Goal: Task Accomplishment & Management: Manage account settings

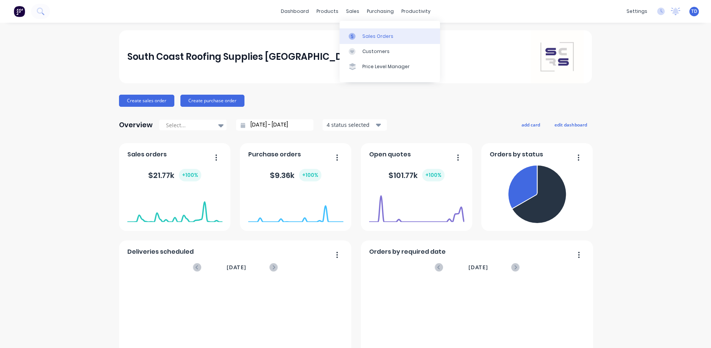
click at [375, 37] on div "Sales Orders" at bounding box center [377, 36] width 31 height 7
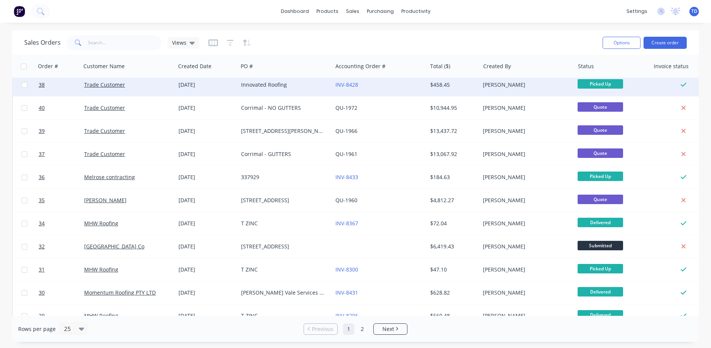
scroll to position [76, 0]
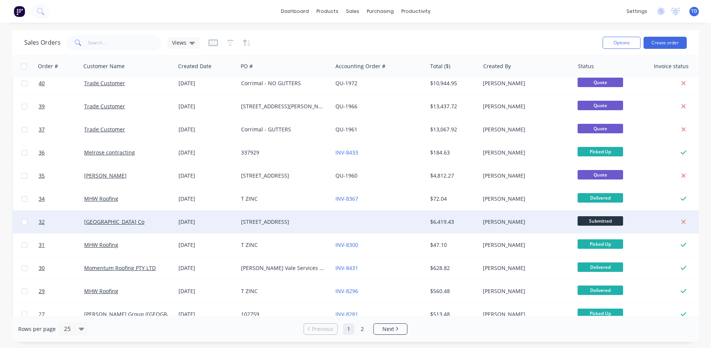
click at [405, 224] on div at bounding box center [379, 222] width 94 height 23
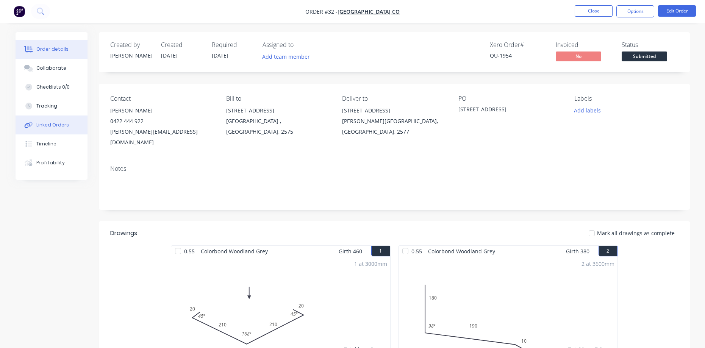
click at [41, 125] on div "Linked Orders" at bounding box center [52, 125] width 33 height 7
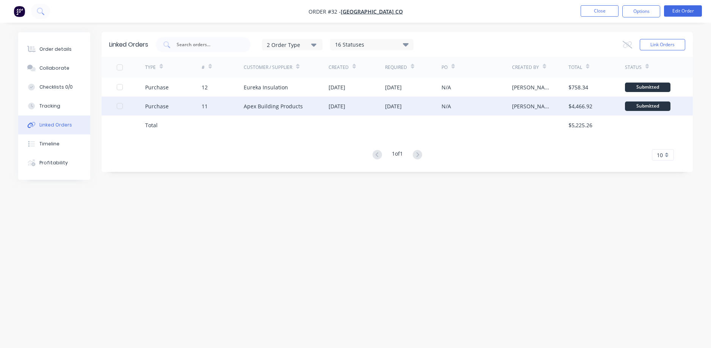
click at [272, 106] on div "Apex Building Products" at bounding box center [273, 106] width 59 height 8
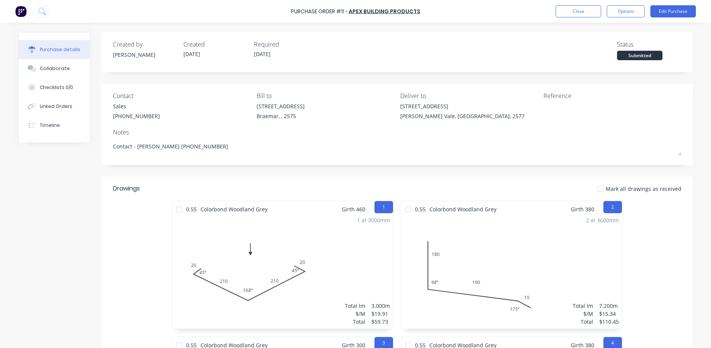
click at [600, 189] on div at bounding box center [600, 188] width 15 height 15
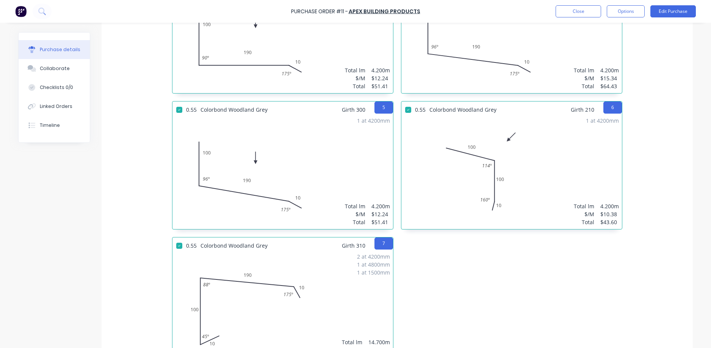
scroll to position [492, 0]
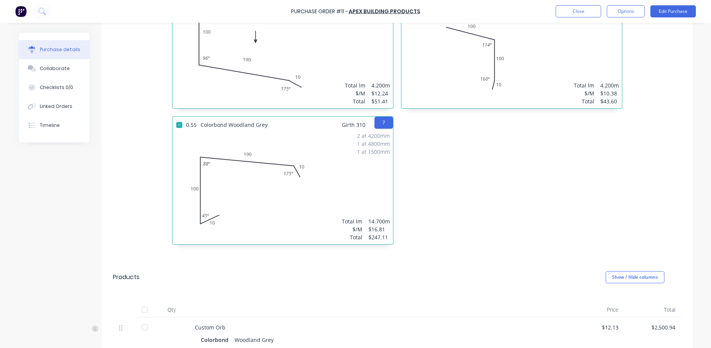
click at [140, 310] on div at bounding box center [144, 309] width 15 height 15
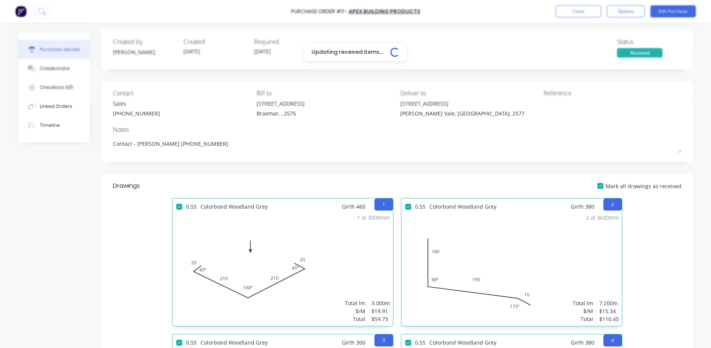
scroll to position [0, 0]
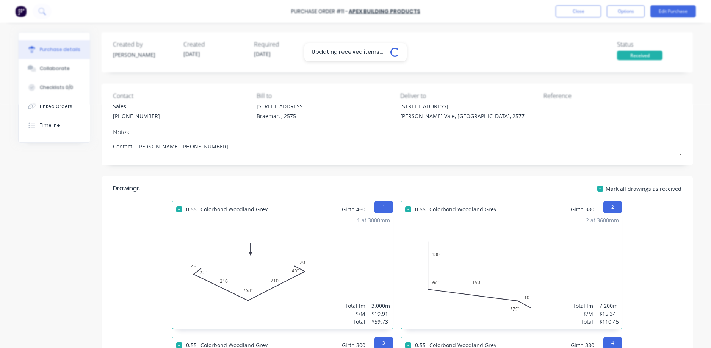
type textarea "x"
click at [568, 13] on button "Close" at bounding box center [577, 11] width 45 height 12
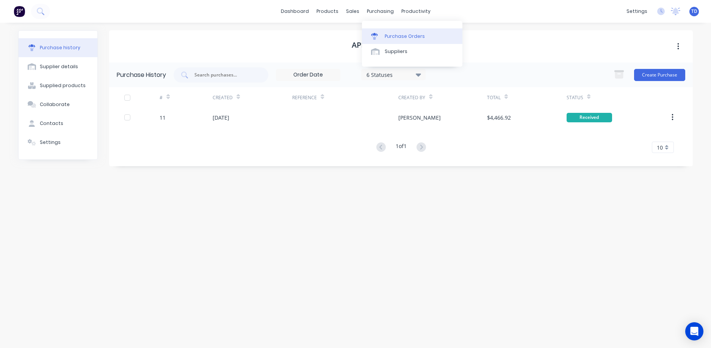
click at [397, 36] on div "Purchase Orders" at bounding box center [405, 36] width 40 height 7
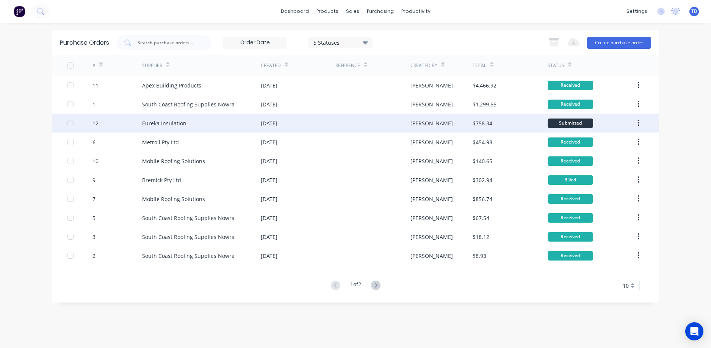
click at [323, 124] on div "[DATE]" at bounding box center [298, 123] width 75 height 19
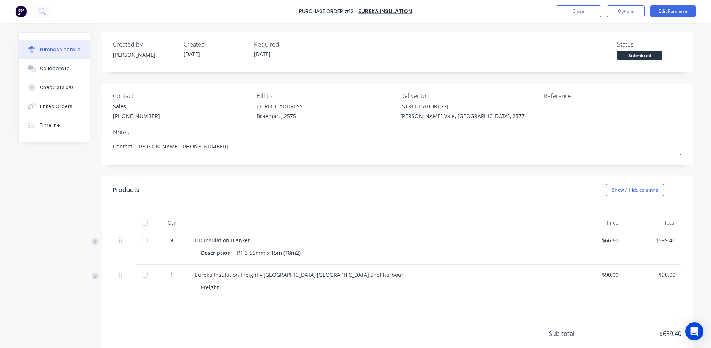
click at [141, 225] on div at bounding box center [144, 222] width 15 height 15
type textarea "x"
click at [569, 15] on button "Close" at bounding box center [577, 11] width 45 height 12
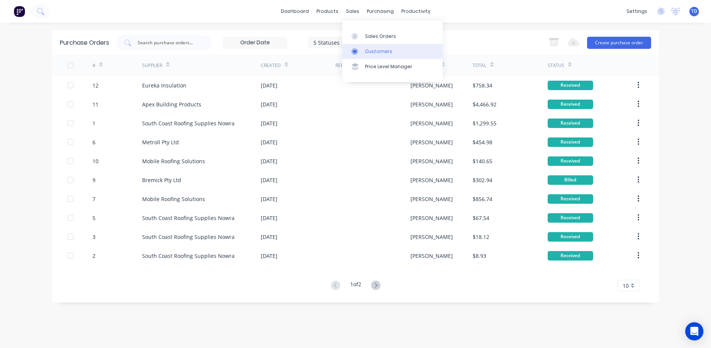
click at [371, 44] on link "Customers" at bounding box center [392, 51] width 100 height 15
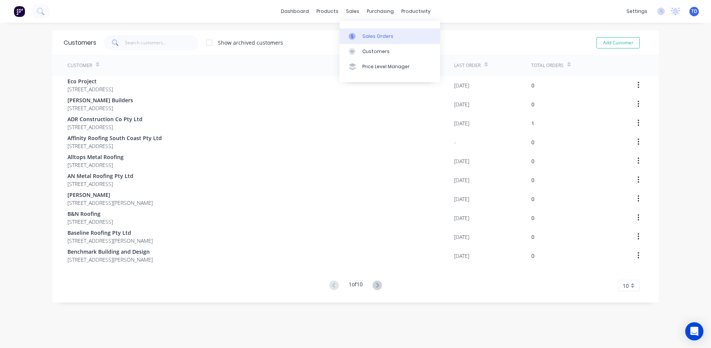
click at [369, 43] on link "Sales Orders" at bounding box center [389, 35] width 100 height 15
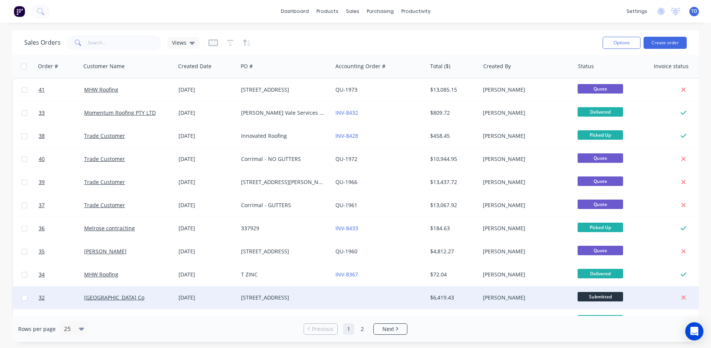
click at [359, 301] on div at bounding box center [379, 297] width 94 height 23
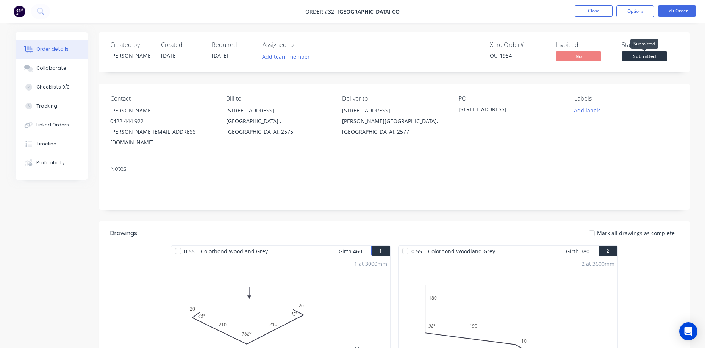
click at [654, 53] on span "Submitted" at bounding box center [644, 56] width 45 height 9
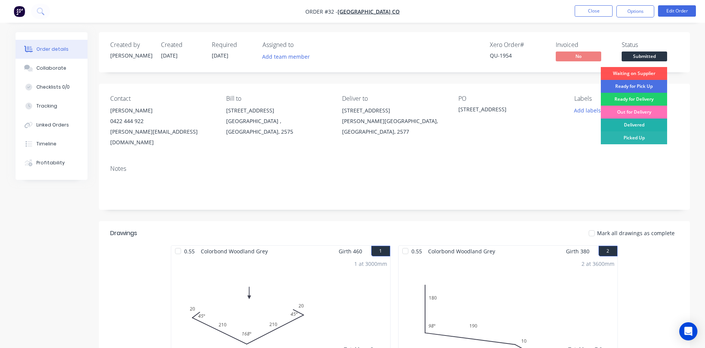
click at [644, 124] on div "Delivered" at bounding box center [634, 125] width 66 height 13
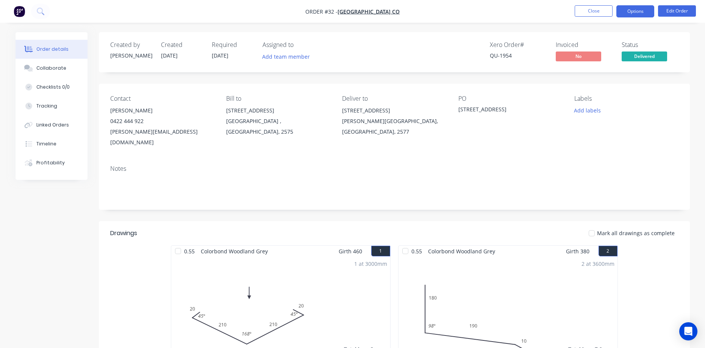
click at [630, 13] on button "Options" at bounding box center [635, 11] width 38 height 12
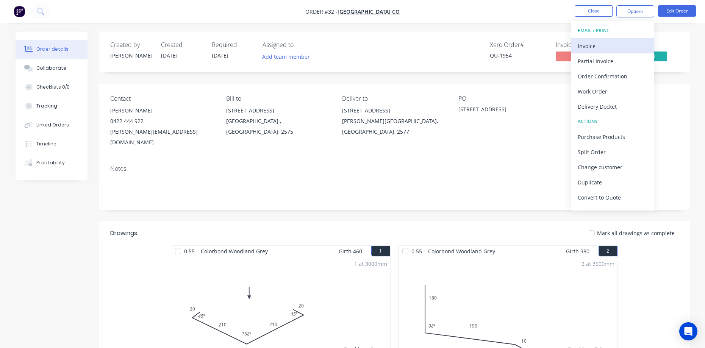
click at [594, 43] on div "Invoice" at bounding box center [613, 46] width 70 height 11
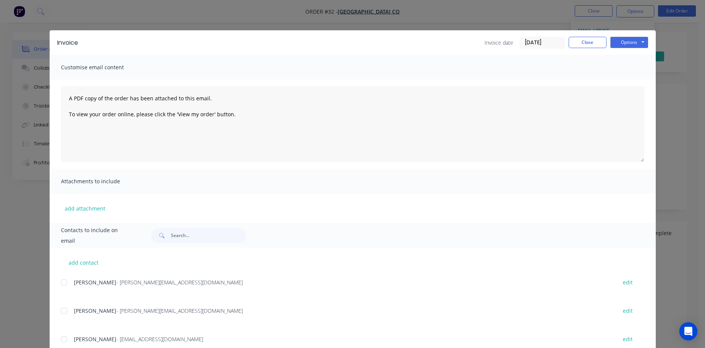
click at [549, 39] on input "[DATE]" at bounding box center [542, 42] width 45 height 11
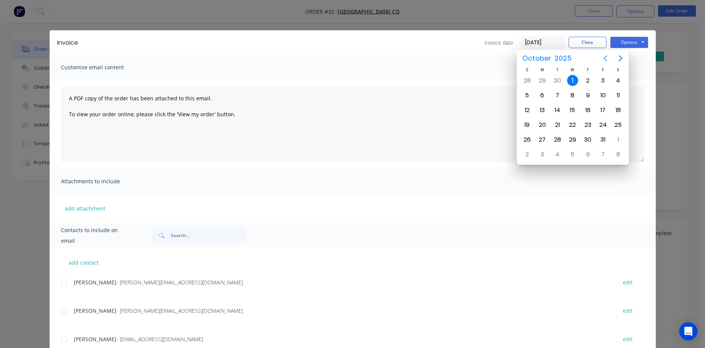
click at [605, 58] on icon "Previous page" at bounding box center [605, 58] width 3 height 6
click at [561, 142] on div "30" at bounding box center [557, 139] width 11 height 11
type input "[DATE]"
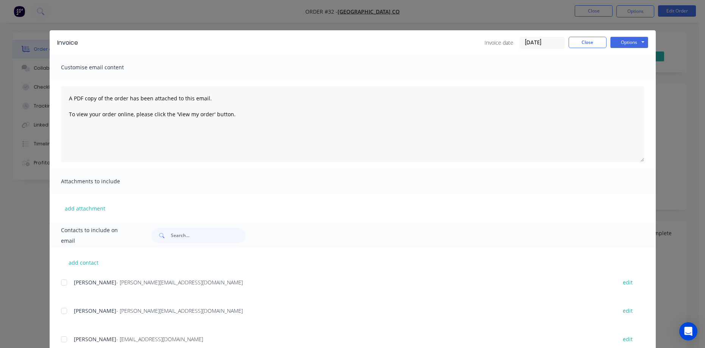
click at [63, 308] on div at bounding box center [63, 310] width 15 height 15
click at [614, 45] on button "Options" at bounding box center [629, 42] width 38 height 11
click at [618, 83] on button "Email" at bounding box center [634, 81] width 48 height 13
click at [622, 42] on button "Options" at bounding box center [629, 42] width 38 height 11
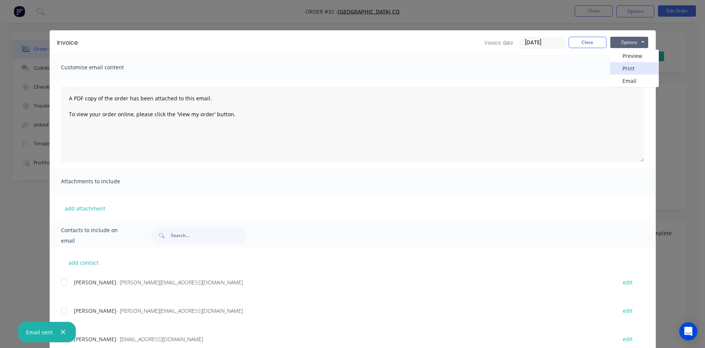
click at [626, 72] on button "Print" at bounding box center [634, 68] width 48 height 13
click at [586, 45] on button "Close" at bounding box center [588, 42] width 38 height 11
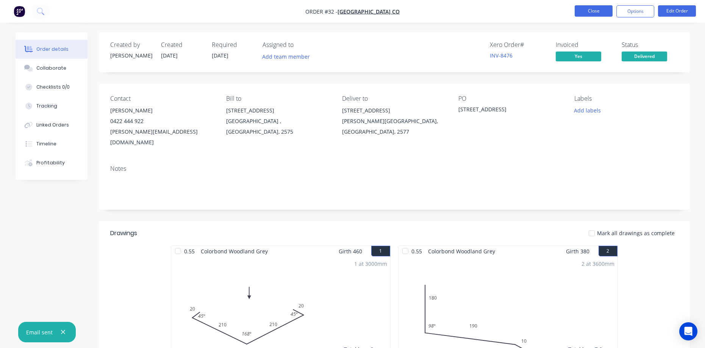
click at [593, 11] on button "Close" at bounding box center [594, 10] width 38 height 11
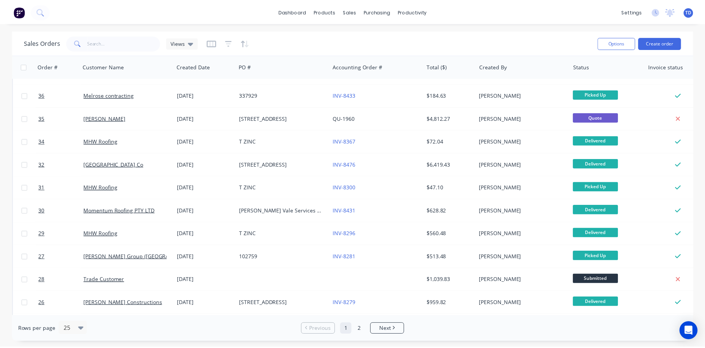
scroll to position [152, 0]
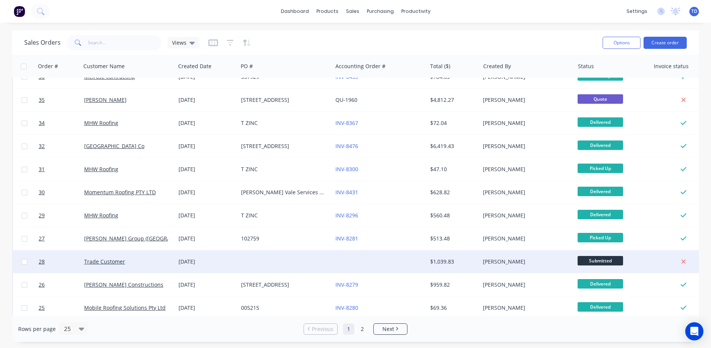
click at [367, 263] on div at bounding box center [379, 261] width 94 height 23
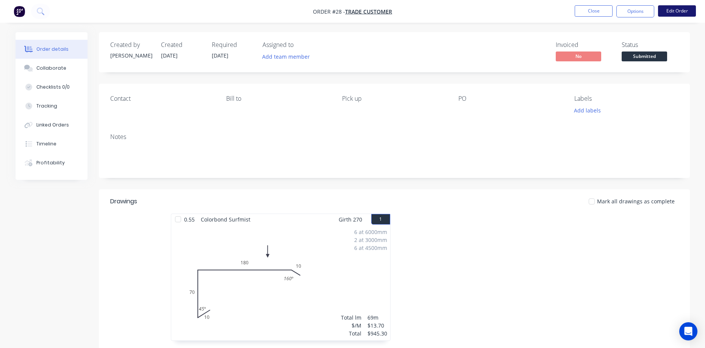
click at [675, 14] on button "Edit Order" at bounding box center [677, 10] width 38 height 11
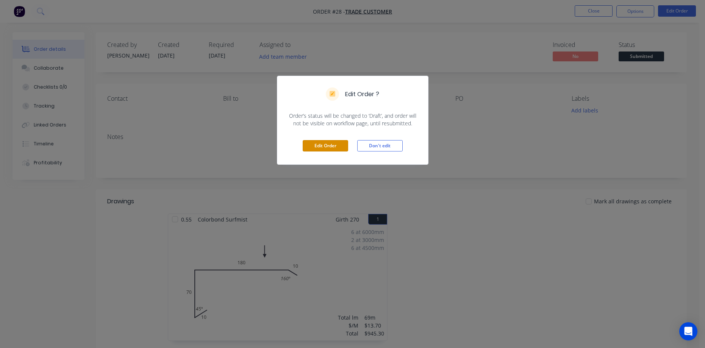
click at [331, 149] on button "Edit Order" at bounding box center [325, 145] width 45 height 11
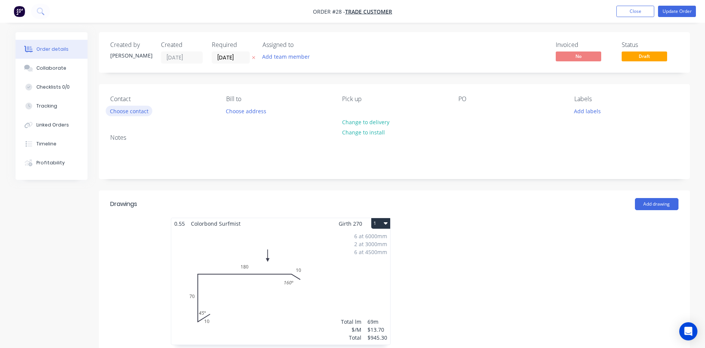
click at [131, 110] on button "Choose contact" at bounding box center [129, 111] width 47 height 10
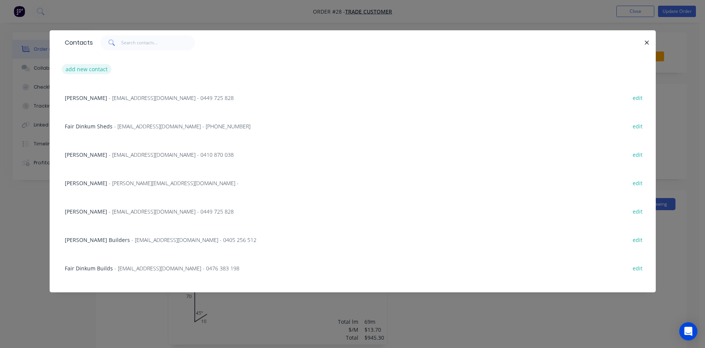
click at [97, 69] on button "add new contact" at bounding box center [87, 69] width 50 height 10
select select "AU"
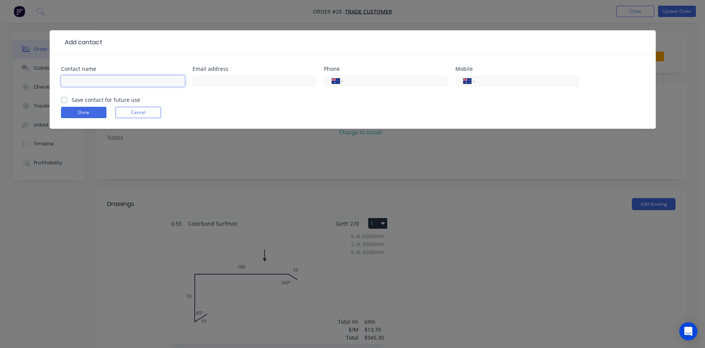
click at [92, 83] on input "text" at bounding box center [123, 80] width 124 height 11
type input "[PERSON_NAME]"
type input "0477 006 819"
click at [72, 97] on label "Save contact for future use" at bounding box center [106, 100] width 69 height 8
click at [65, 97] on input "Save contact for future use" at bounding box center [64, 99] width 6 height 7
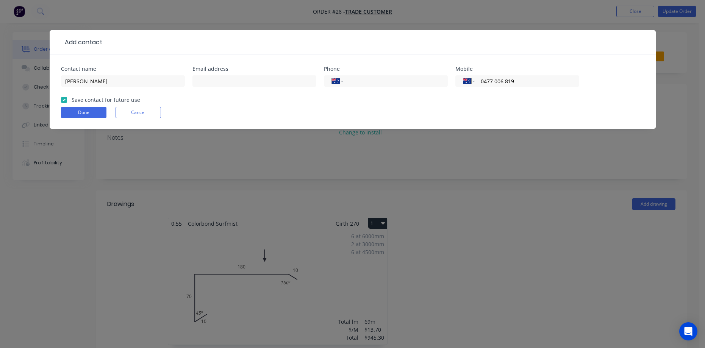
checkbox input "true"
click at [73, 111] on button "Done" at bounding box center [83, 112] width 45 height 11
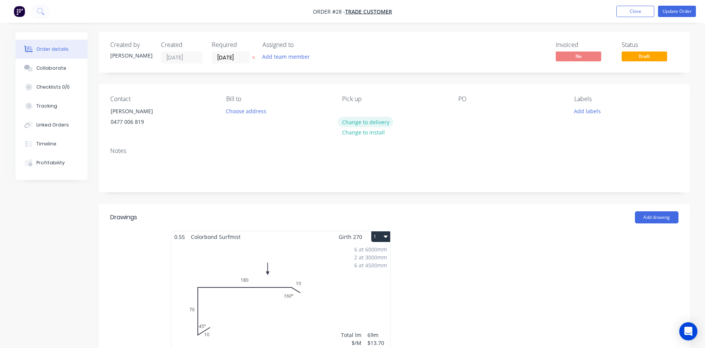
click at [356, 121] on button "Change to delivery" at bounding box center [365, 122] width 55 height 10
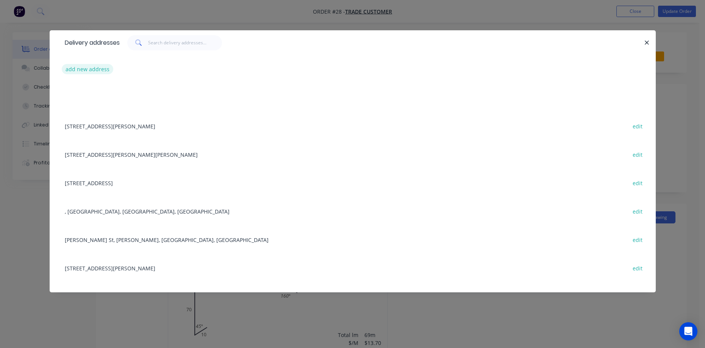
click at [86, 70] on button "add new address" at bounding box center [88, 69] width 52 height 10
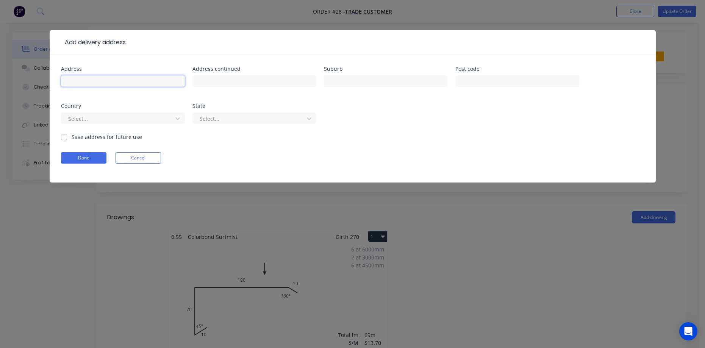
click at [109, 79] on input "text" at bounding box center [123, 80] width 124 height 11
type input "[STREET_ADDRESS][PERSON_NAME]"
type input "East Bowral"
type input "2576"
click at [72, 136] on label "Save address for future use" at bounding box center [107, 137] width 70 height 8
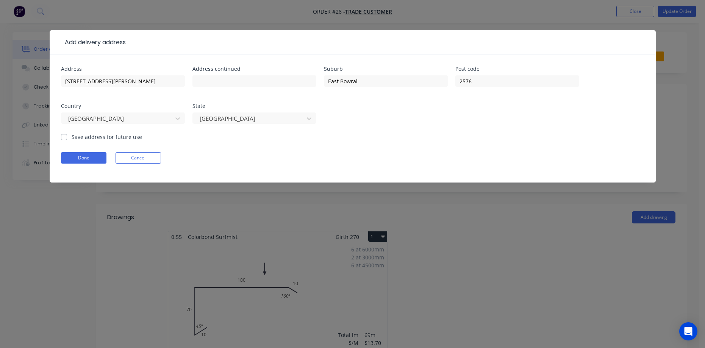
click at [64, 136] on input "Save address for future use" at bounding box center [64, 136] width 6 height 7
checkbox input "true"
click at [81, 159] on button "Done" at bounding box center [83, 157] width 45 height 11
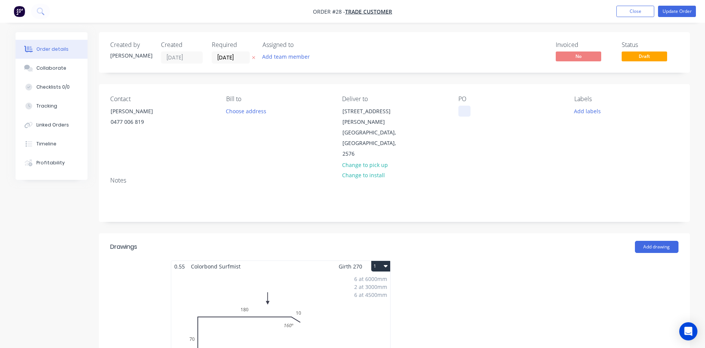
click at [469, 110] on div at bounding box center [464, 111] width 12 height 11
click at [474, 261] on div at bounding box center [507, 328] width 227 height 135
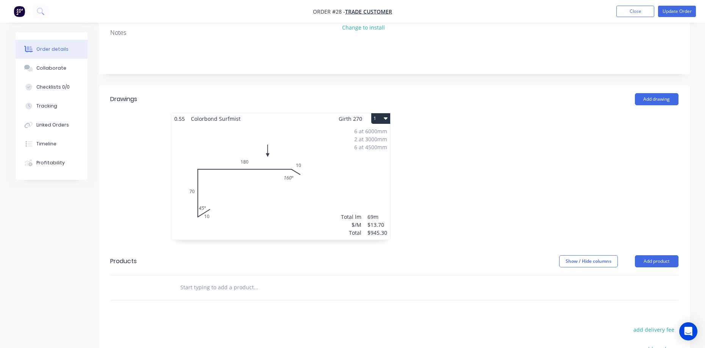
scroll to position [152, 0]
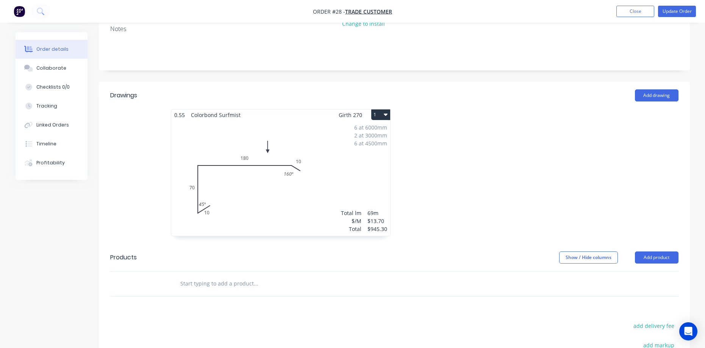
click at [330, 147] on div "6 at 6000mm 2 at 3000mm 6 at 4500mm Total lm $/M Total 69m $13.70 $945.30" at bounding box center [280, 178] width 219 height 116
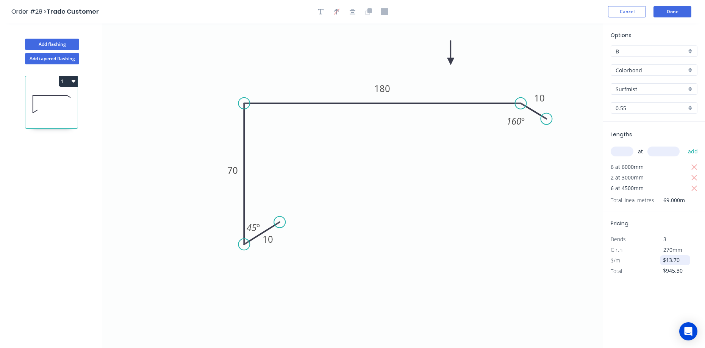
click at [682, 260] on input "$13.70" at bounding box center [676, 260] width 26 height 11
type input "$10.77"
type input "$743.13"
click at [674, 9] on button "Done" at bounding box center [673, 11] width 38 height 11
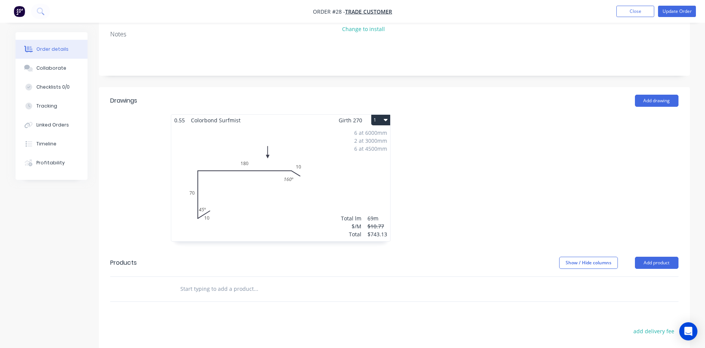
scroll to position [152, 0]
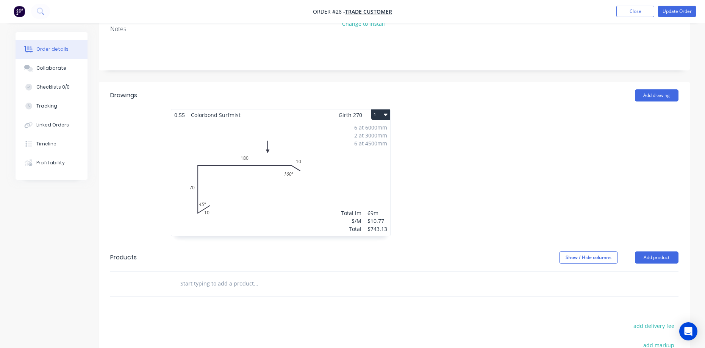
click at [220, 276] on input "text" at bounding box center [256, 283] width 152 height 15
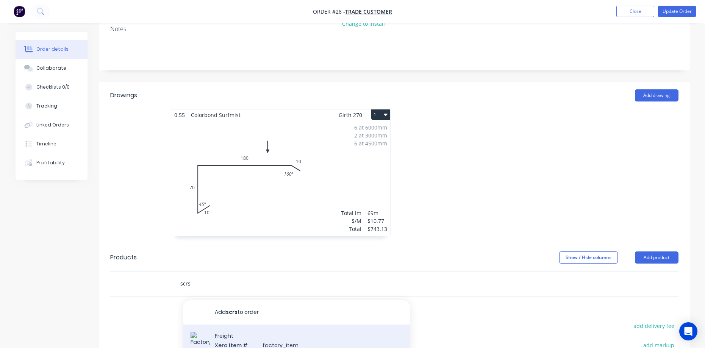
type input "scrs"
click at [246, 325] on div "Freight Xero Item # factory_item Description SCRS Delivery Product variant" at bounding box center [296, 350] width 227 height 51
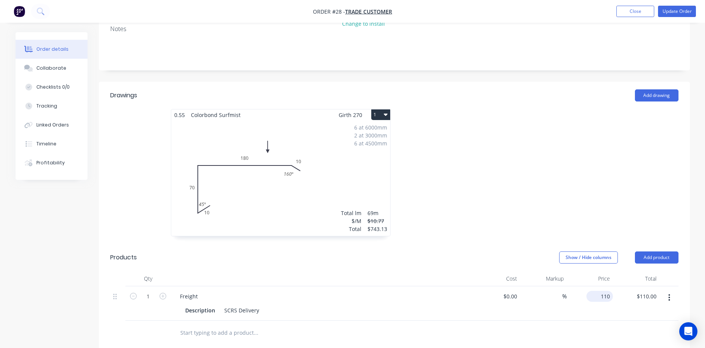
click at [592, 286] on div "110 $110.00" at bounding box center [590, 303] width 47 height 34
type input "$50.00"
click at [372, 325] on div at bounding box center [287, 332] width 227 height 15
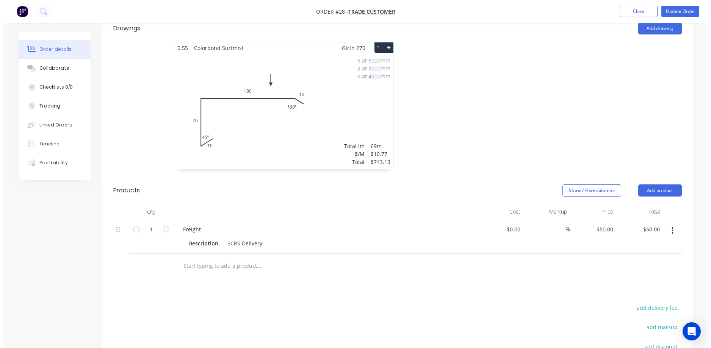
scroll to position [227, 0]
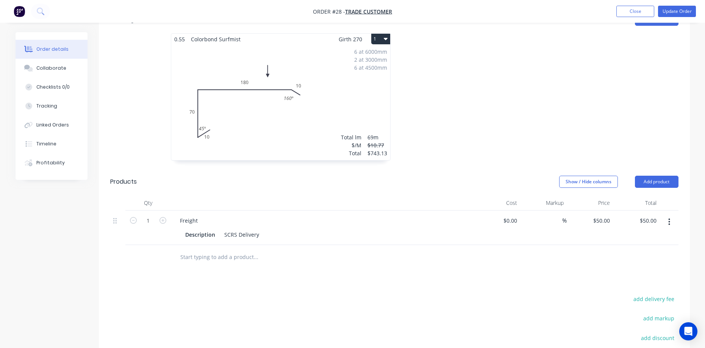
click at [220, 250] on input "text" at bounding box center [256, 257] width 152 height 15
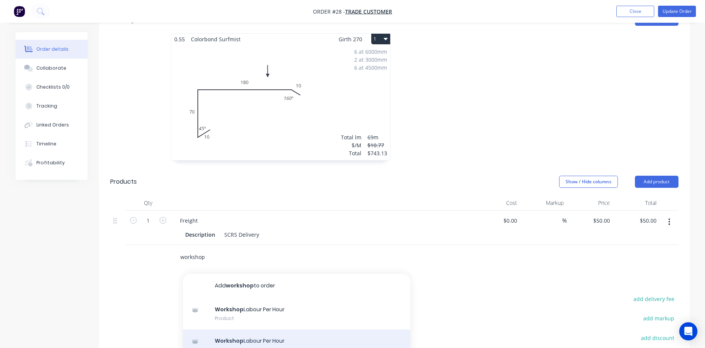
type input "workshop"
click at [250, 330] on div "Workshop Labour Per Hour Description Workshop Labour Per Hour Product variant" at bounding box center [296, 351] width 227 height 42
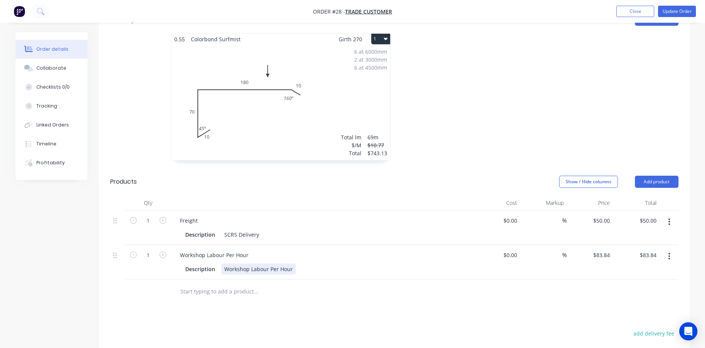
click at [295, 264] on div "Description Workshop Labour Per Hour" at bounding box center [320, 269] width 277 height 11
click at [512, 215] on input at bounding box center [515, 220] width 9 height 11
type input "$50.00"
click at [463, 220] on div "Freight Description SCRS Delivery" at bounding box center [322, 228] width 303 height 34
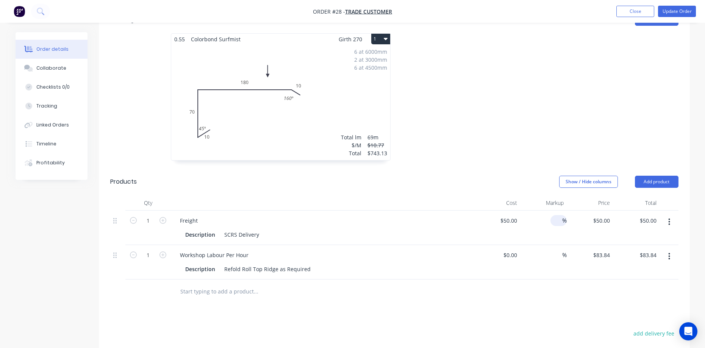
click at [557, 215] on input at bounding box center [557, 220] width 9 height 11
type input "10"
type input "55"
type input "$55.00"
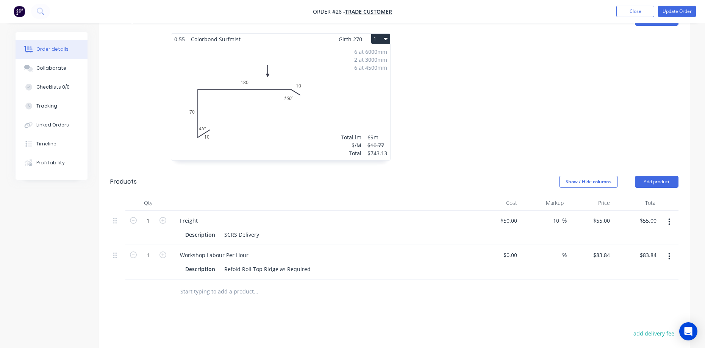
click at [544, 280] on div at bounding box center [394, 292] width 568 height 25
click at [512, 250] on input at bounding box center [515, 255] width 9 height 11
type input "$37.50"
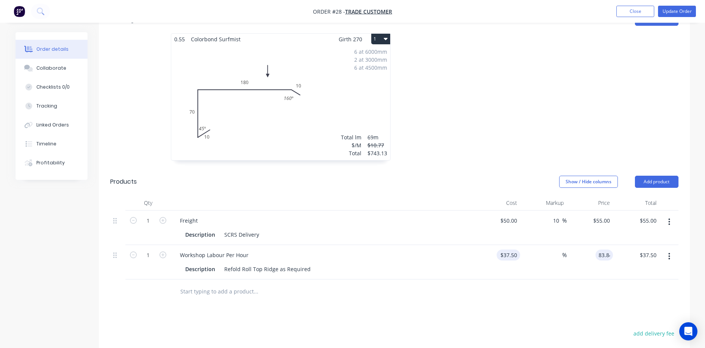
type input "83.84"
type input "123.57"
type input "$83.84"
click at [462, 245] on div "Workshop Labour Per Hour Description Refold Roll Top Ridge as Required" at bounding box center [322, 262] width 303 height 34
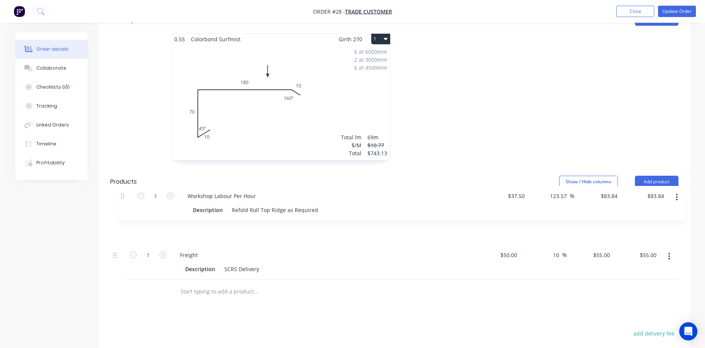
drag, startPoint x: 115, startPoint y: 234, endPoint x: 121, endPoint y: 191, distance: 43.6
click at [122, 211] on div "1 Freight Description SCRS Delivery $50.00 $50.00 10 10 % $55.00 $55.00 $55.00 …" at bounding box center [394, 245] width 568 height 69
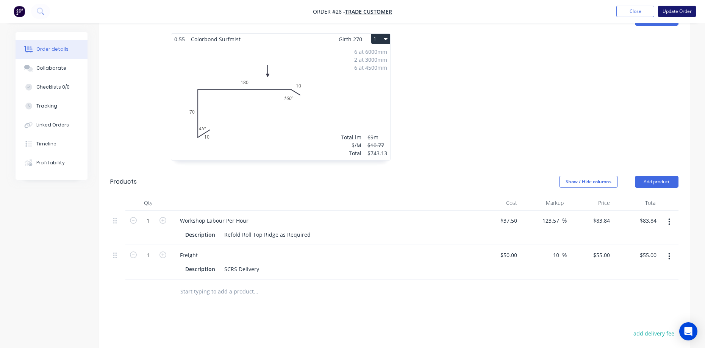
click at [682, 14] on button "Update Order" at bounding box center [677, 11] width 38 height 11
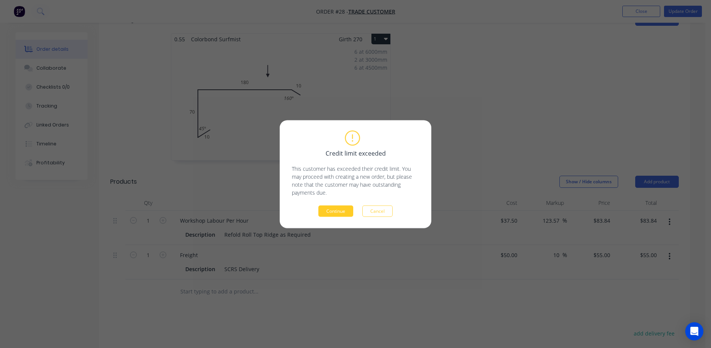
click at [338, 211] on button "Continue" at bounding box center [335, 210] width 35 height 11
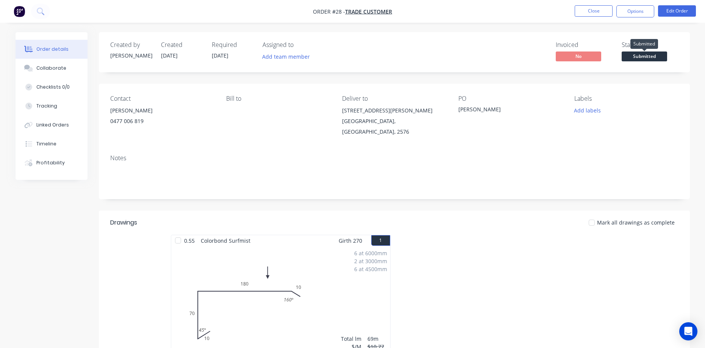
click at [640, 56] on span "Submitted" at bounding box center [644, 56] width 45 height 9
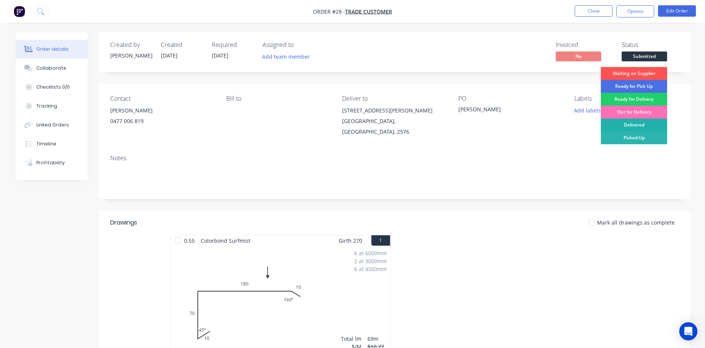
click at [641, 125] on div "Delivered" at bounding box center [634, 125] width 66 height 13
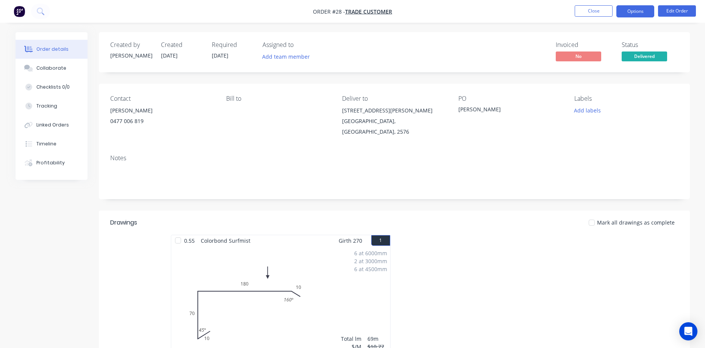
click at [632, 15] on button "Options" at bounding box center [635, 11] width 38 height 12
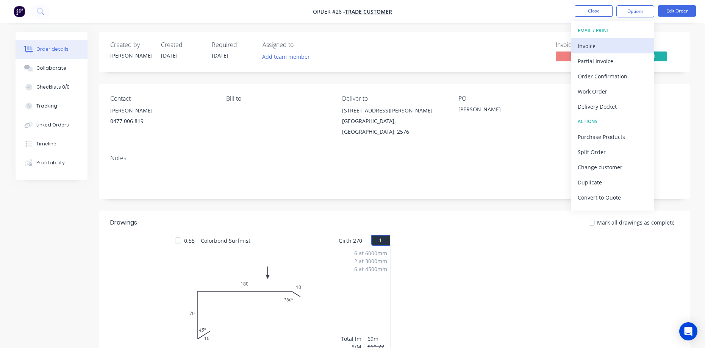
click at [597, 45] on div "Invoice" at bounding box center [613, 46] width 70 height 11
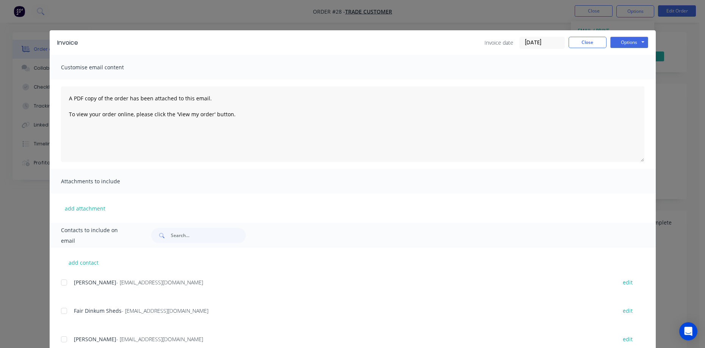
click at [547, 42] on input "[DATE]" at bounding box center [542, 42] width 45 height 11
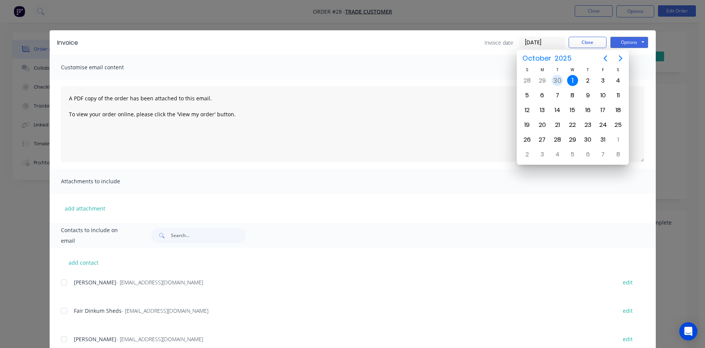
click at [557, 80] on div "30" at bounding box center [557, 80] width 11 height 11
type input "[DATE]"
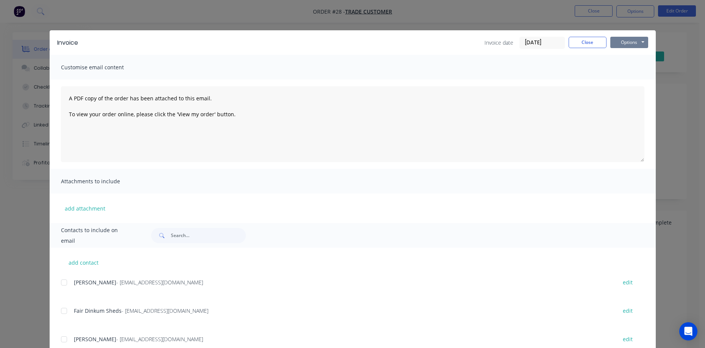
click at [618, 46] on button "Options" at bounding box center [629, 42] width 38 height 11
click at [629, 72] on button "Print" at bounding box center [634, 68] width 48 height 13
click at [593, 43] on button "Close" at bounding box center [588, 42] width 38 height 11
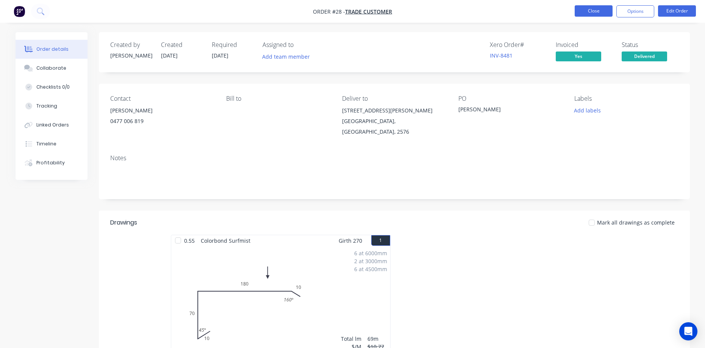
click at [595, 14] on button "Close" at bounding box center [594, 10] width 38 height 11
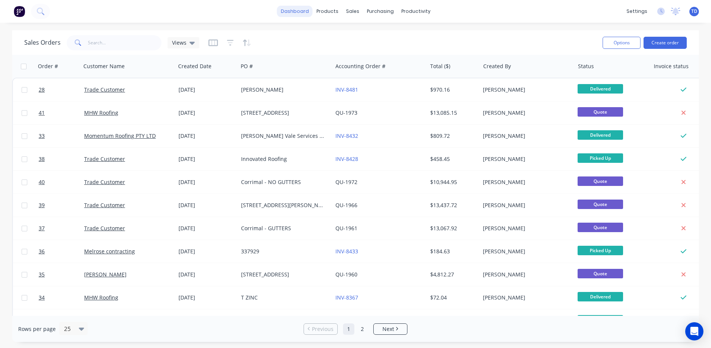
click at [303, 15] on link "dashboard" at bounding box center [295, 11] width 36 height 11
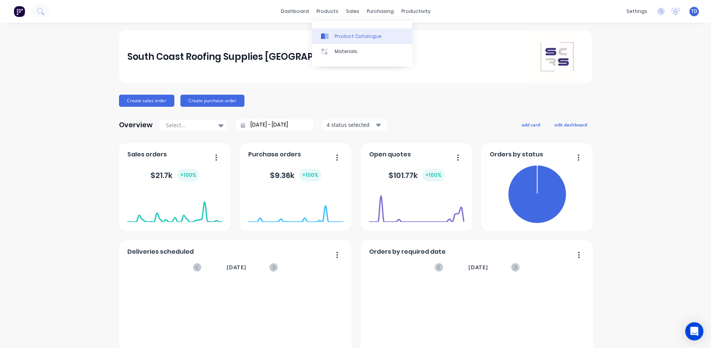
click at [343, 36] on div "Product Catalogue" at bounding box center [358, 36] width 47 height 7
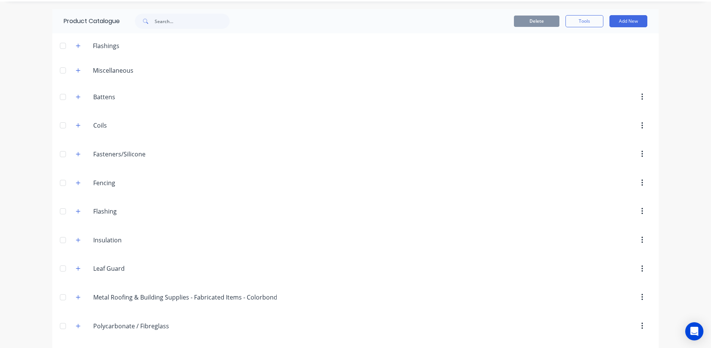
scroll to position [114, 0]
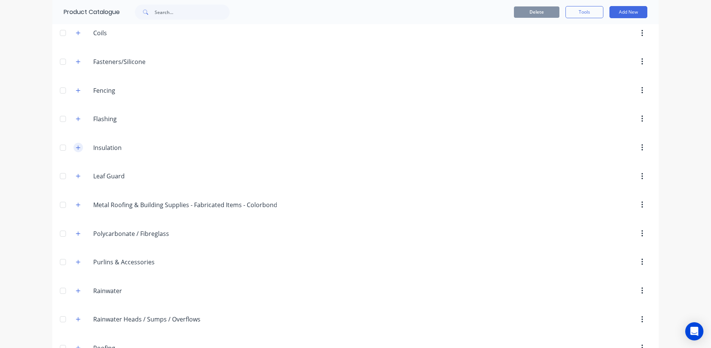
click at [78, 145] on button "button" at bounding box center [77, 147] width 9 height 9
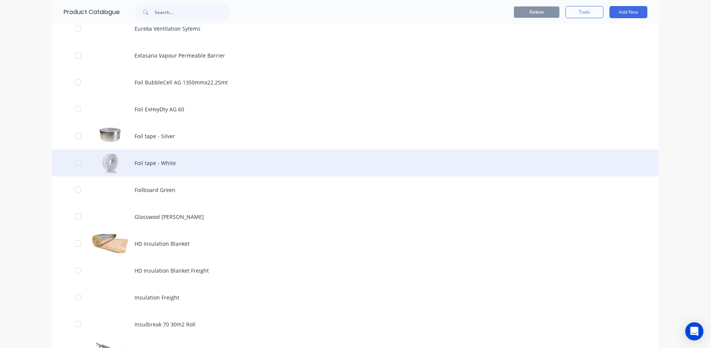
scroll to position [492, 0]
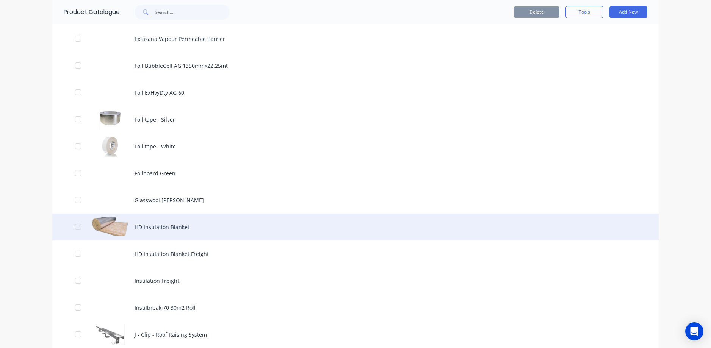
click at [173, 230] on div "HD Insulation Blanket" at bounding box center [355, 227] width 606 height 27
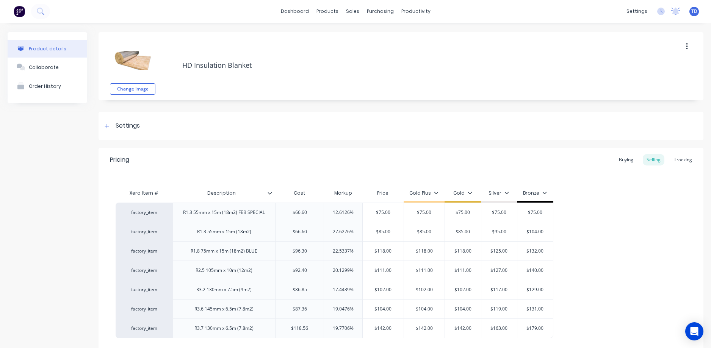
type textarea "x"
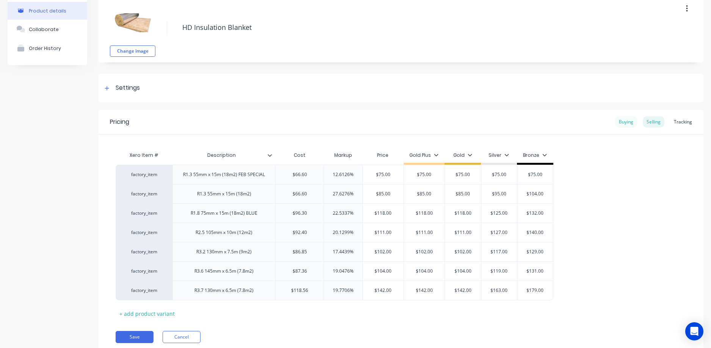
click at [620, 123] on div "Buying" at bounding box center [626, 121] width 22 height 11
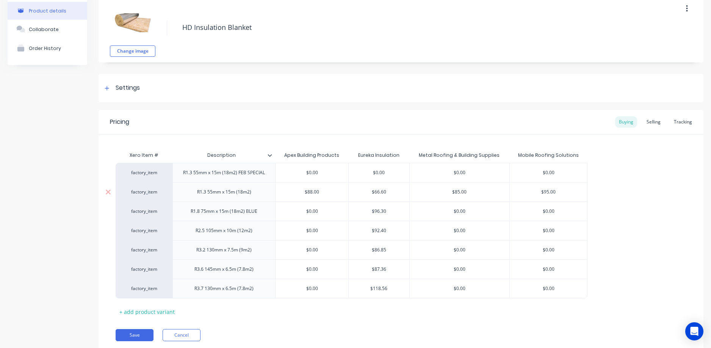
click at [392, 198] on div "$66.60" at bounding box center [379, 192] width 61 height 19
type input "$66.60"
type input "$88.00"
type textarea "x"
type input "6"
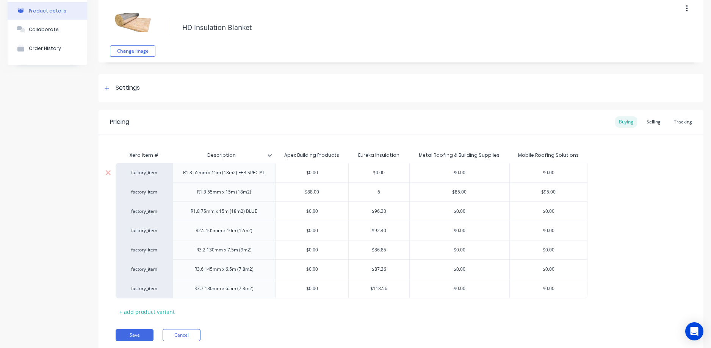
type textarea "x"
type input "69"
type textarea "x"
type input "69."
type textarea "x"
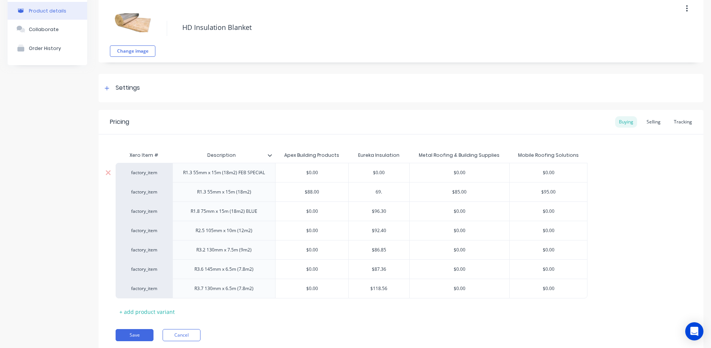
type input "69.0"
type textarea "x"
type input "69.06"
type input "$85.00"
type input "$95.00"
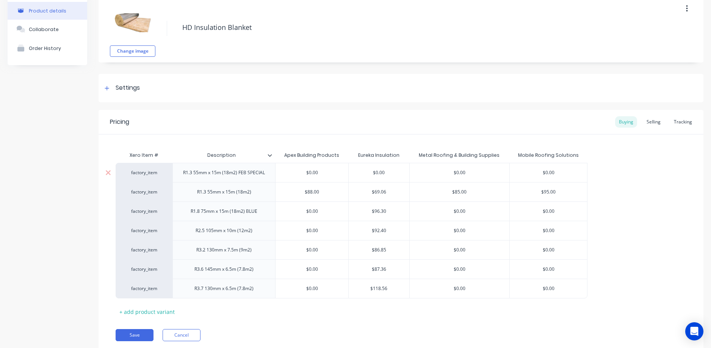
type textarea "x"
type input "$0.00"
type input "$96.30"
type textarea "x"
type input "9"
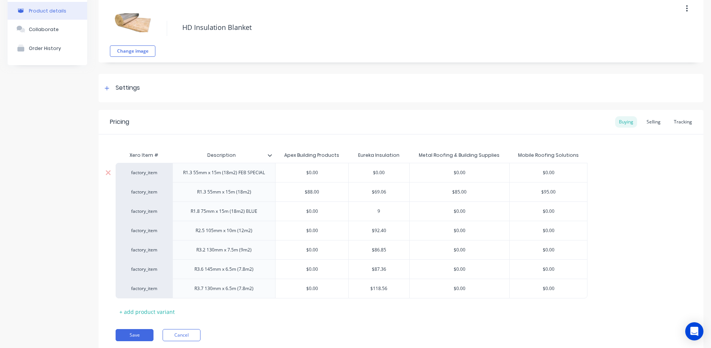
type textarea "x"
type input "99"
type textarea "x"
type input "99."
type textarea "x"
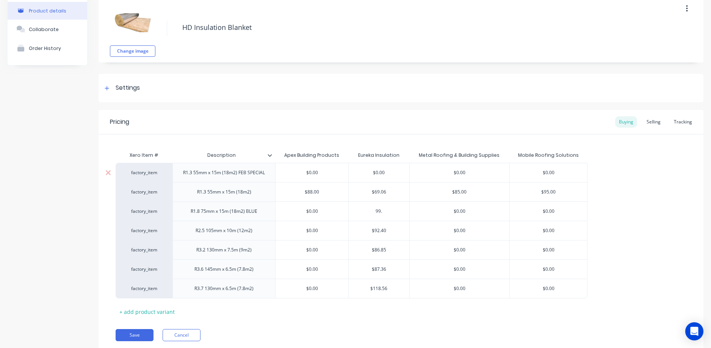
type input "99.8"
type textarea "x"
type input "99.86"
type input "$0.00"
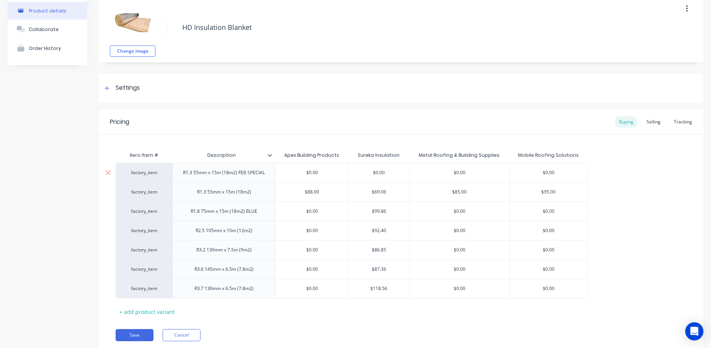
type textarea "x"
type input "$0.00"
type input "$92.40"
type textarea "x"
type input "9"
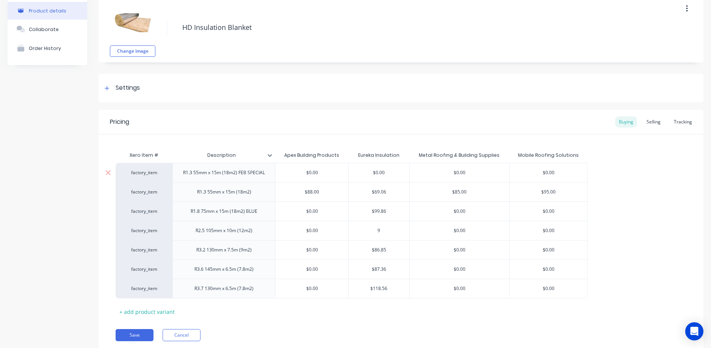
type textarea "x"
type input "95"
type textarea "x"
type input "95."
type textarea "x"
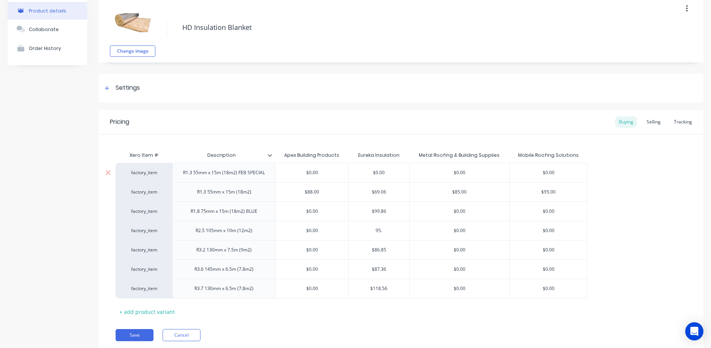
type input "95.8"
type textarea "x"
type input "95.82"
type input "$0.00"
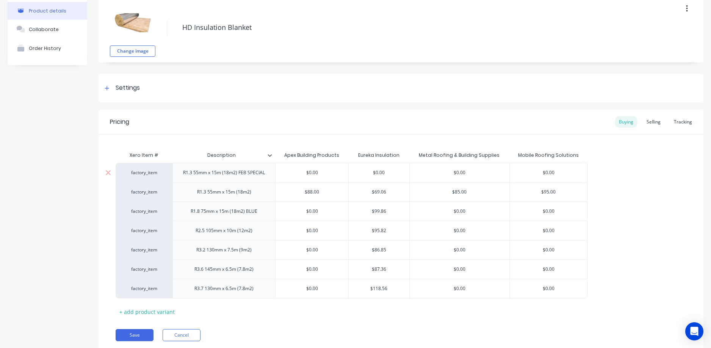
type textarea "x"
type input "$0.00"
type input "$86.85"
type textarea "x"
type input "9"
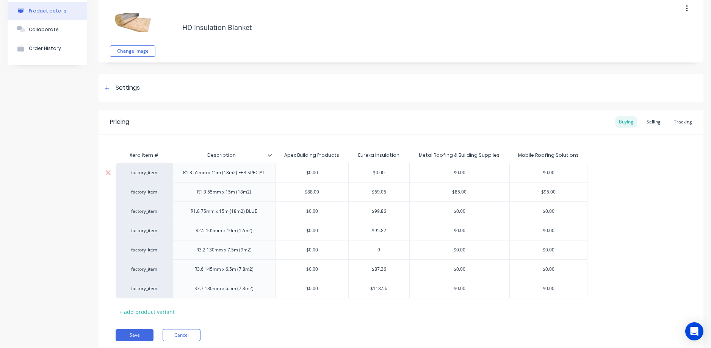
type textarea "x"
type input "90"
type textarea "x"
type input "90."
type textarea "x"
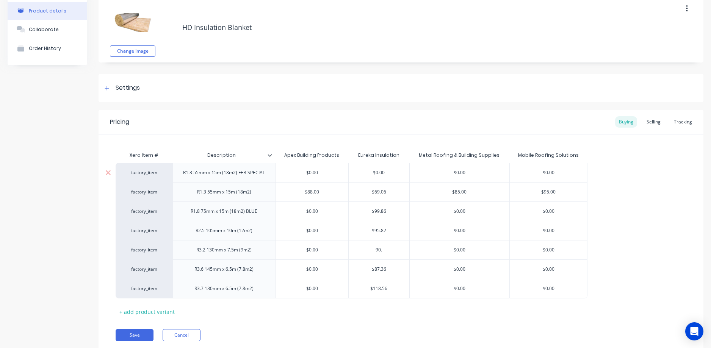
type input "90.0"
type textarea "x"
type input "90.06"
type input "$0.00"
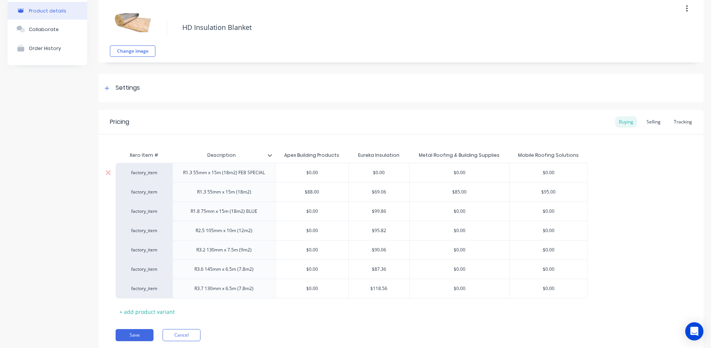
type textarea "x"
type input "$0.00"
type input "$87.36"
type textarea "x"
type input "9"
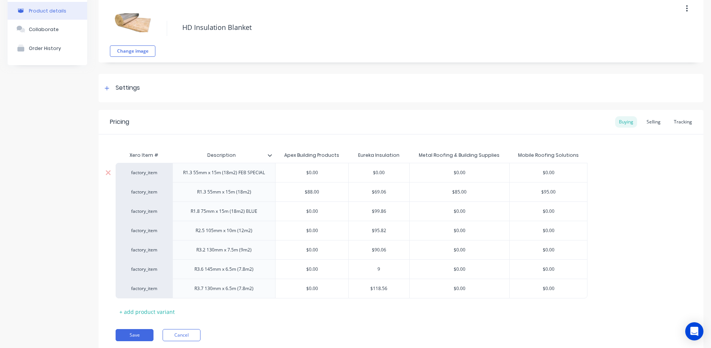
type textarea "x"
type input "90"
type textarea "x"
type input "90."
type textarea "x"
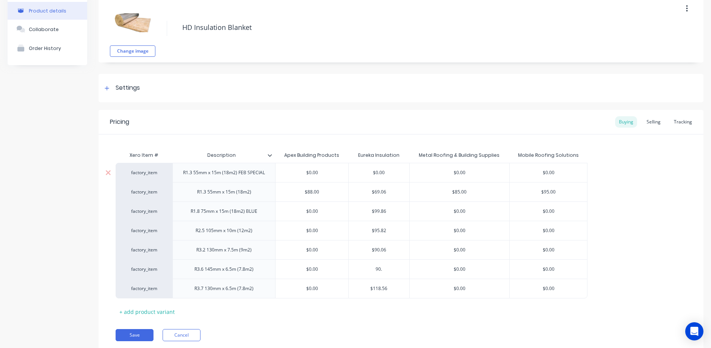
type input "90.5"
type textarea "x"
type input "90.59"
type input "$0.00"
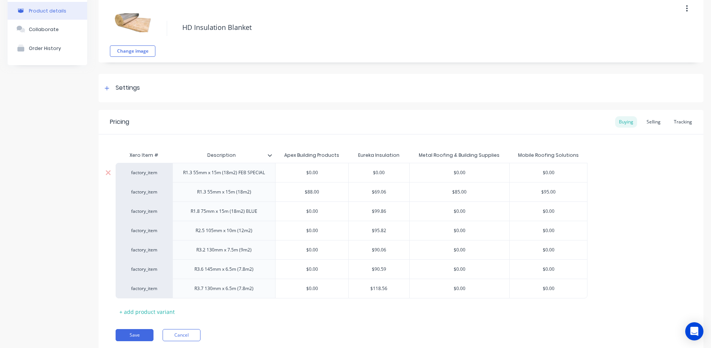
type textarea "x"
type input "$0.00"
type input "$118.56"
type textarea "x"
type input "1"
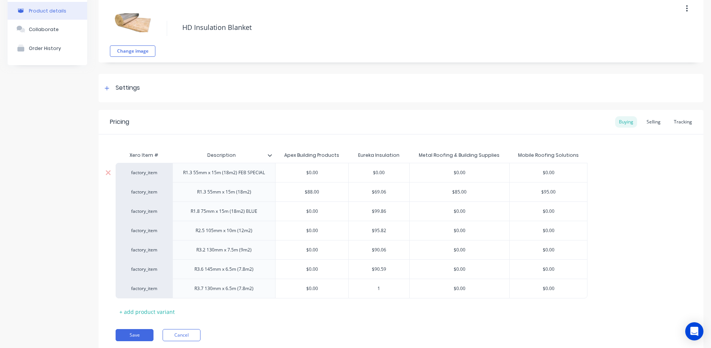
type textarea "x"
type input "12"
type textarea "x"
type input "122"
type textarea "x"
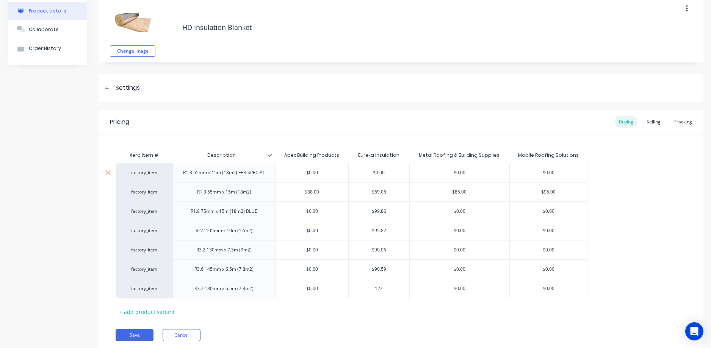
type input "122."
type textarea "x"
type input "122.9"
type textarea "x"
type input "122.95"
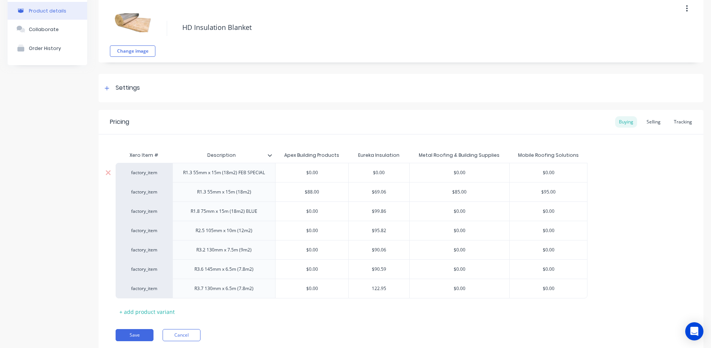
type input "$0.00"
click at [649, 122] on div "Selling" at bounding box center [654, 121] width 22 height 11
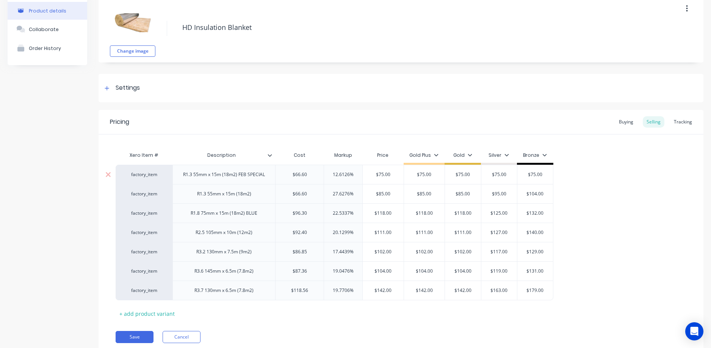
type input "$66.60"
click at [310, 172] on input "$66.60" at bounding box center [299, 174] width 48 height 7
type textarea "x"
type input "6"
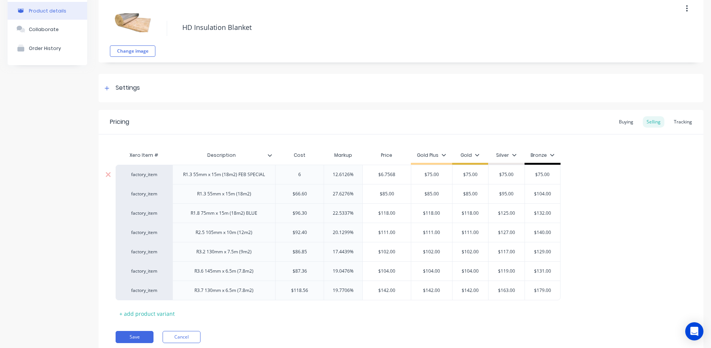
type textarea "x"
type input "69.0"
type textarea "x"
type input "69.06"
type input "12.6126%"
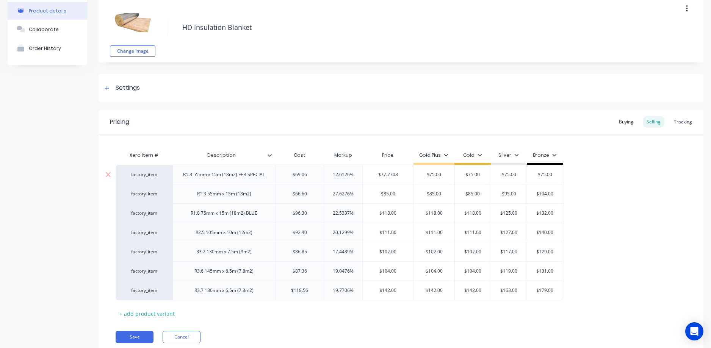
type input "$77.7703"
type input "$69.06"
click at [310, 172] on input "$69.06" at bounding box center [299, 174] width 48 height 7
type textarea "x"
type input "6"
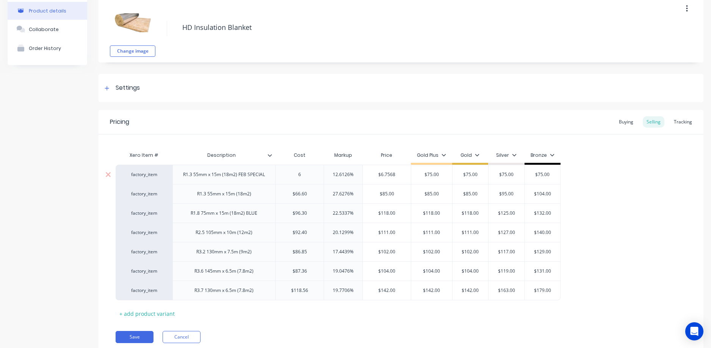
type textarea "x"
type input "66."
type textarea "x"
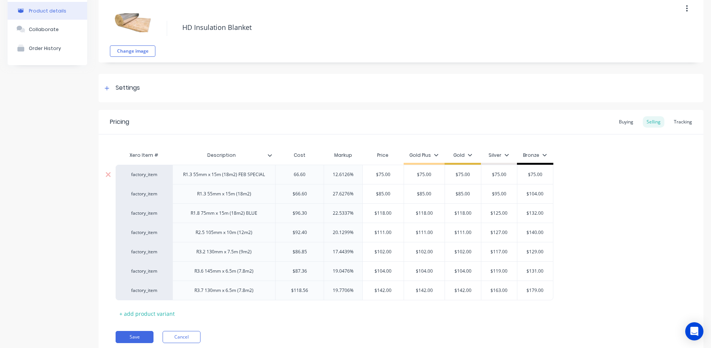
type input "66.60"
type input "$75.00"
type input "$66.60"
click at [310, 191] on input "$66.60" at bounding box center [299, 194] width 48 height 7
type textarea "x"
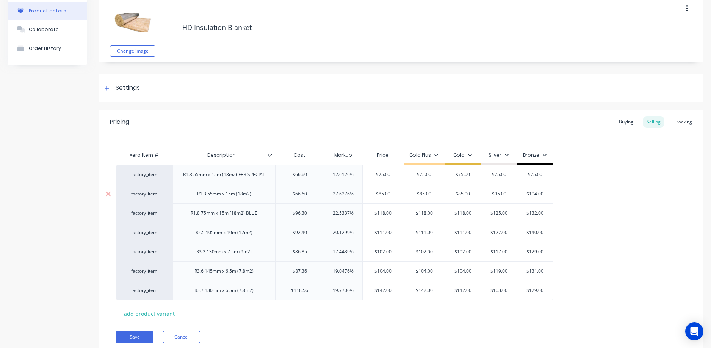
type input "6"
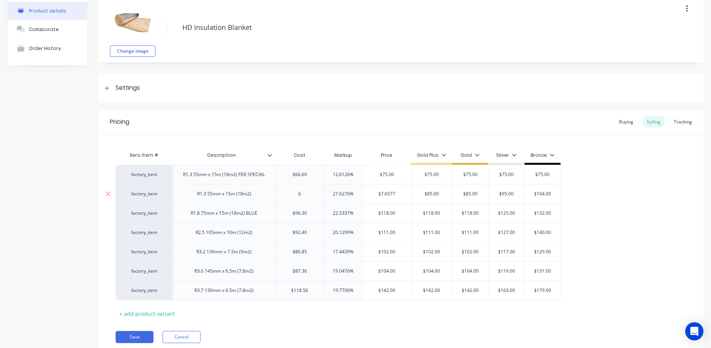
type textarea "x"
type input "69.0"
type textarea "x"
type input "69.06"
type input "27.6276%"
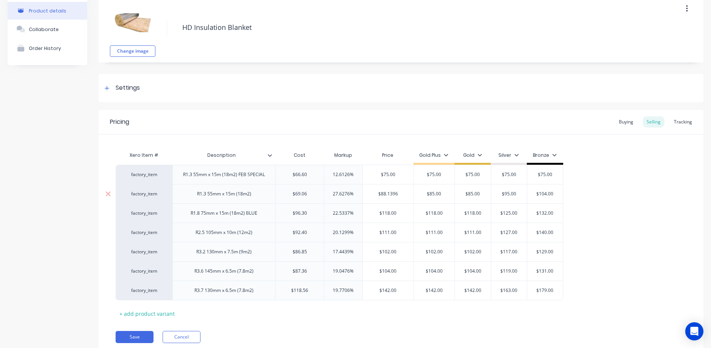
type input "$88.1396"
type textarea "x"
type input "8"
type textarea "x"
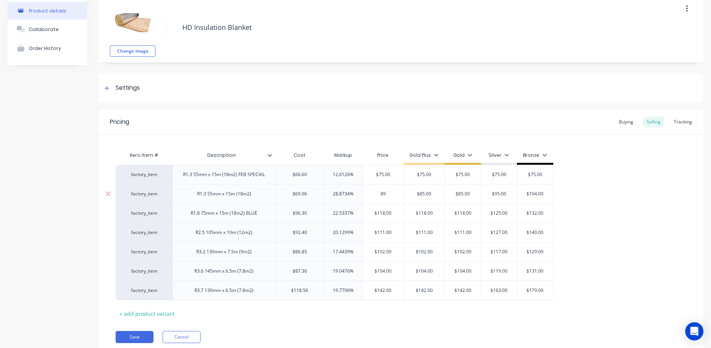
type input "89"
type input "$85.00"
type input "$89.00"
type textarea "x"
type input "8"
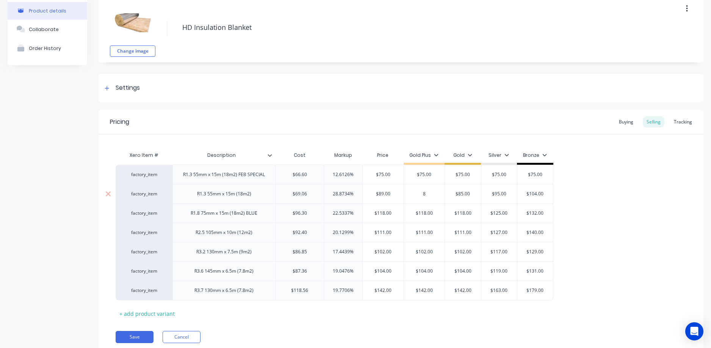
type textarea "x"
type input "89"
type input "$85.00"
type input "$89.00"
type textarea "x"
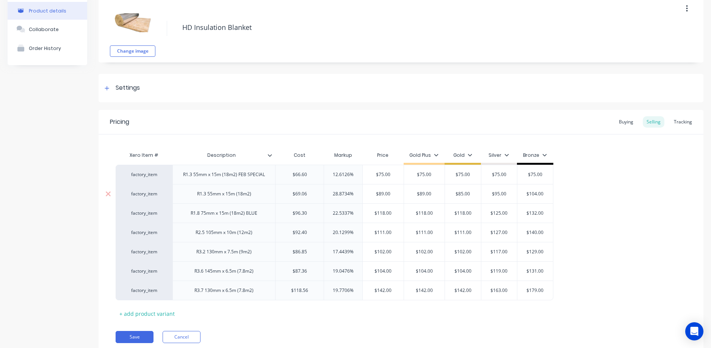
type input "8"
type textarea "x"
type input "89"
type input "$95.00"
type input "$89.00"
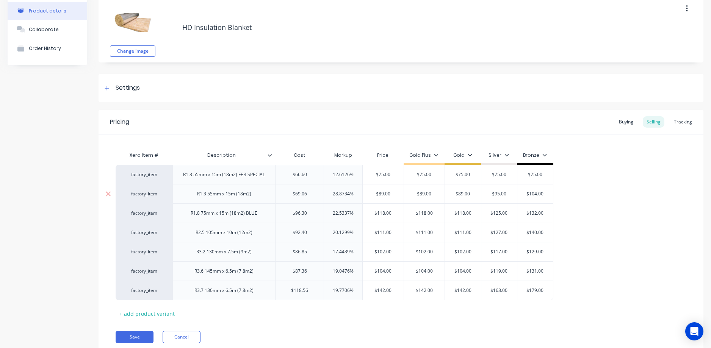
type textarea "x"
type input "9"
type textarea "x"
type input "98"
type input "$104.00"
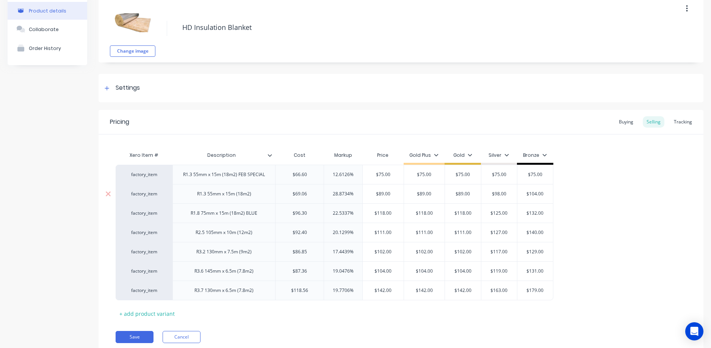
type input "$98.00"
type textarea "x"
type input "1"
type textarea "x"
type input "10"
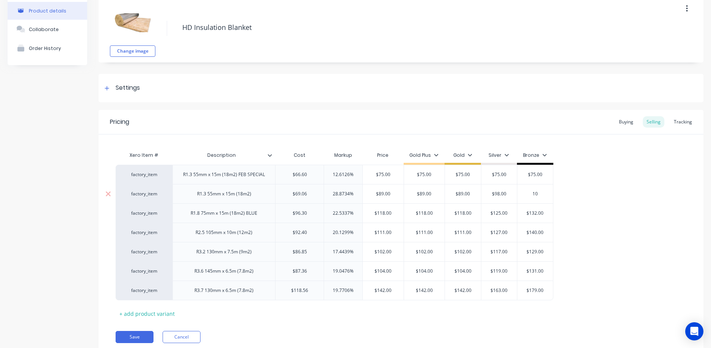
type textarea "x"
type input "107"
type textarea "x"
type input "$96.30"
type input "22.5337%"
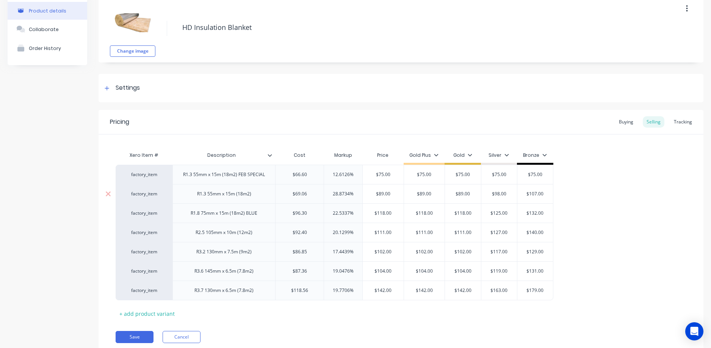
type textarea "x"
type input "9"
type textarea "x"
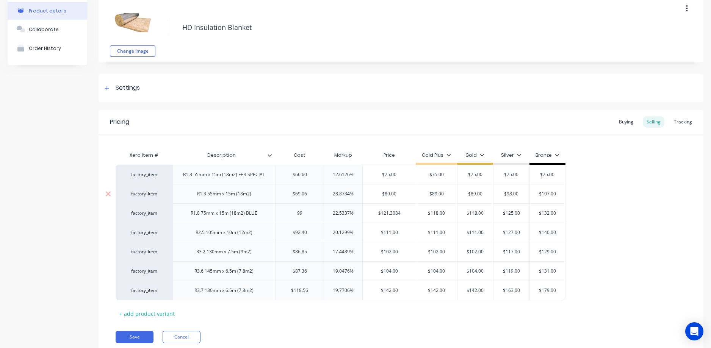
type input "99."
type textarea "x"
type input "99.8"
type textarea "x"
type input "99.86"
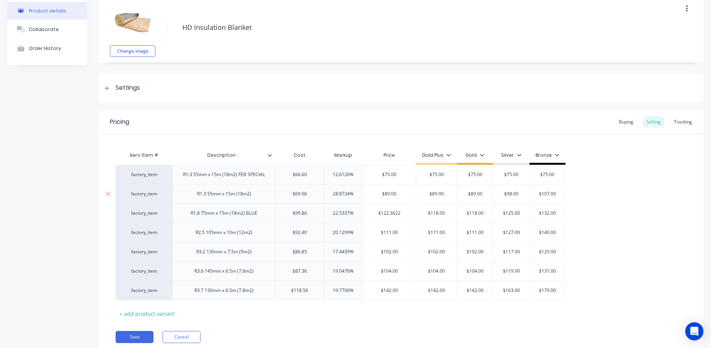
type input "$122.3622"
type textarea "x"
type input "1"
type textarea "x"
type input "12"
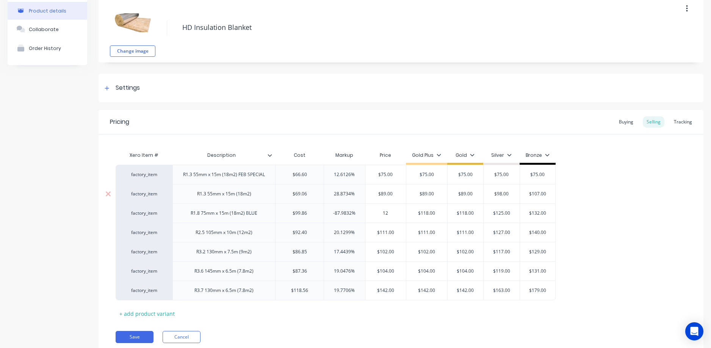
type textarea "x"
type input "123"
click at [143, 333] on button "Save" at bounding box center [135, 337] width 38 height 12
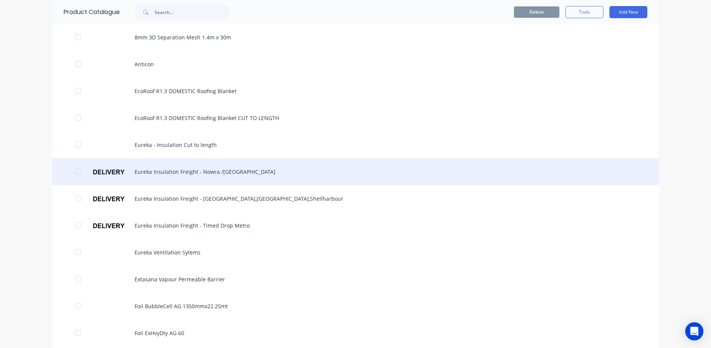
scroll to position [265, 0]
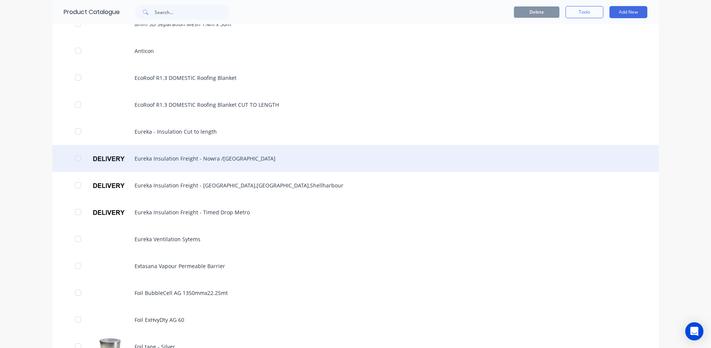
click at [228, 161] on div "Eureka Insulation Freight - Nowra /[GEOGRAPHIC_DATA]" at bounding box center [355, 158] width 606 height 27
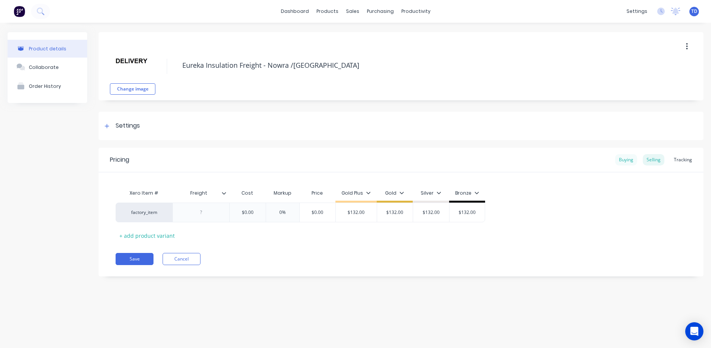
drag, startPoint x: 626, startPoint y: 155, endPoint x: 621, endPoint y: 157, distance: 5.4
click at [626, 155] on div "Buying" at bounding box center [626, 159] width 22 height 11
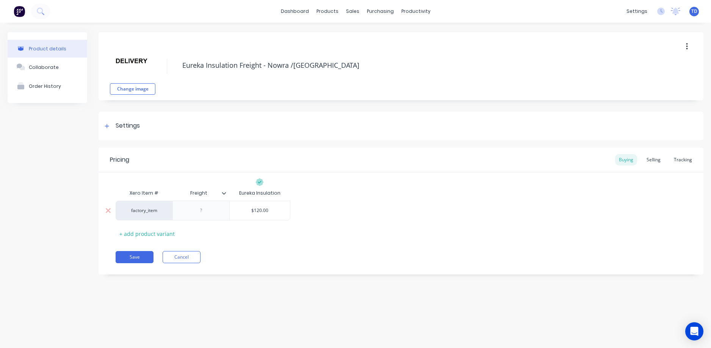
click at [269, 212] on input "$120.00" at bounding box center [260, 210] width 60 height 7
click at [655, 160] on div "Selling" at bounding box center [654, 159] width 22 height 11
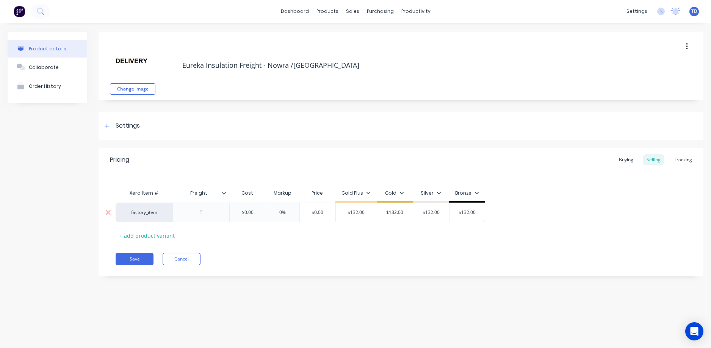
click at [258, 215] on input "$0.00" at bounding box center [247, 212] width 38 height 7
click at [342, 215] on input "$132.00" at bounding box center [325, 212] width 41 height 7
click at [630, 159] on div "Buying" at bounding box center [626, 159] width 22 height 11
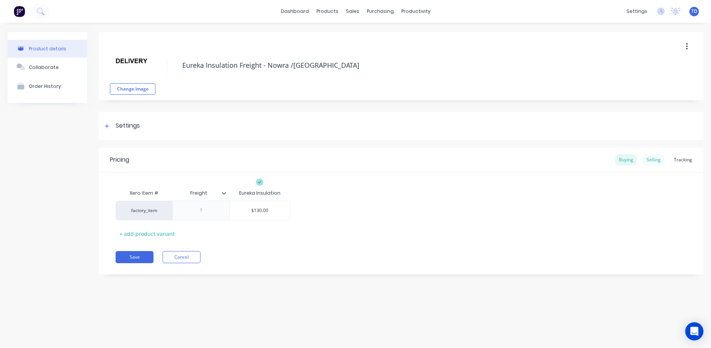
click at [654, 161] on div "Selling" at bounding box center [654, 159] width 22 height 11
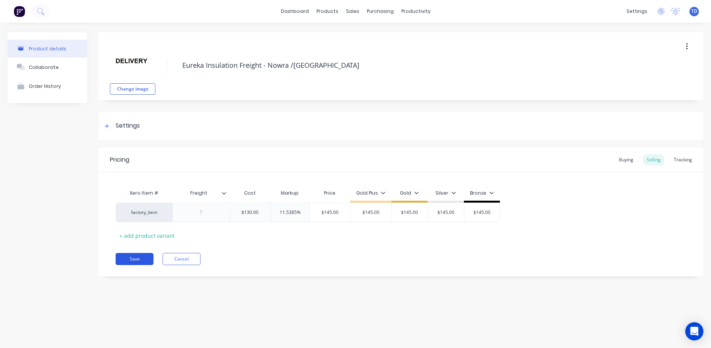
click at [131, 256] on button "Save" at bounding box center [135, 259] width 38 height 12
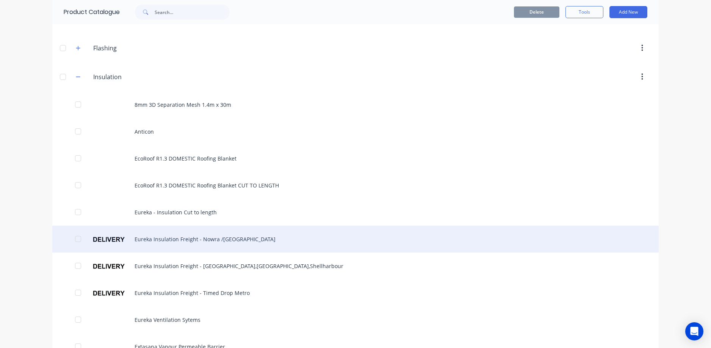
scroll to position [189, 0]
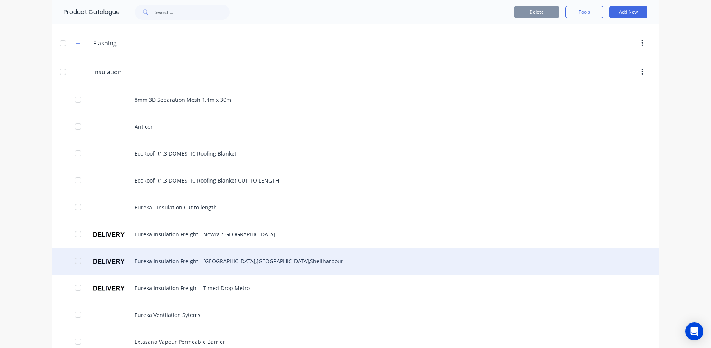
click at [207, 258] on div "Eureka Insulation Freight - [GEOGRAPHIC_DATA],[GEOGRAPHIC_DATA],Shellharbour" at bounding box center [355, 261] width 606 height 27
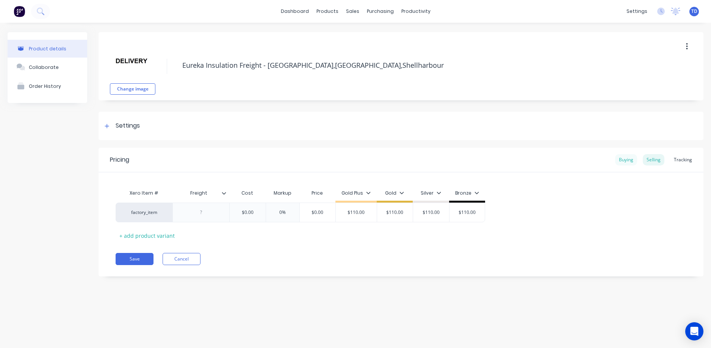
click at [633, 161] on div "Buying" at bounding box center [626, 159] width 22 height 11
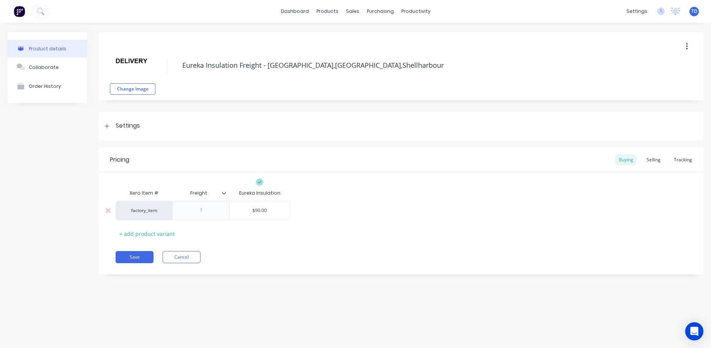
click at [279, 210] on input "$90.00" at bounding box center [260, 210] width 60 height 7
click at [652, 162] on div "Selling" at bounding box center [654, 159] width 22 height 11
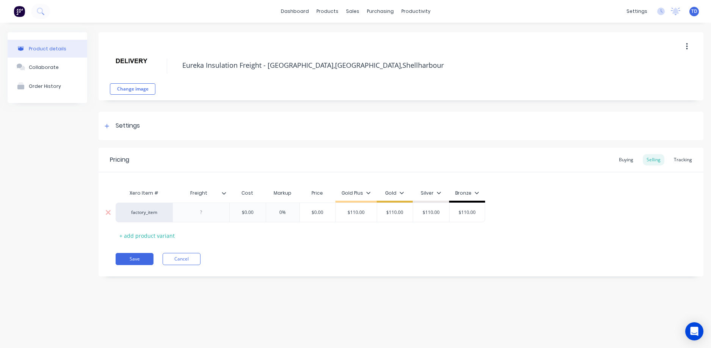
click at [257, 211] on input "$0.00" at bounding box center [247, 212] width 38 height 7
click at [123, 257] on button "Save" at bounding box center [135, 259] width 38 height 12
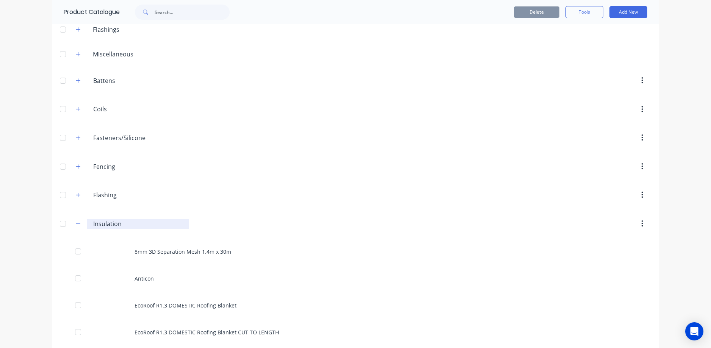
scroll to position [227, 0]
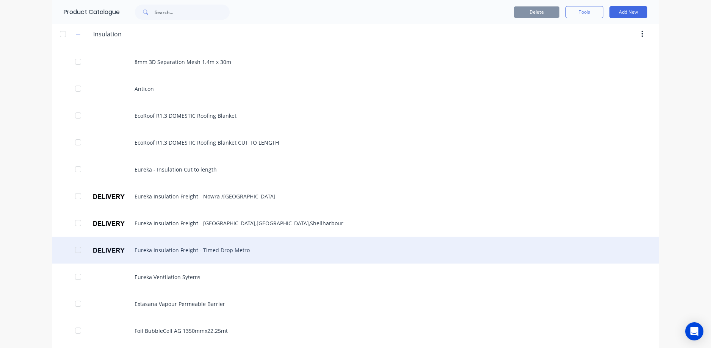
click at [160, 247] on div "Eureka Insulation Freight - Timed Drop Metro" at bounding box center [355, 250] width 606 height 27
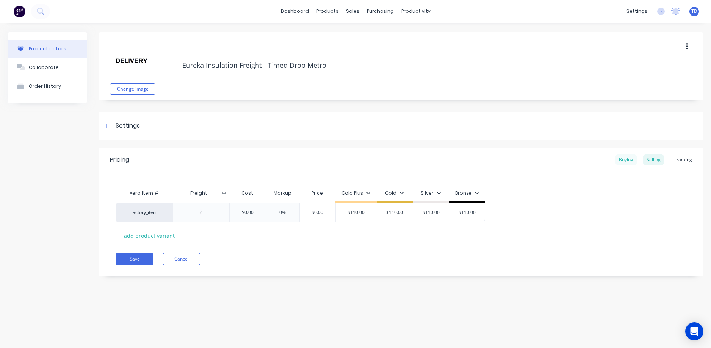
click at [622, 160] on div "Buying" at bounding box center [626, 159] width 22 height 11
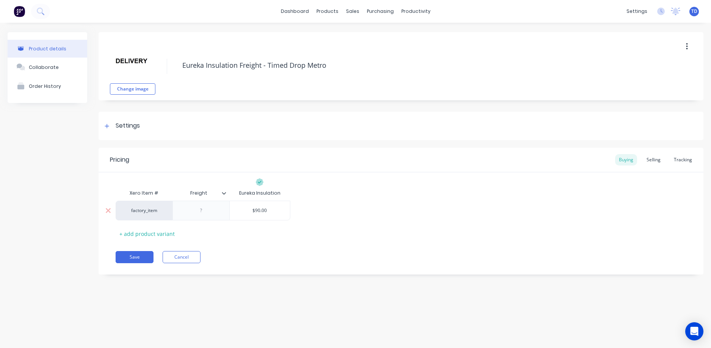
click at [274, 213] on input "$90.00" at bounding box center [260, 210] width 60 height 7
click at [657, 159] on div "Selling" at bounding box center [654, 159] width 22 height 11
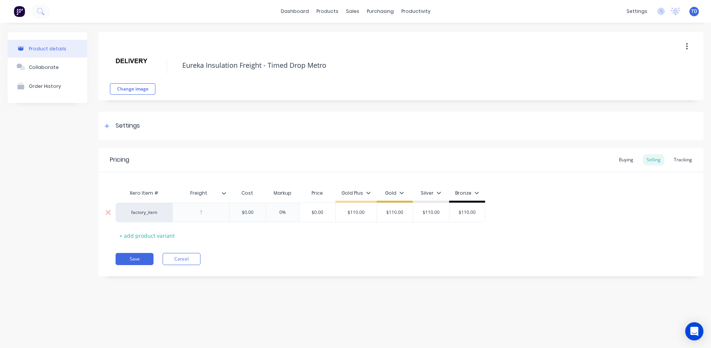
click at [264, 214] on input "0%" at bounding box center [283, 212] width 38 height 7
click at [130, 263] on button "Save" at bounding box center [135, 259] width 38 height 12
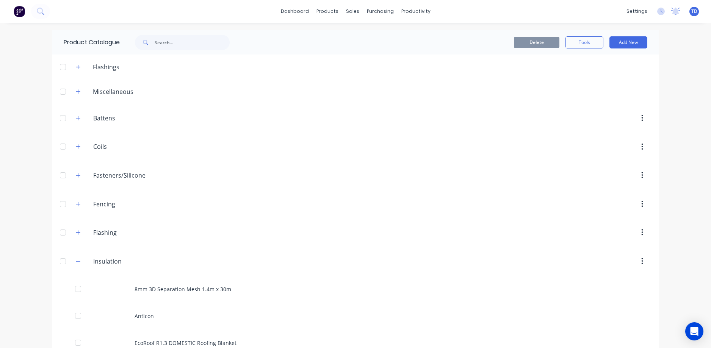
click at [80, 261] on div "Insulation Insulation" at bounding box center [129, 262] width 119 height 14
click at [78, 262] on icon "button" at bounding box center [78, 261] width 5 height 5
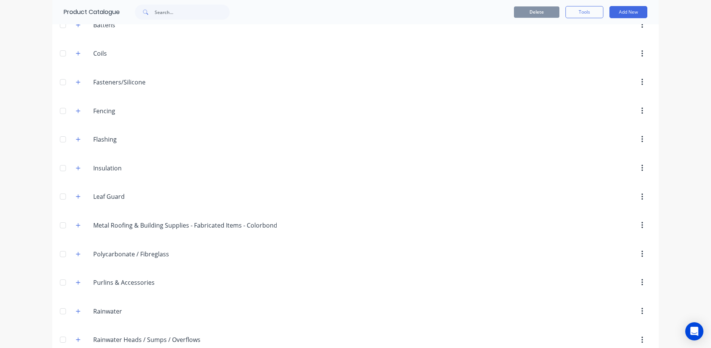
scroll to position [250, 0]
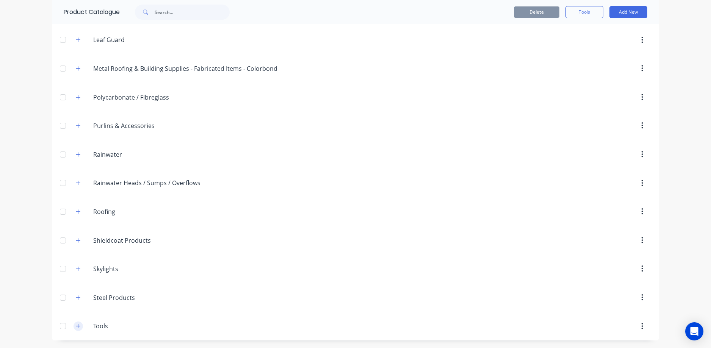
click at [77, 328] on icon "button" at bounding box center [78, 326] width 5 height 5
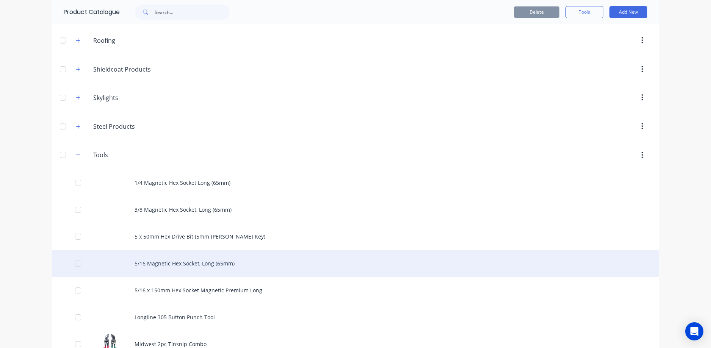
scroll to position [477, 0]
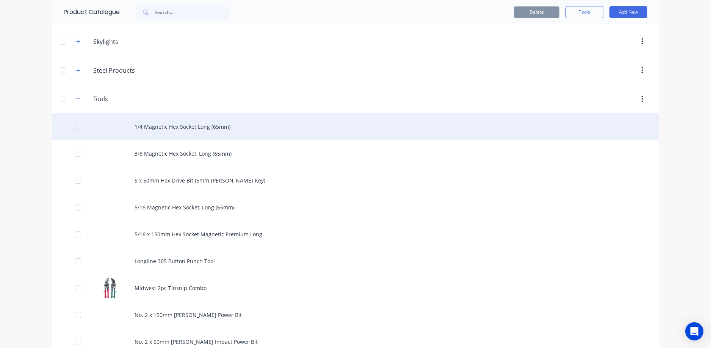
click at [216, 130] on div "1/4 Magnetic Hex Socket Long (65mm)" at bounding box center [355, 126] width 606 height 27
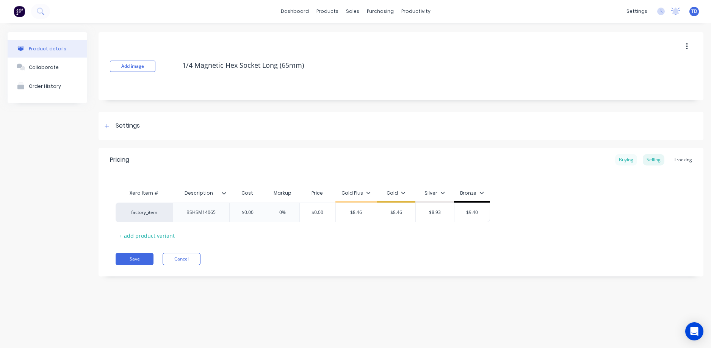
click at [621, 165] on div "Buying" at bounding box center [626, 159] width 22 height 11
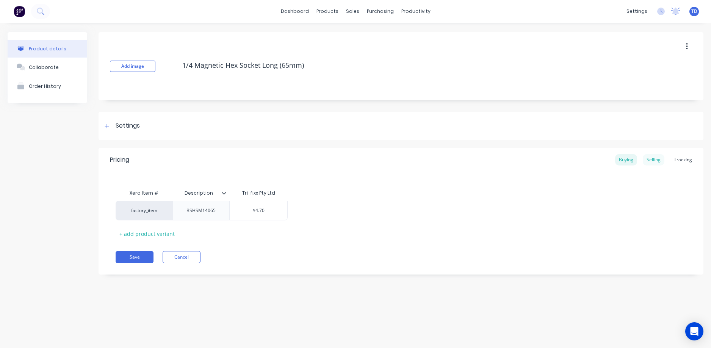
click at [657, 160] on div "Selling" at bounding box center [654, 159] width 22 height 11
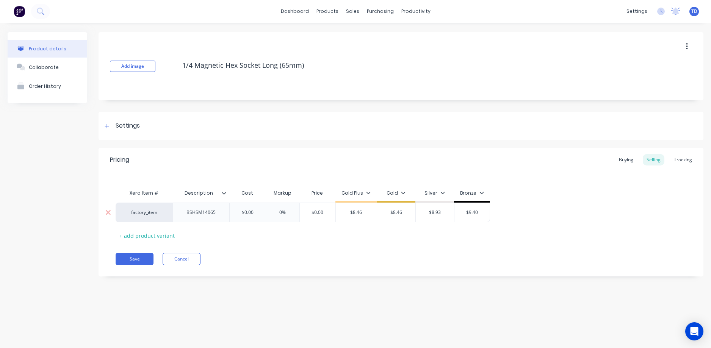
click at [259, 215] on input "$0.00" at bounding box center [247, 212] width 38 height 7
click at [127, 260] on button "Save" at bounding box center [135, 259] width 38 height 12
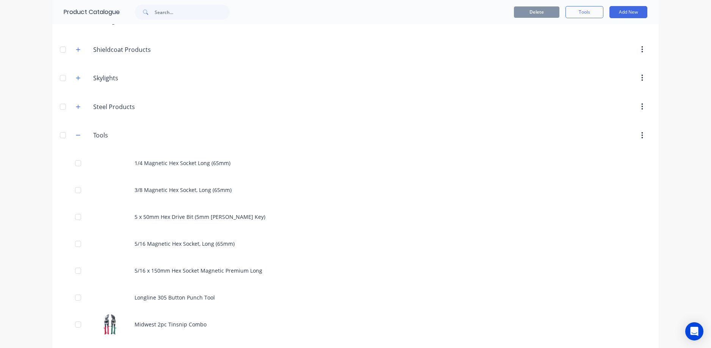
scroll to position [455, 0]
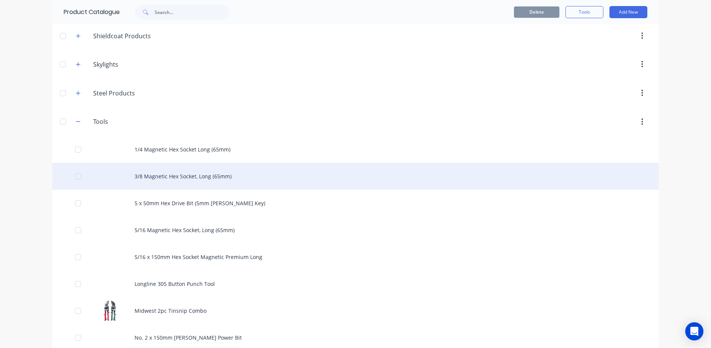
click at [201, 178] on div "3/8 Magnetic Hex Socket, Long (65mm)" at bounding box center [355, 176] width 606 height 27
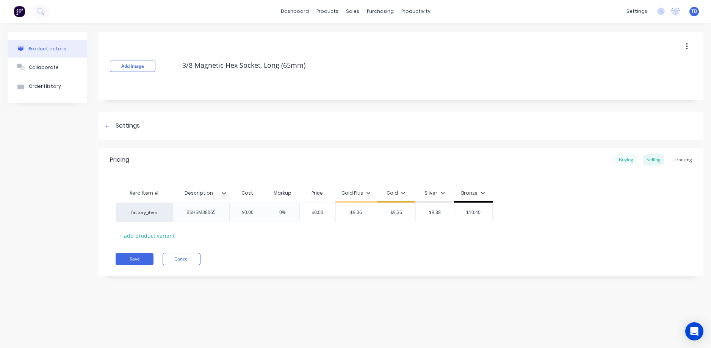
click at [624, 158] on div "Buying" at bounding box center [626, 159] width 22 height 11
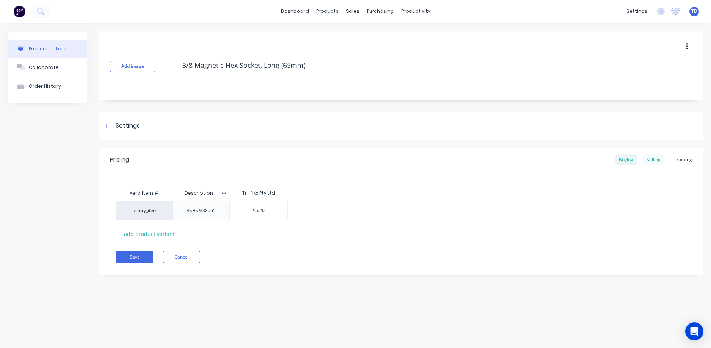
click at [656, 160] on div "Selling" at bounding box center [654, 159] width 22 height 11
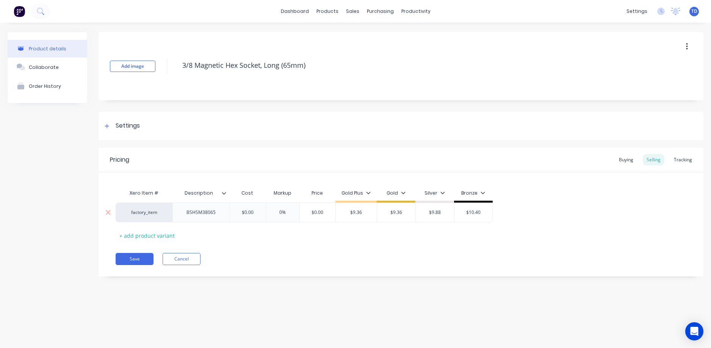
click at [260, 206] on div "$0.00" at bounding box center [247, 212] width 38 height 19
click at [131, 263] on button "Save" at bounding box center [135, 259] width 38 height 12
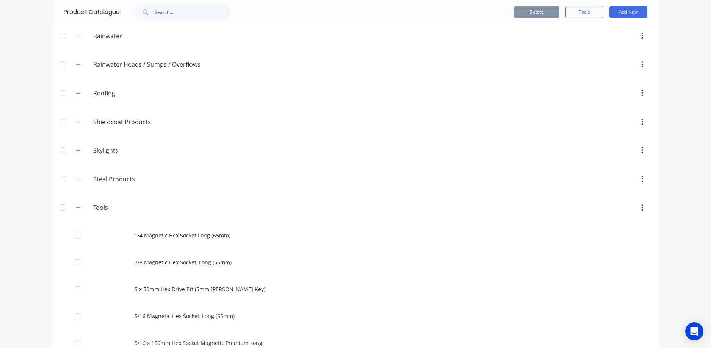
scroll to position [379, 0]
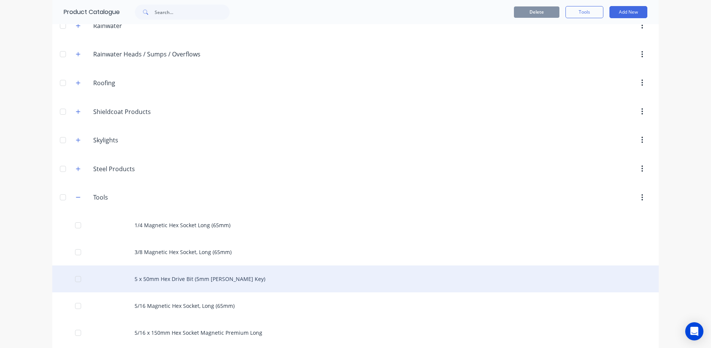
click at [200, 276] on div "5 x 50mm Hex Drive Bit (5mm [PERSON_NAME] Key)" at bounding box center [355, 279] width 606 height 27
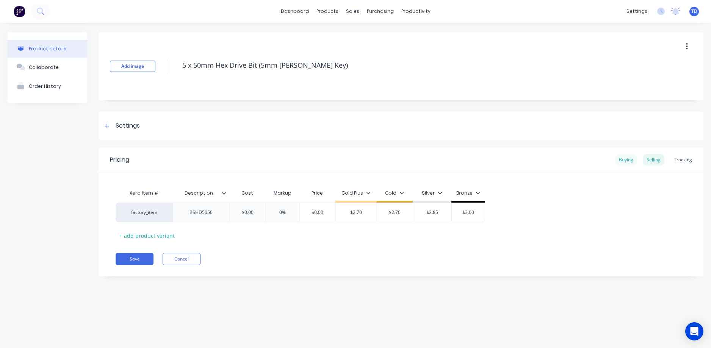
click at [632, 161] on div "Buying" at bounding box center [626, 159] width 22 height 11
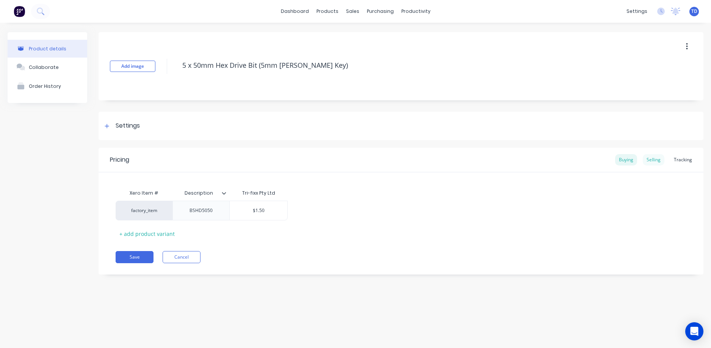
click at [660, 164] on div "Selling" at bounding box center [654, 159] width 22 height 11
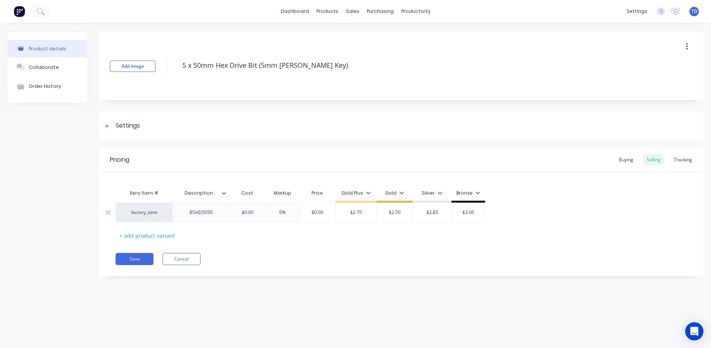
click at [261, 214] on input "$0.00" at bounding box center [247, 212] width 38 height 7
click at [268, 250] on div "Pricing Buying Selling Tracking Xero Item # Description Cost Markup Price Gold …" at bounding box center [400, 212] width 605 height 129
click at [129, 263] on button "Save" at bounding box center [135, 259] width 38 height 12
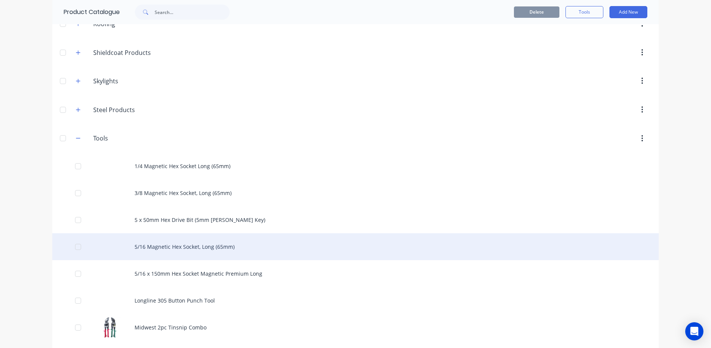
scroll to position [455, 0]
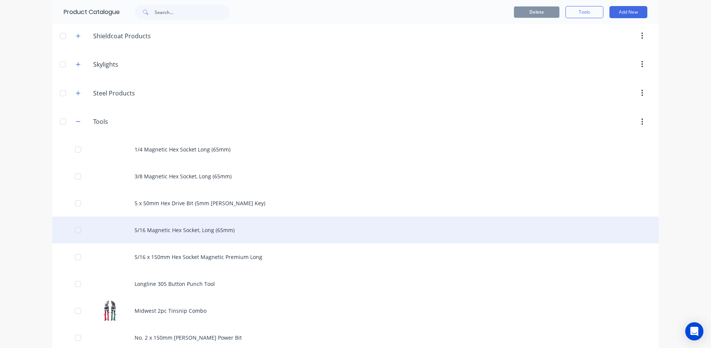
click at [181, 228] on div "5/16 Magnetic Hex Socket, Long (65mm)" at bounding box center [355, 230] width 606 height 27
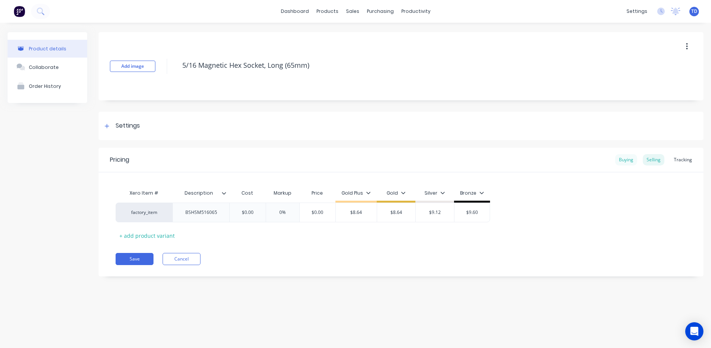
click at [626, 157] on div "Buying" at bounding box center [626, 159] width 22 height 11
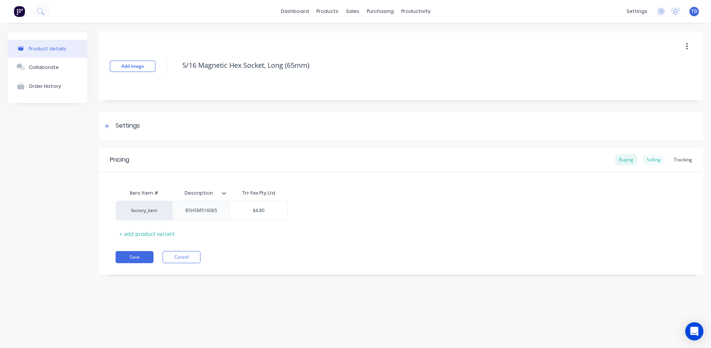
click at [652, 160] on div "Selling" at bounding box center [654, 159] width 22 height 11
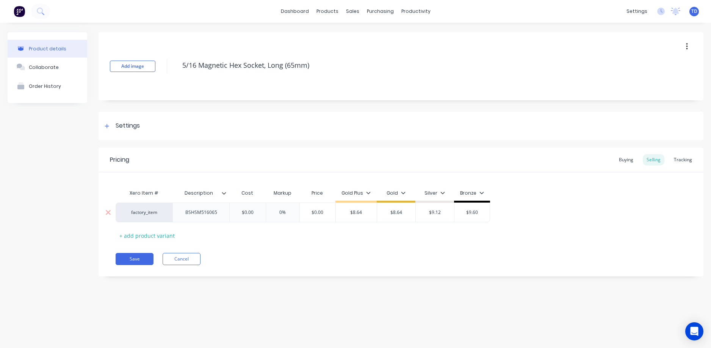
click at [261, 214] on input "$0.00" at bounding box center [247, 212] width 38 height 7
click at [138, 256] on button "Save" at bounding box center [135, 259] width 38 height 12
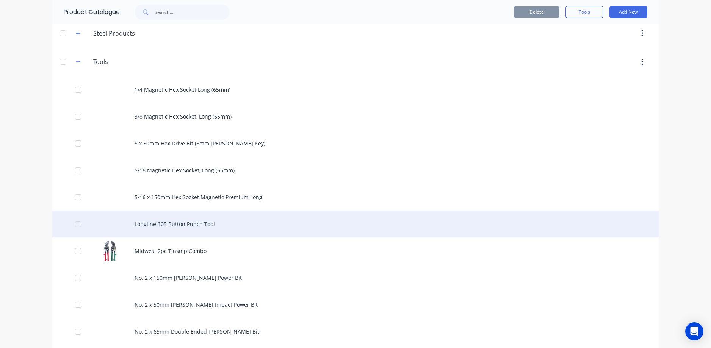
scroll to position [530, 0]
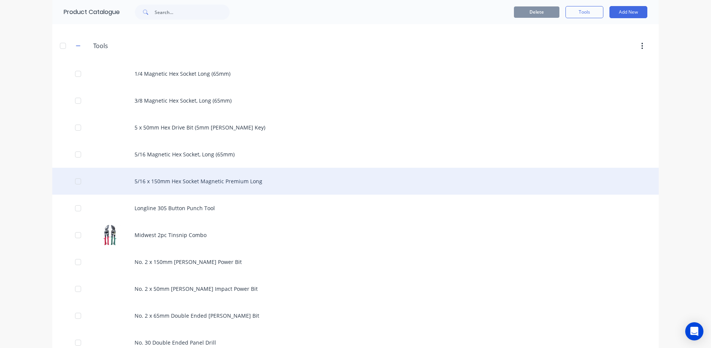
click at [188, 181] on div "5/16 x 150mm Hex Socket Magnetic Premium Long" at bounding box center [355, 181] width 606 height 27
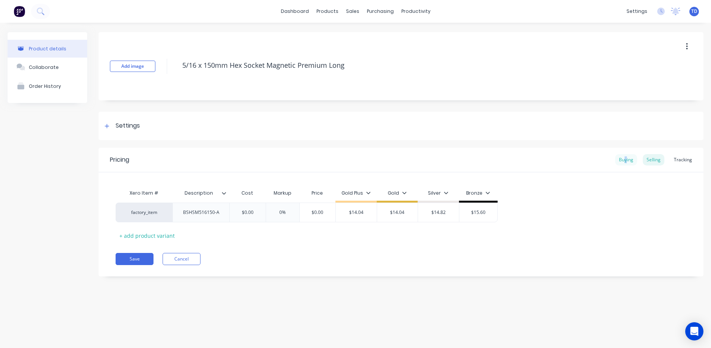
click at [627, 156] on div "Buying" at bounding box center [626, 159] width 22 height 11
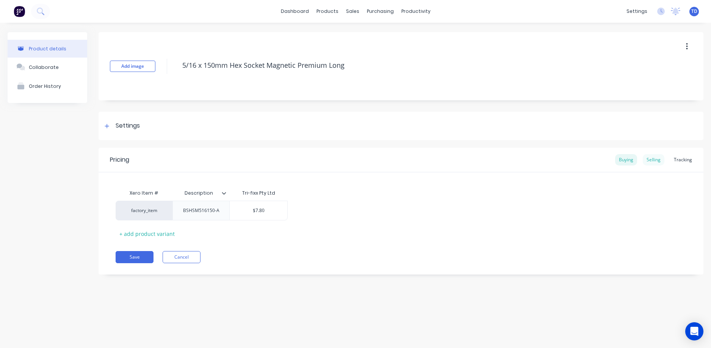
click at [649, 156] on div "Selling" at bounding box center [654, 159] width 22 height 11
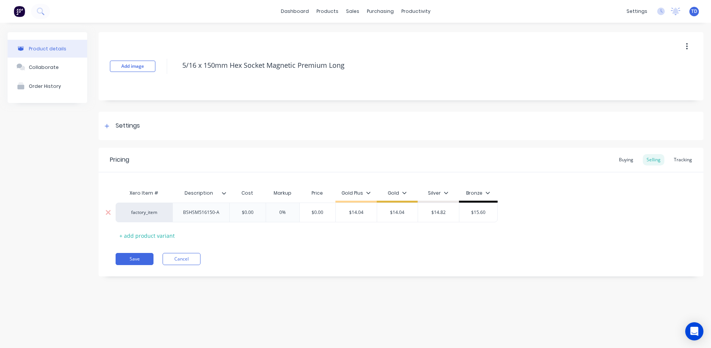
click at [254, 212] on input "$0.00" at bounding box center [247, 212] width 38 height 7
click at [138, 259] on button "Save" at bounding box center [135, 259] width 38 height 12
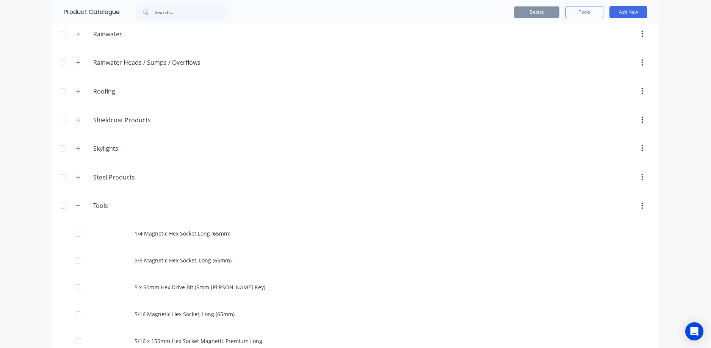
scroll to position [530, 0]
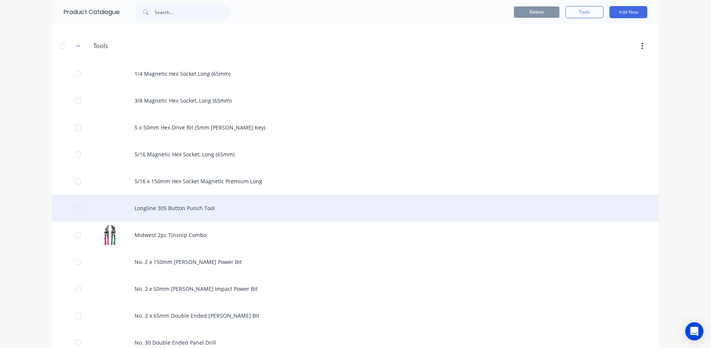
click at [185, 210] on div "Longline 305 Button Punch Tool" at bounding box center [355, 208] width 606 height 27
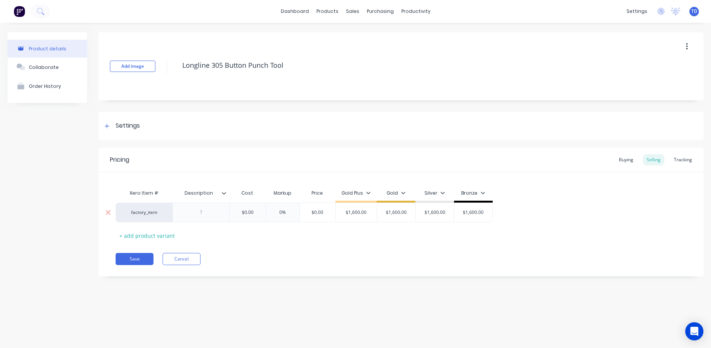
click at [260, 212] on input "$0.00" at bounding box center [247, 212] width 38 height 7
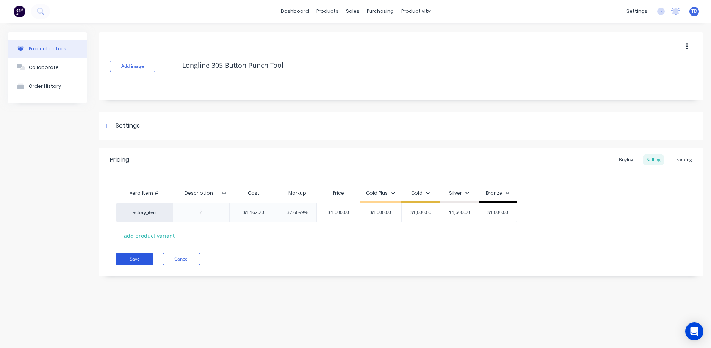
click at [135, 261] on button "Save" at bounding box center [135, 259] width 38 height 12
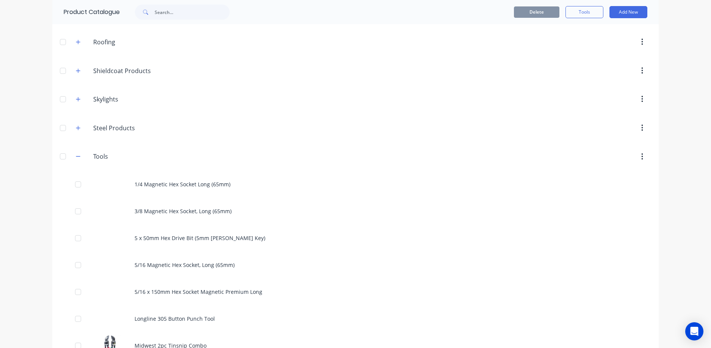
scroll to position [492, 0]
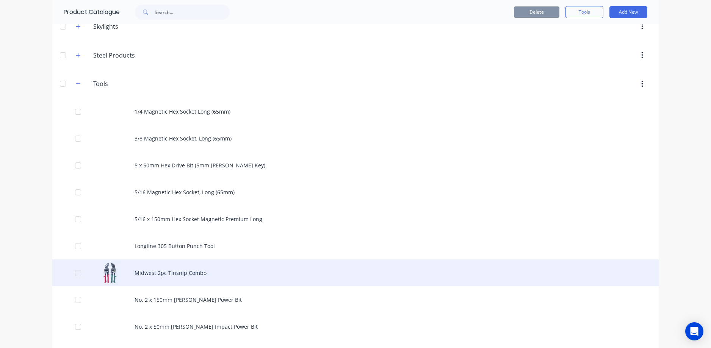
click at [188, 279] on div "Midwest 2pc Tinsnip Combo" at bounding box center [355, 273] width 606 height 27
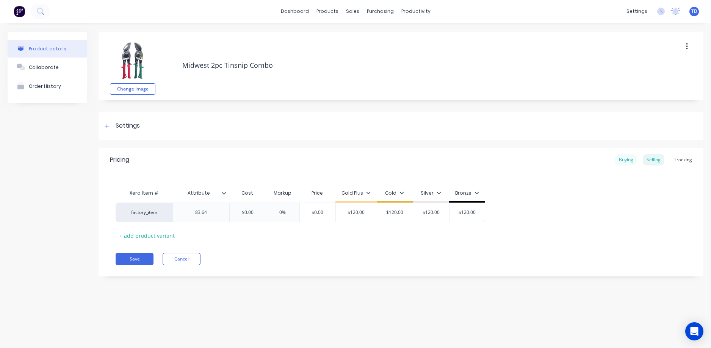
click at [630, 164] on div "Buying" at bounding box center [626, 159] width 22 height 11
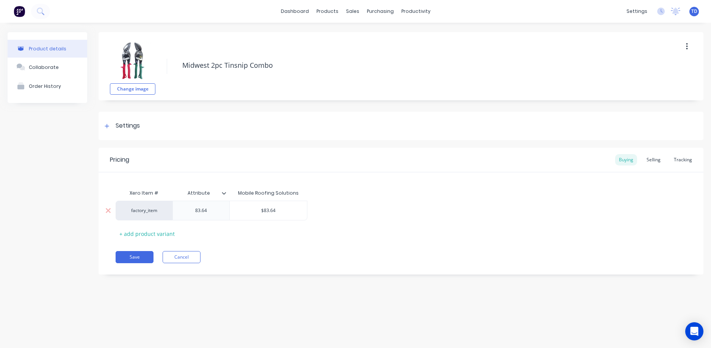
click at [213, 211] on div "83.64" at bounding box center [201, 211] width 38 height 10
click at [314, 222] on div "Xero Item # Attribute Mobile Roofing Solutions factory_item $83.64 + add produc…" at bounding box center [401, 213] width 571 height 54
click at [657, 162] on div "Selling" at bounding box center [654, 159] width 22 height 11
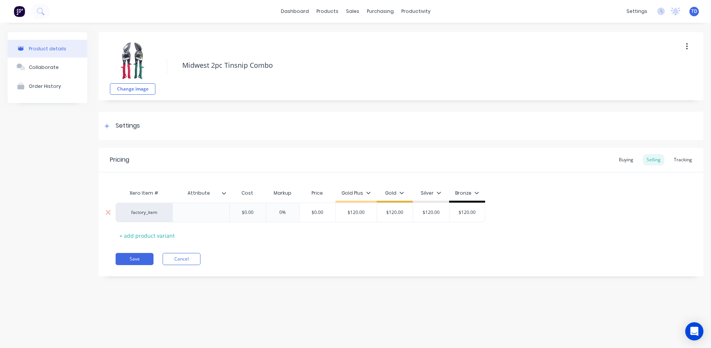
click at [261, 216] on div "$0.00" at bounding box center [247, 212] width 38 height 19
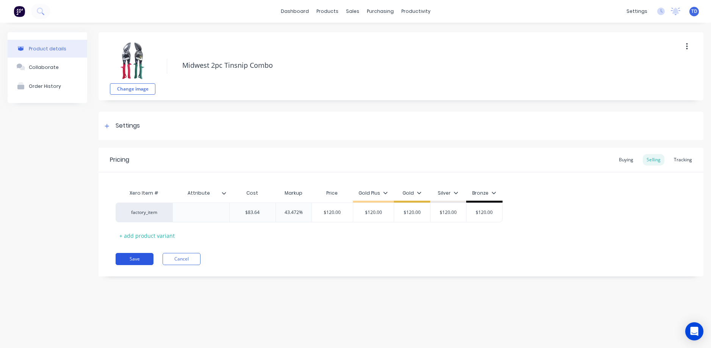
click at [128, 256] on button "Save" at bounding box center [135, 259] width 38 height 12
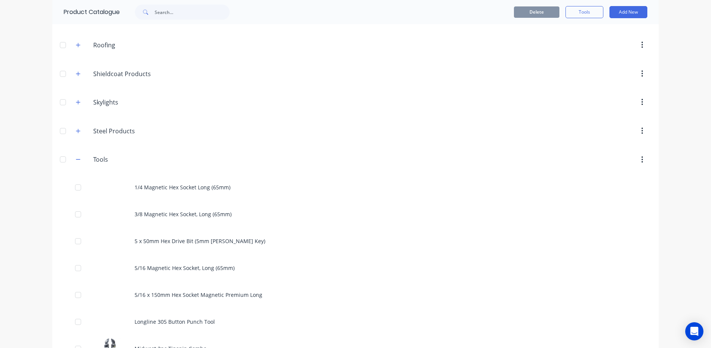
scroll to position [644, 0]
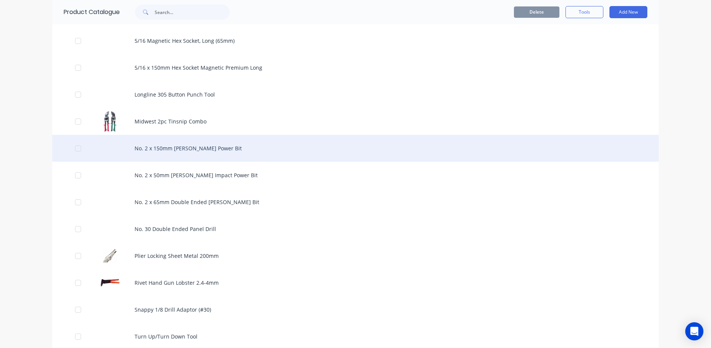
click at [191, 156] on div "No. 2 x 150mm [PERSON_NAME] Power Bit" at bounding box center [355, 148] width 606 height 27
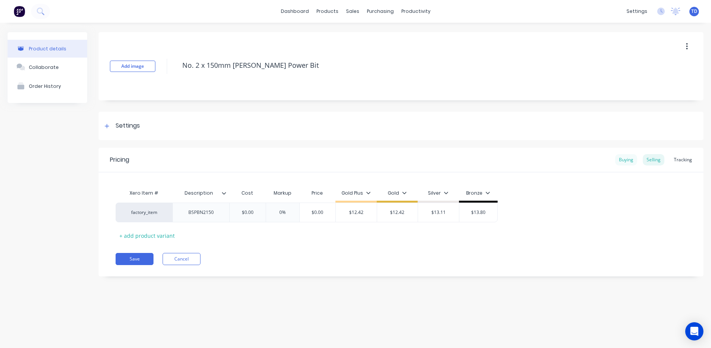
click at [631, 161] on div "Buying" at bounding box center [626, 159] width 22 height 11
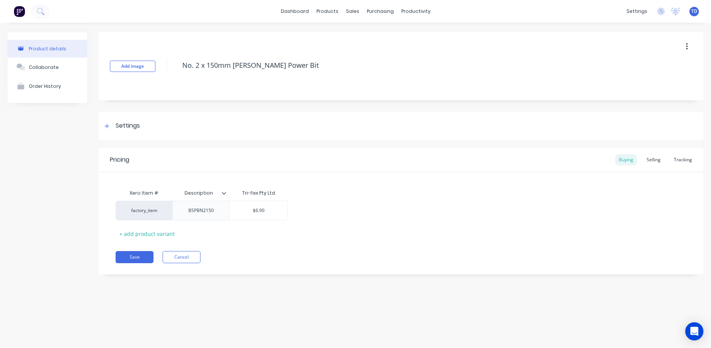
drag, startPoint x: 659, startPoint y: 162, endPoint x: 606, endPoint y: 174, distance: 54.2
click at [659, 162] on div "Selling" at bounding box center [654, 159] width 22 height 11
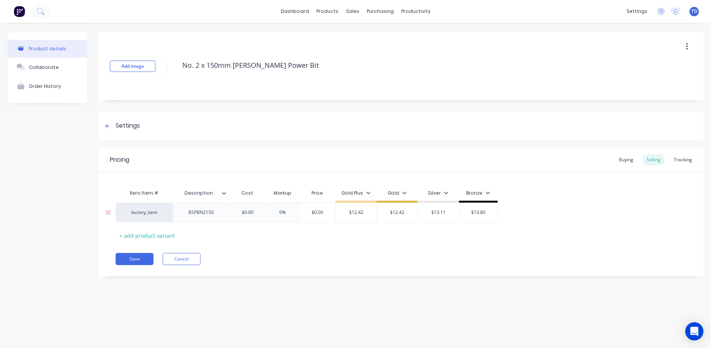
click at [258, 216] on div "$0.00" at bounding box center [247, 212] width 38 height 19
click at [122, 258] on button "Save" at bounding box center [135, 259] width 38 height 12
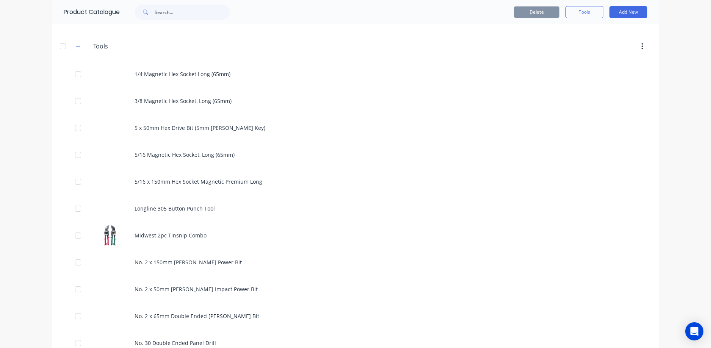
scroll to position [530, 0]
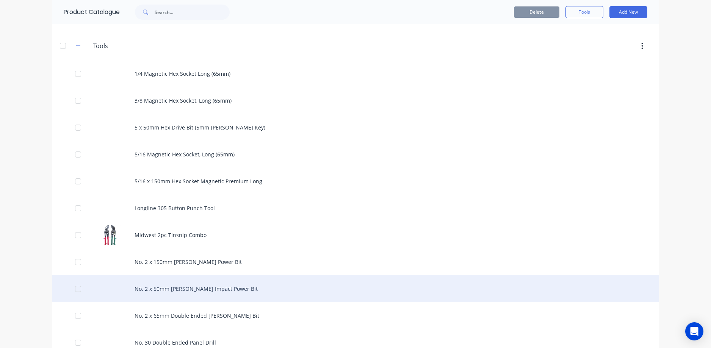
click at [162, 291] on div "No. 2 x 50mm [PERSON_NAME] Impact Power Bit" at bounding box center [355, 288] width 606 height 27
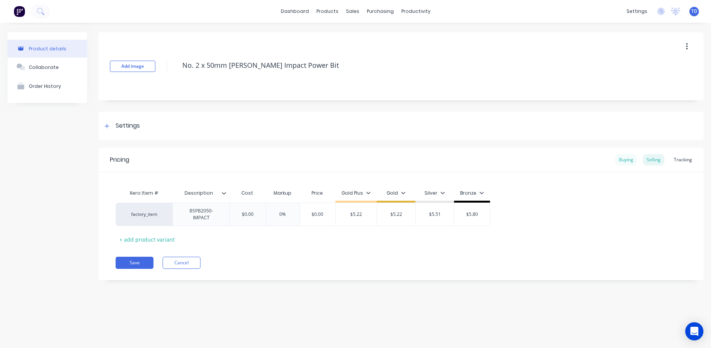
click at [624, 157] on div "Buying" at bounding box center [626, 159] width 22 height 11
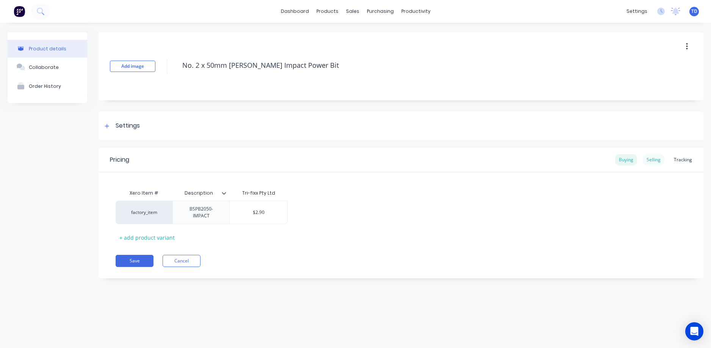
click at [650, 159] on div "Selling" at bounding box center [654, 159] width 22 height 11
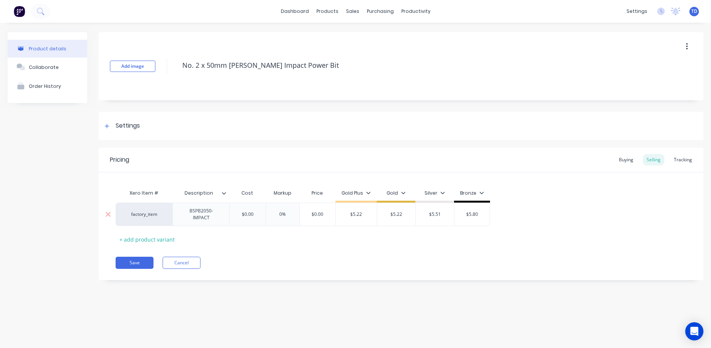
click at [261, 214] on input "$0.00" at bounding box center [247, 214] width 38 height 7
click at [140, 266] on button "Save" at bounding box center [135, 263] width 38 height 12
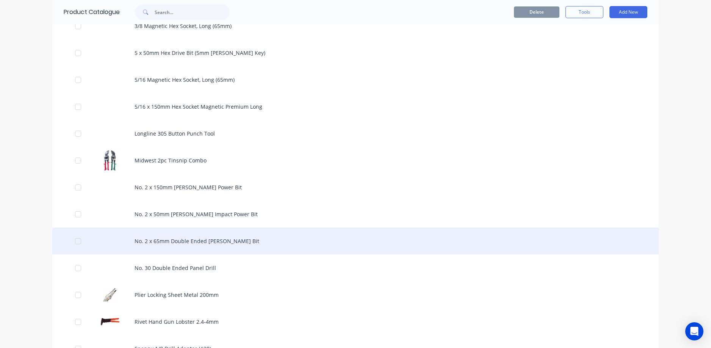
scroll to position [606, 0]
click at [194, 235] on div "No. 2 x 65mm Double Ended [PERSON_NAME] Bit" at bounding box center [355, 240] width 606 height 27
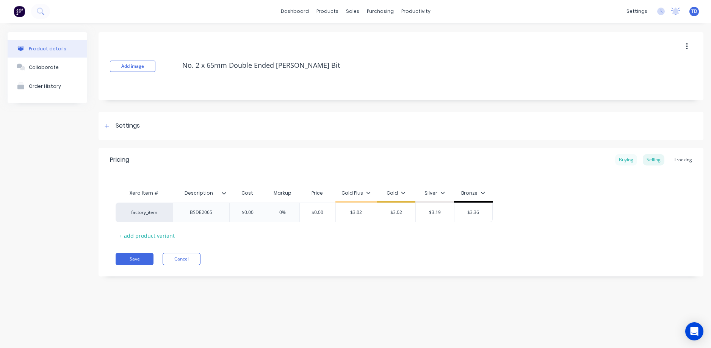
click at [629, 163] on div "Buying" at bounding box center [626, 159] width 22 height 11
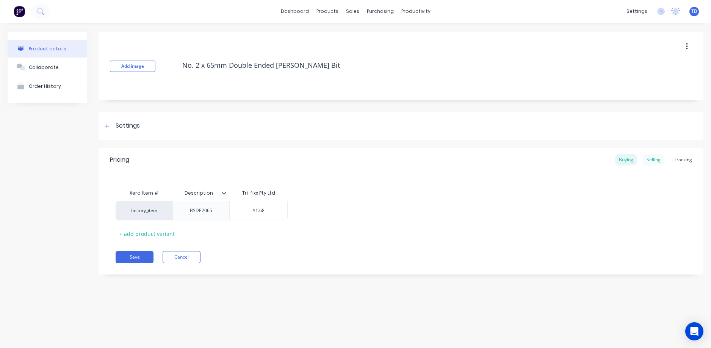
click at [654, 162] on div "Selling" at bounding box center [654, 159] width 22 height 11
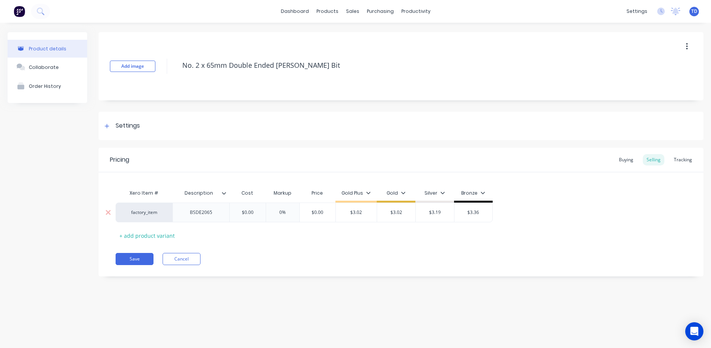
click at [258, 218] on div "$0.00" at bounding box center [247, 212] width 38 height 19
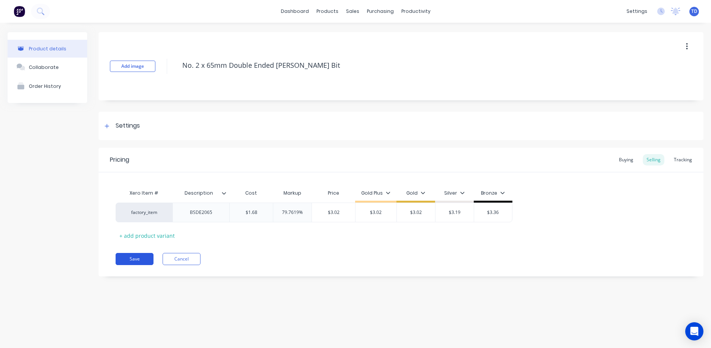
click at [134, 256] on button "Save" at bounding box center [135, 259] width 38 height 12
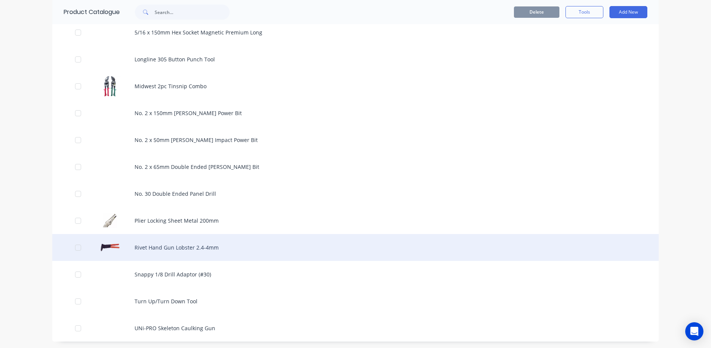
scroll to position [680, 0]
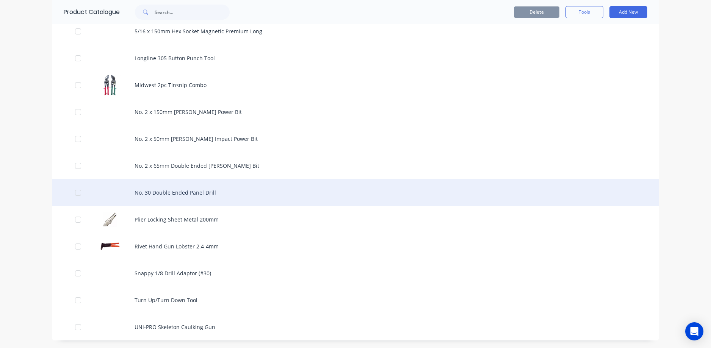
click at [187, 193] on div "No. 30 Double Ended Panel Drill" at bounding box center [355, 192] width 606 height 27
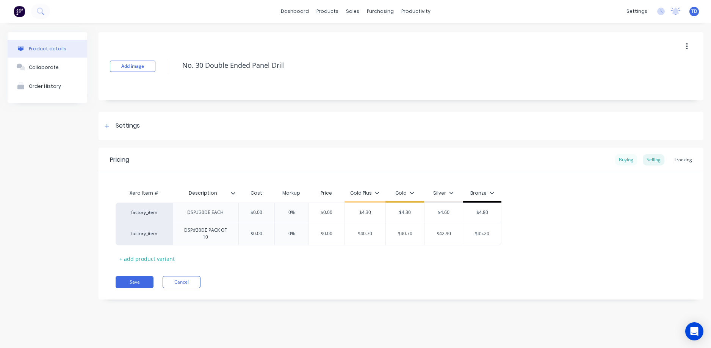
click at [620, 159] on div "Buying" at bounding box center [626, 159] width 22 height 11
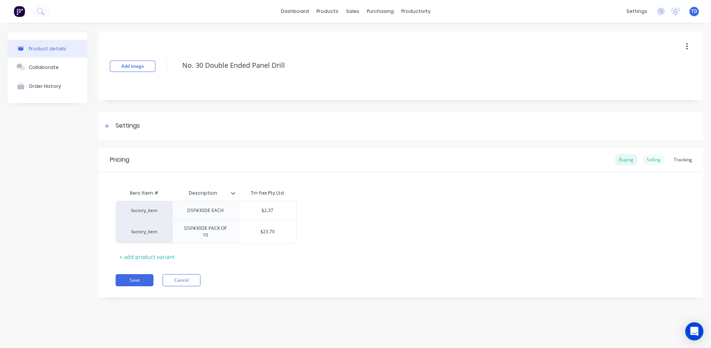
click at [654, 159] on div "Selling" at bounding box center [654, 159] width 22 height 11
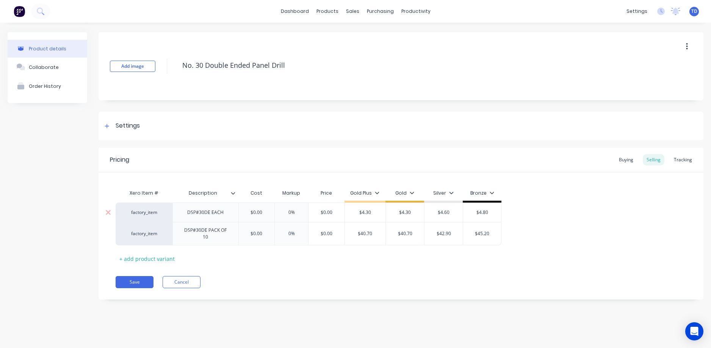
click at [264, 216] on div "$0.00" at bounding box center [257, 212] width 38 height 19
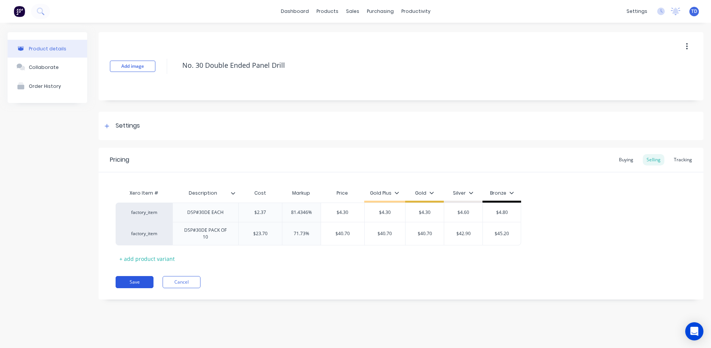
click at [129, 283] on button "Save" at bounding box center [135, 282] width 38 height 12
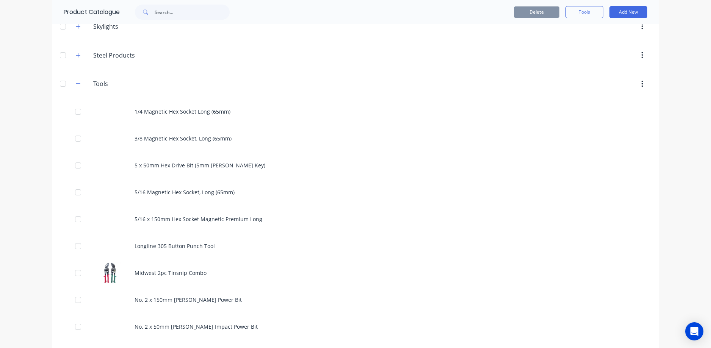
scroll to position [680, 0]
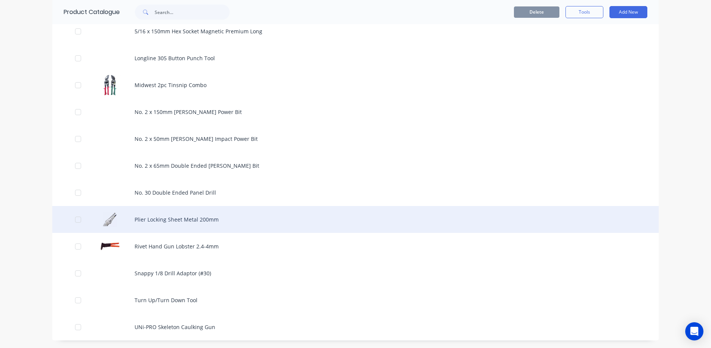
click at [162, 219] on div "Plier Locking Sheet Metal 200mm" at bounding box center [355, 219] width 606 height 27
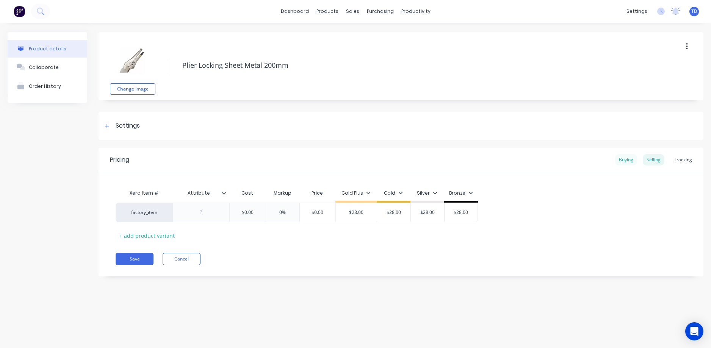
click at [625, 159] on div "Buying" at bounding box center [626, 159] width 22 height 11
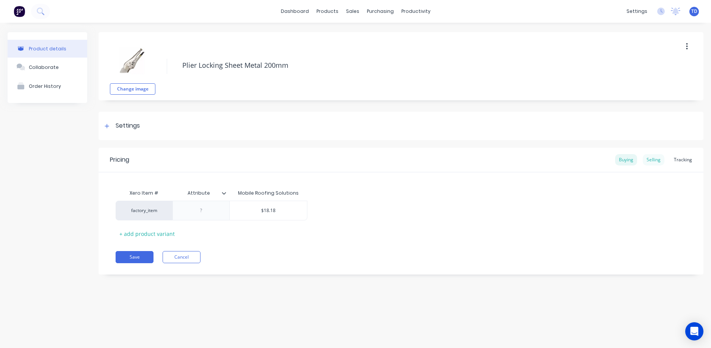
click at [654, 157] on div "Selling" at bounding box center [654, 159] width 22 height 11
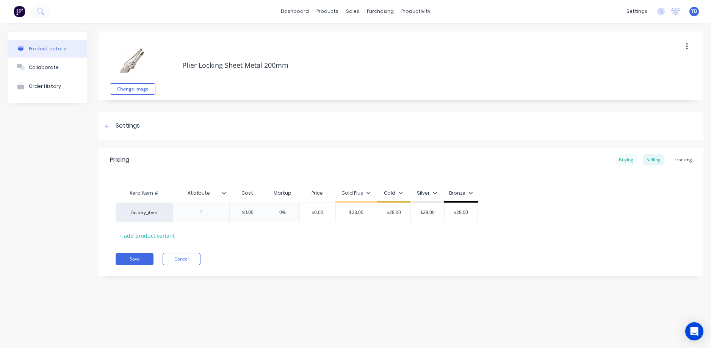
click at [624, 158] on div "Buying" at bounding box center [626, 159] width 22 height 11
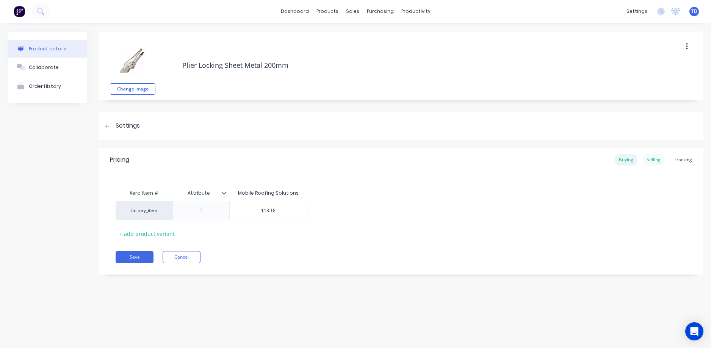
click at [652, 163] on div "Selling" at bounding box center [654, 159] width 22 height 11
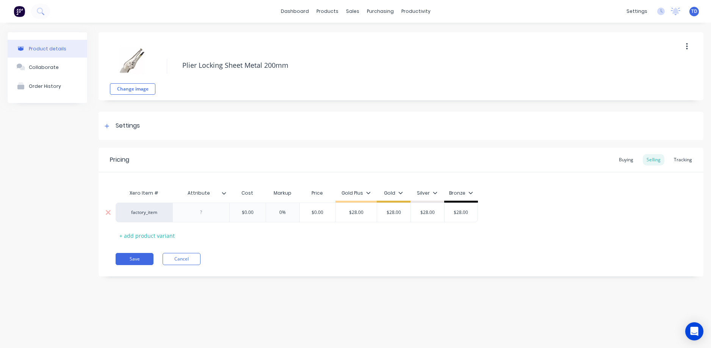
click at [247, 213] on input "$0.00" at bounding box center [247, 212] width 38 height 7
click at [252, 213] on input "$0.00" at bounding box center [247, 212] width 38 height 7
click at [253, 213] on input "$0.00" at bounding box center [247, 212] width 38 height 7
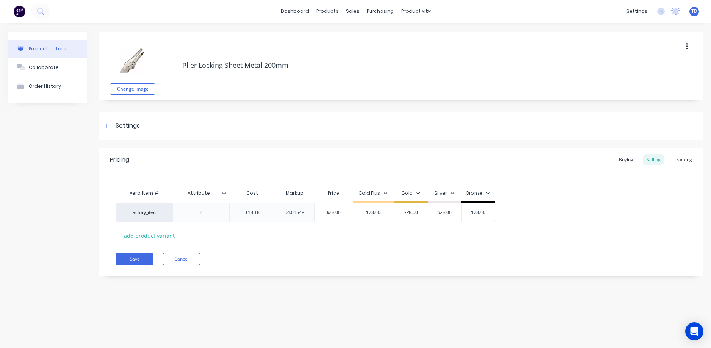
click at [233, 255] on div "Save Cancel" at bounding box center [410, 259] width 588 height 12
click at [126, 258] on button "Save" at bounding box center [135, 259] width 38 height 12
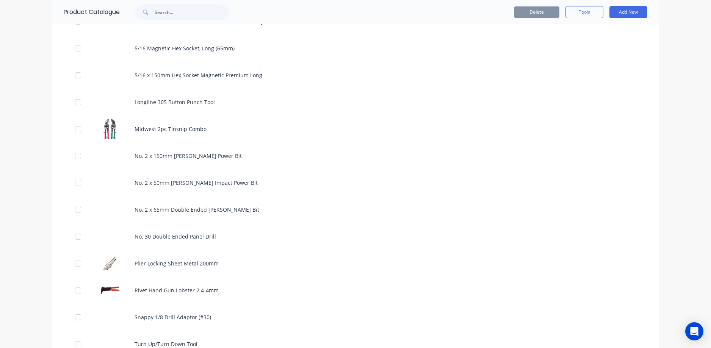
scroll to position [680, 0]
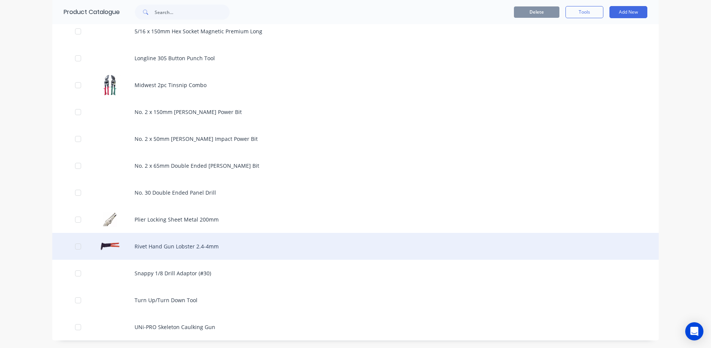
click at [136, 245] on div "Rivet Hand Gun Lobster 2.4-4mm" at bounding box center [355, 246] width 606 height 27
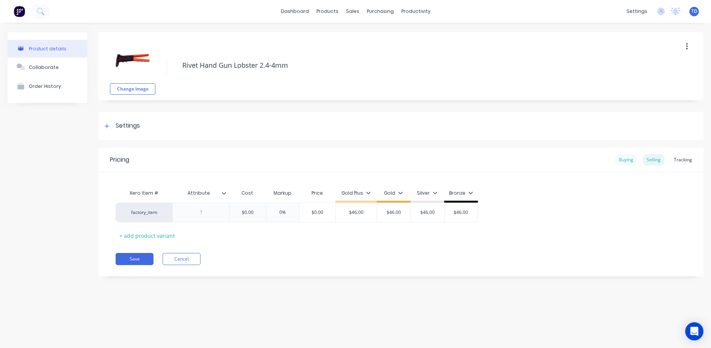
click at [624, 163] on div "Buying" at bounding box center [626, 159] width 22 height 11
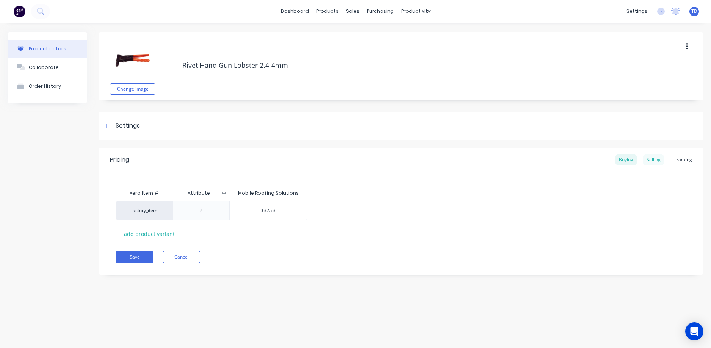
click at [651, 162] on div "Selling" at bounding box center [654, 159] width 22 height 11
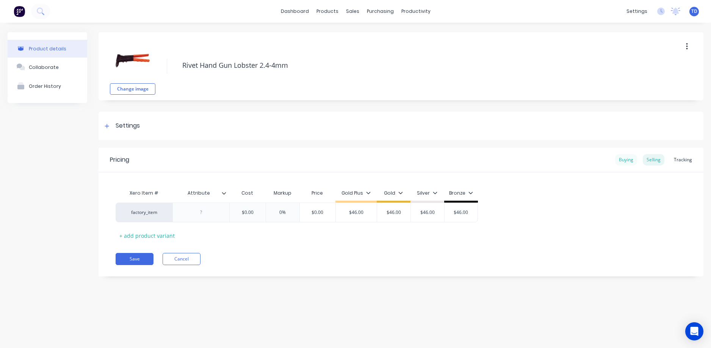
click at [623, 162] on div "Buying" at bounding box center [626, 159] width 22 height 11
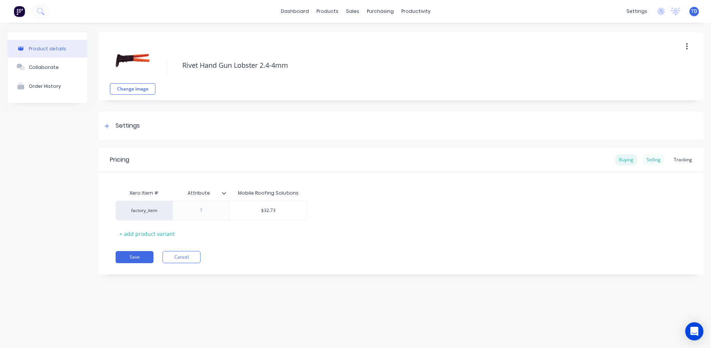
click at [651, 159] on div "Selling" at bounding box center [654, 159] width 22 height 11
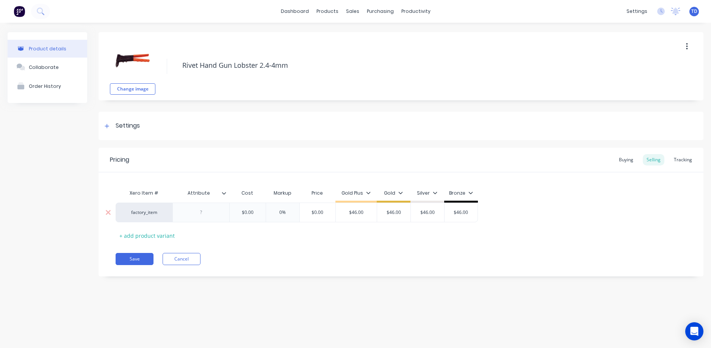
click at [260, 214] on input "$0.00" at bounding box center [247, 212] width 38 height 7
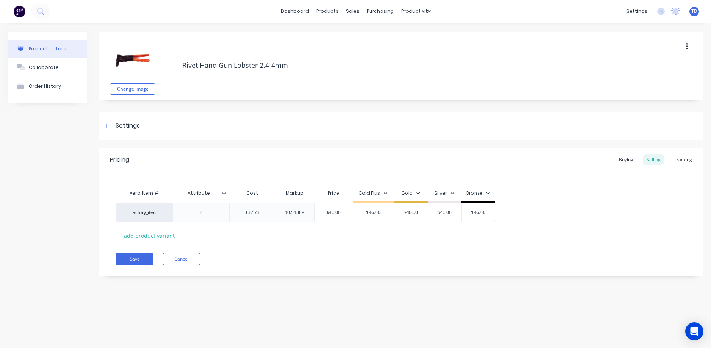
click at [382, 248] on div "Pricing Buying Selling Tracking Xero Item # Attribute Cost Markup Price Gold Pl…" at bounding box center [400, 212] width 605 height 129
click at [138, 256] on button "Save" at bounding box center [135, 259] width 38 height 12
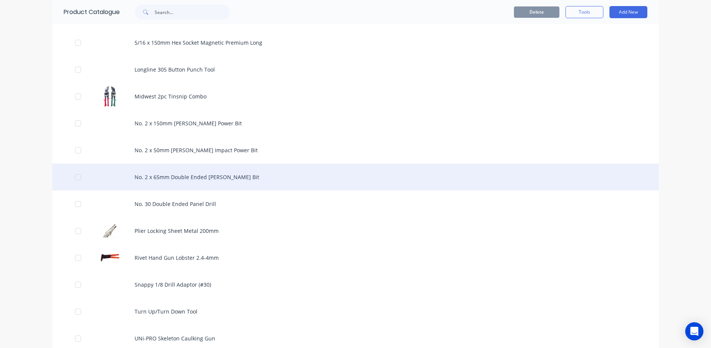
scroll to position [680, 0]
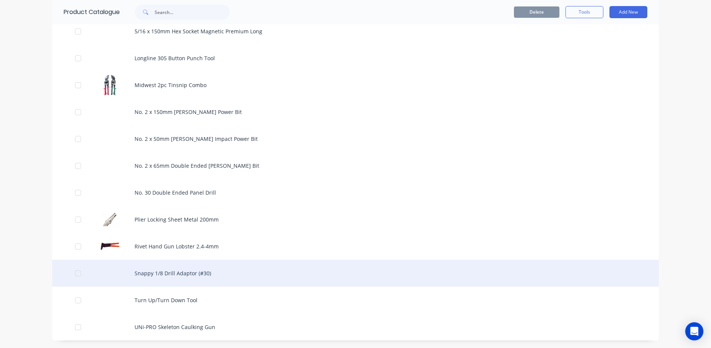
click at [153, 279] on div "Snappy 1/8 Drill Adaptor (#30)" at bounding box center [355, 273] width 606 height 27
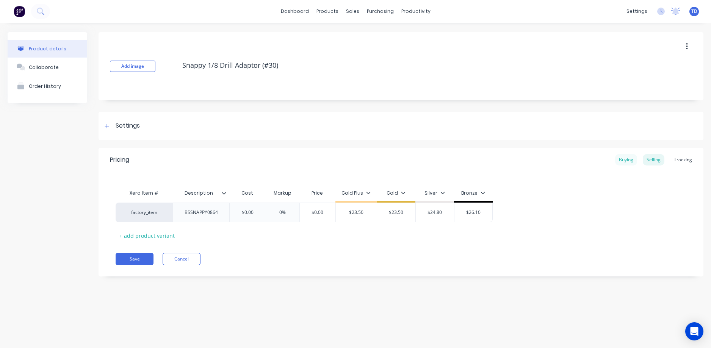
click at [622, 158] on div "Buying" at bounding box center [626, 159] width 22 height 11
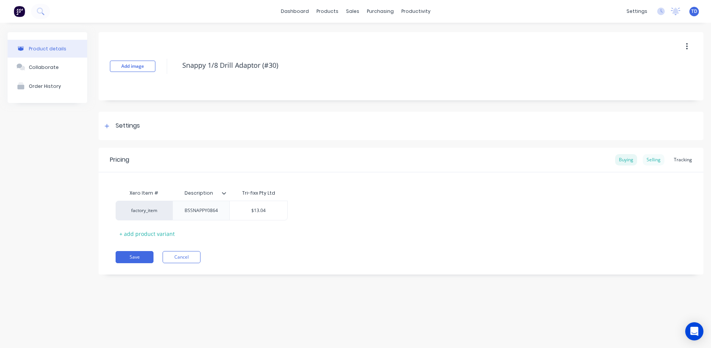
click at [664, 159] on div "Selling" at bounding box center [654, 159] width 22 height 11
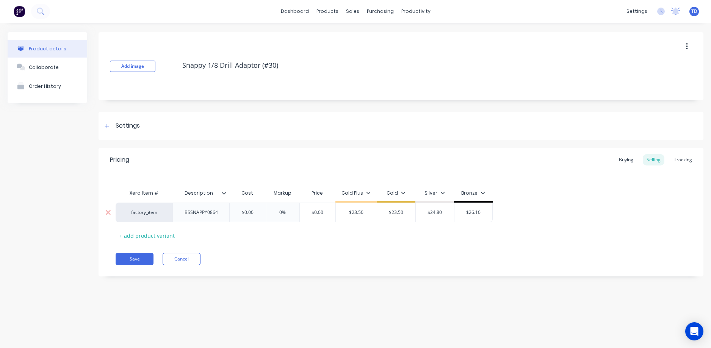
click at [254, 216] on div "$0.00 $0.00" at bounding box center [247, 212] width 38 height 19
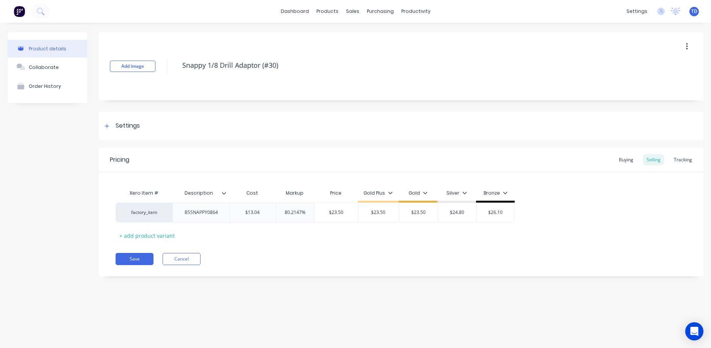
click at [147, 272] on div "Pricing Buying Selling Tracking Xero Item # Description Cost Markup Price Gold …" at bounding box center [400, 212] width 605 height 129
click at [138, 262] on button "Save" at bounding box center [135, 259] width 38 height 12
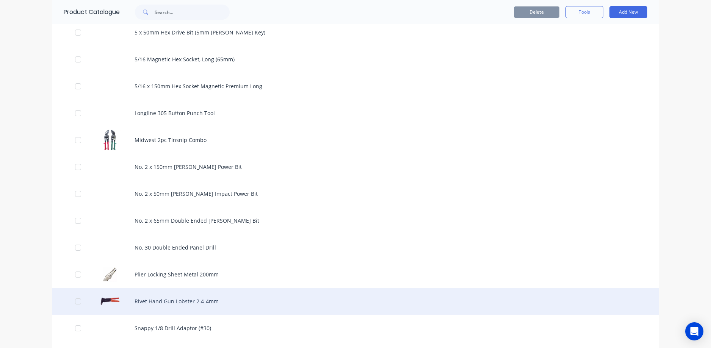
scroll to position [680, 0]
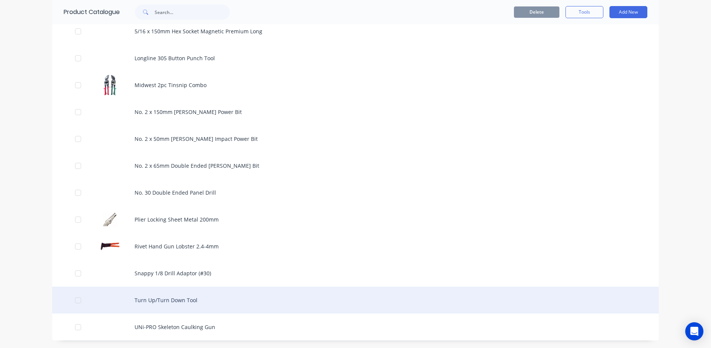
click at [181, 296] on div "Turn Up/Turn Down Tool" at bounding box center [355, 300] width 606 height 27
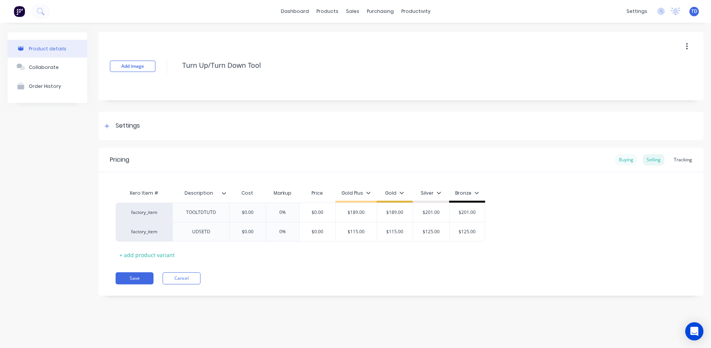
click at [631, 161] on div "Buying" at bounding box center [626, 159] width 22 height 11
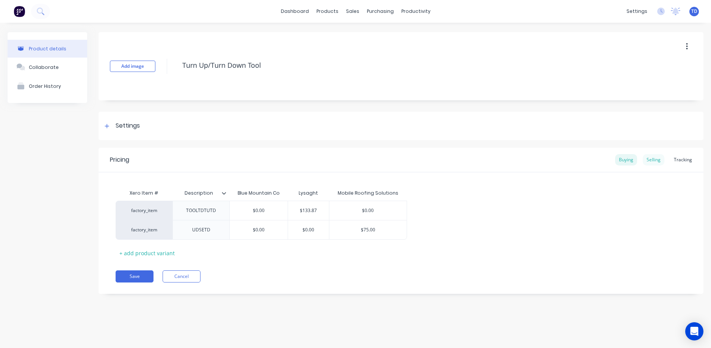
click at [653, 161] on div "Selling" at bounding box center [654, 159] width 22 height 11
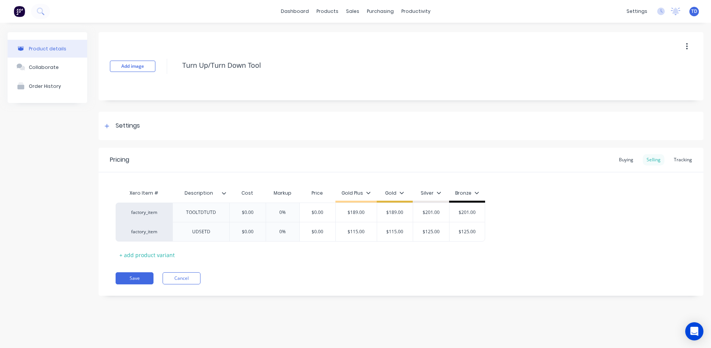
click at [653, 161] on div "Selling" at bounding box center [654, 159] width 22 height 11
click at [255, 209] on div "$0.00" at bounding box center [247, 212] width 38 height 19
click at [620, 162] on div "Buying" at bounding box center [626, 159] width 22 height 11
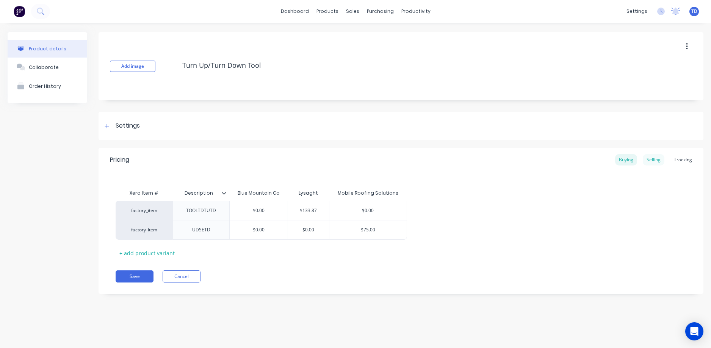
click at [655, 163] on div "Selling" at bounding box center [654, 159] width 22 height 11
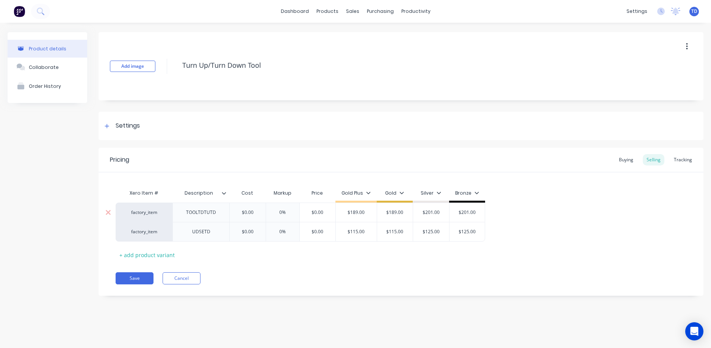
click at [258, 212] on input "$0.00" at bounding box center [247, 212] width 38 height 7
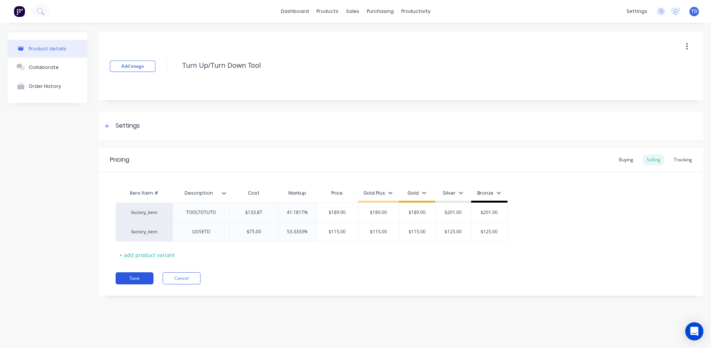
click at [139, 277] on button "Save" at bounding box center [135, 278] width 38 height 12
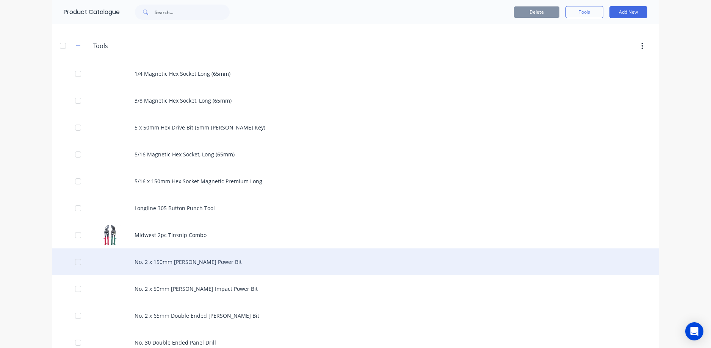
scroll to position [680, 0]
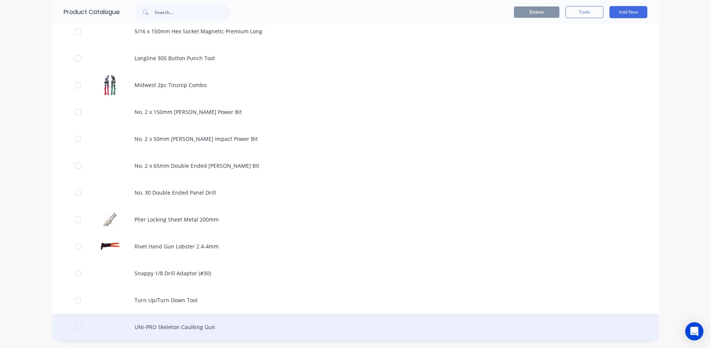
click at [160, 328] on div "UNi-PRO Skeleton Caulking Gun" at bounding box center [355, 327] width 606 height 27
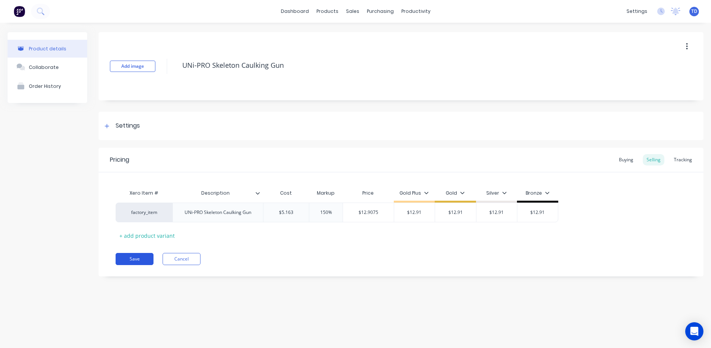
click at [128, 258] on button "Save" at bounding box center [135, 259] width 38 height 12
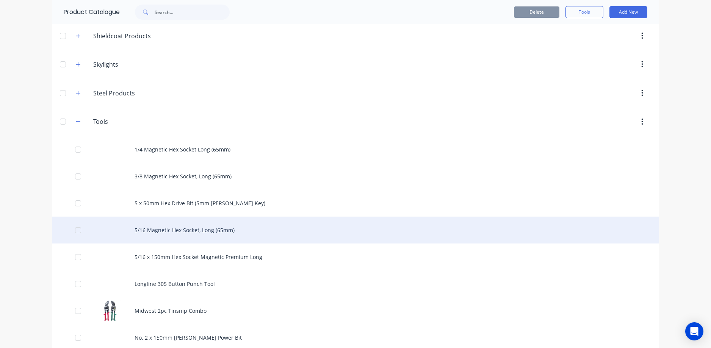
scroll to position [379, 0]
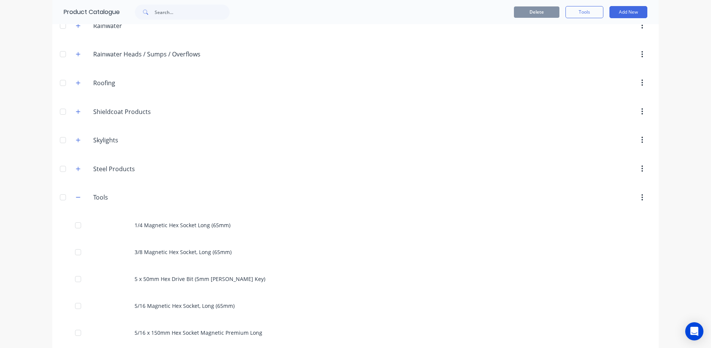
click at [76, 196] on icon "button" at bounding box center [78, 197] width 5 height 5
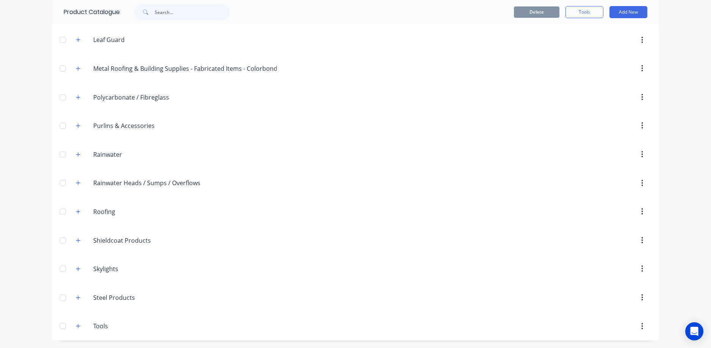
scroll to position [250, 0]
click at [73, 301] on button "button" at bounding box center [77, 297] width 9 height 9
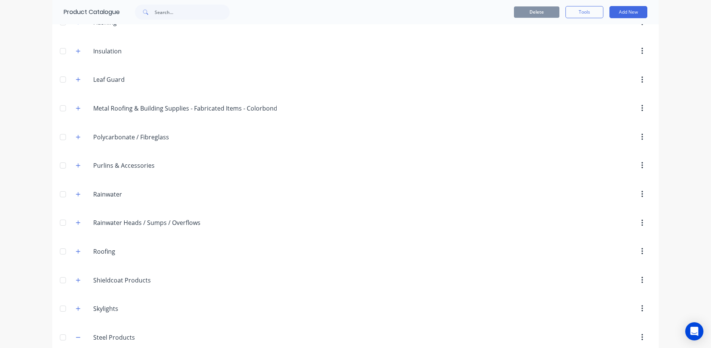
scroll to position [255, 0]
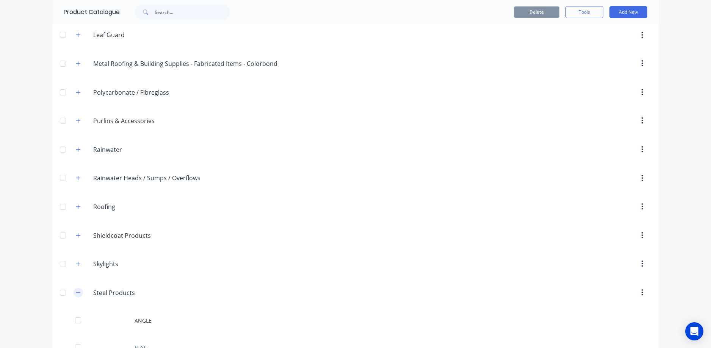
click at [75, 288] on button "button" at bounding box center [77, 292] width 9 height 9
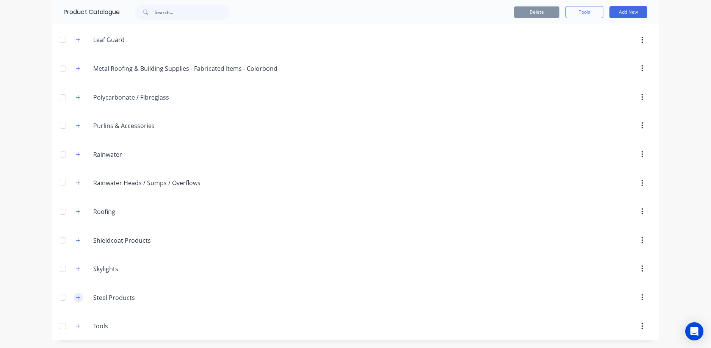
scroll to position [250, 0]
click at [76, 270] on icon "button" at bounding box center [78, 268] width 5 height 5
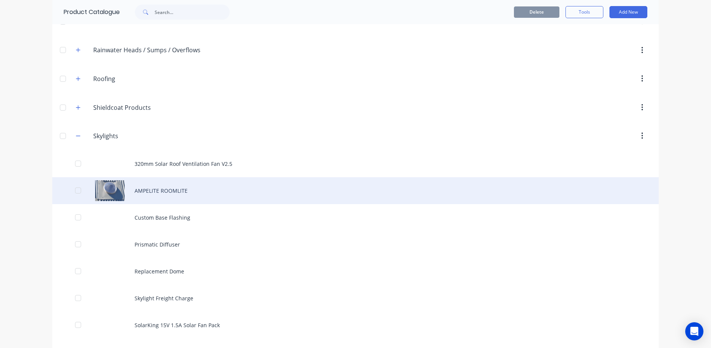
scroll to position [477, 0]
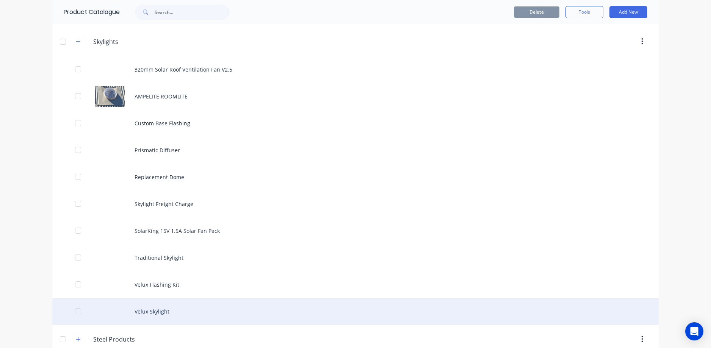
click at [191, 306] on div "Velux Skylight" at bounding box center [355, 311] width 606 height 27
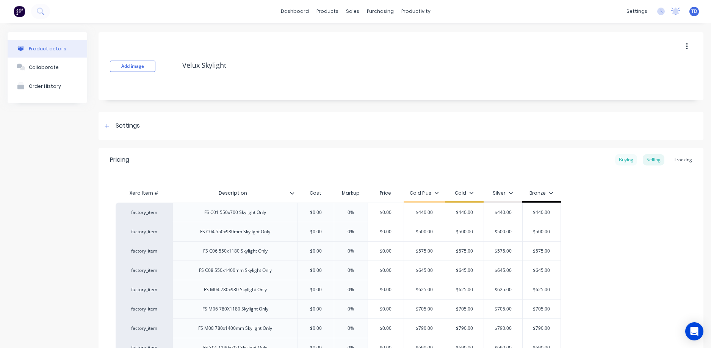
click at [624, 156] on div "Buying" at bounding box center [626, 159] width 22 height 11
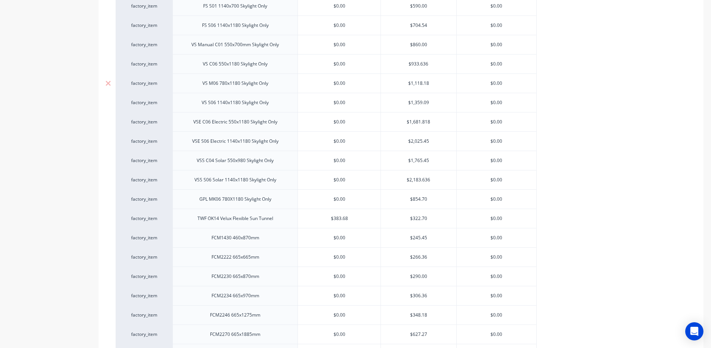
scroll to position [341, 0]
click at [49, 192] on div "Product details Collaborate Order History" at bounding box center [48, 287] width 80 height 1193
click at [573, 311] on div "factory_item FS C01 550x700 Skylight Only $0.00 $372.727 $0.00 factory_item FS …" at bounding box center [401, 339] width 571 height 958
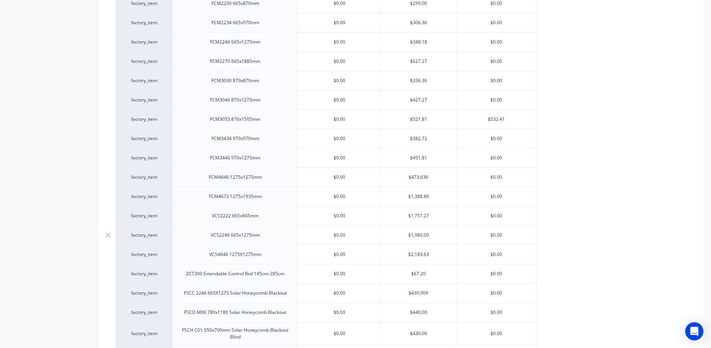
scroll to position [644, 0]
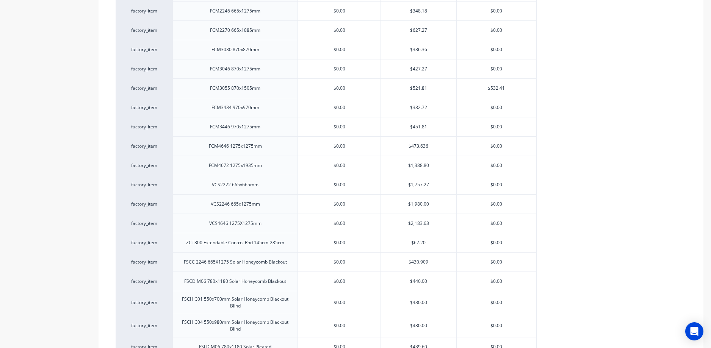
click at [433, 166] on input "$1,388.80" at bounding box center [418, 165] width 75 height 7
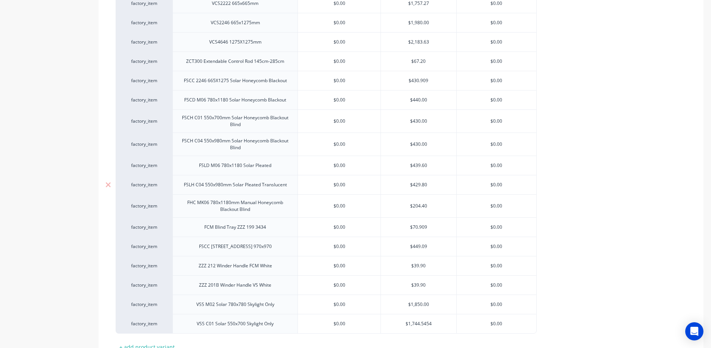
scroll to position [886, 0]
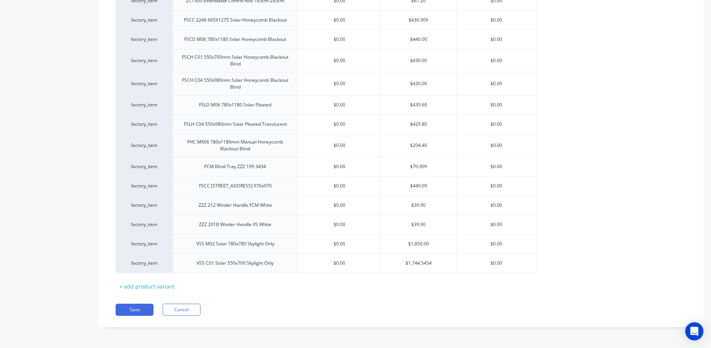
click at [241, 311] on div "Save Cancel" at bounding box center [410, 310] width 588 height 12
click at [445, 267] on div "$1,744.5454" at bounding box center [418, 263] width 75 height 19
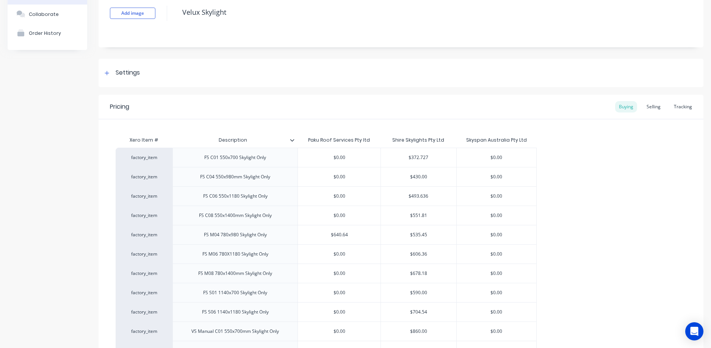
scroll to position [53, 0]
click at [650, 110] on div "Selling" at bounding box center [654, 107] width 22 height 11
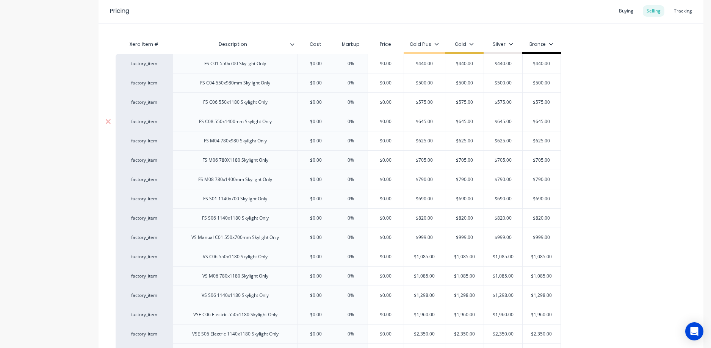
scroll to position [166, 0]
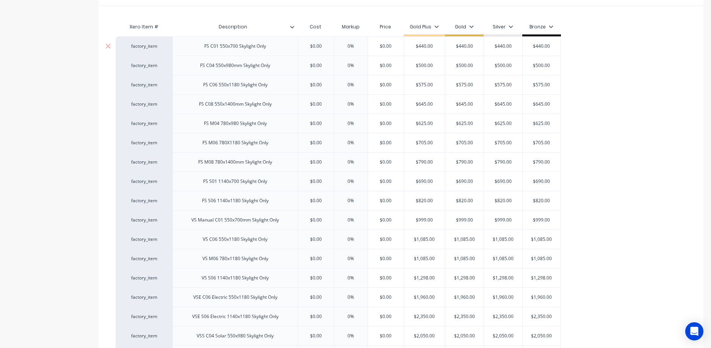
click at [321, 47] on input "$0.00" at bounding box center [316, 46] width 38 height 7
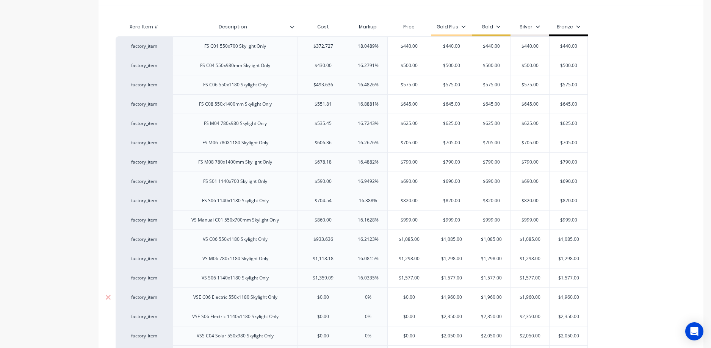
click at [337, 294] on input "$0.00" at bounding box center [323, 297] width 51 height 7
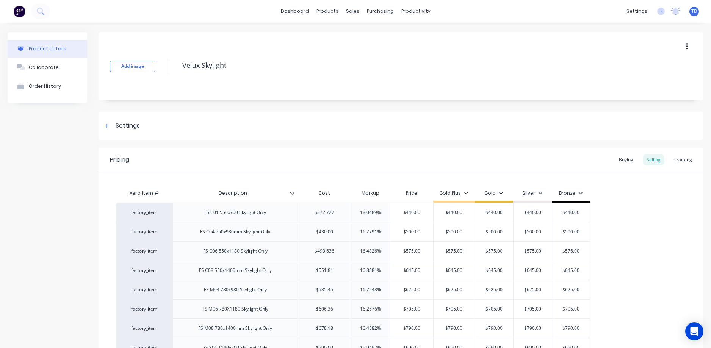
scroll to position [348, 0]
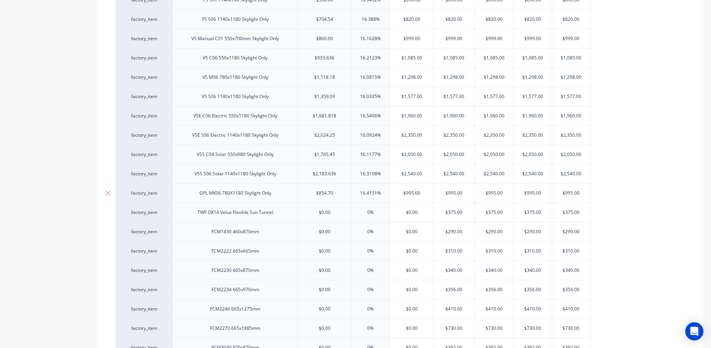
type textarea "x"
type input "3"
type textarea "x"
type input "32"
type textarea "x"
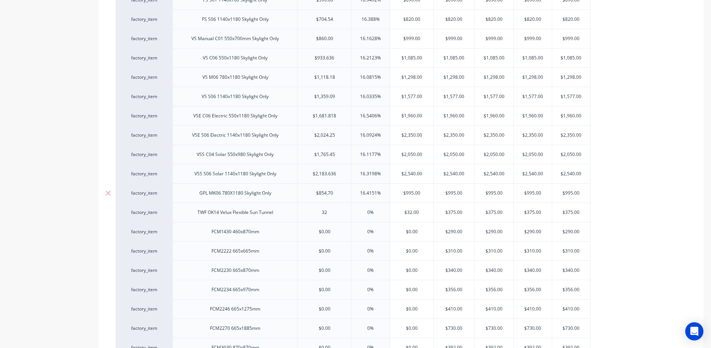
type input "322"
type textarea "x"
type input "322.7"
type textarea "x"
type input "322.70"
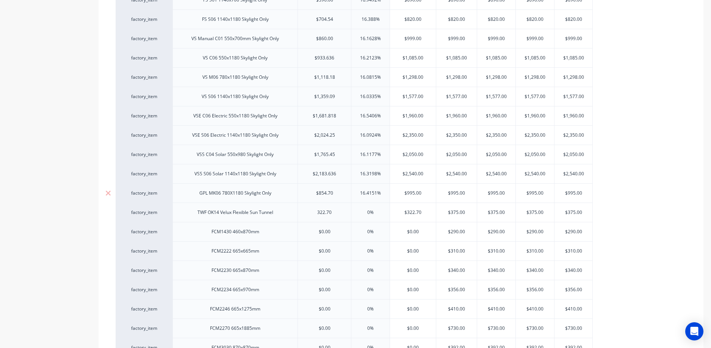
type input "0%"
type input "3"
type textarea "x"
type input "37"
type textarea "x"
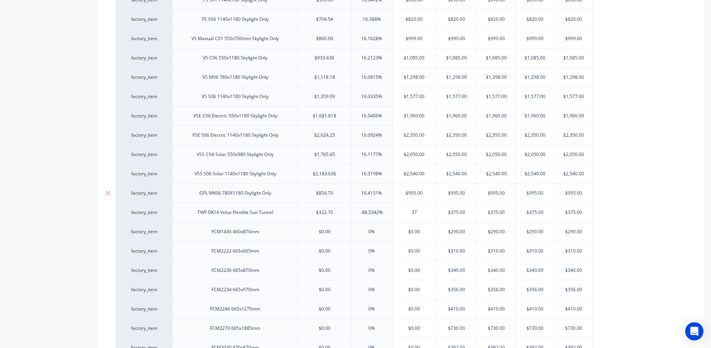
type input "375"
type textarea "x"
type input "375"
type input "$375.00"
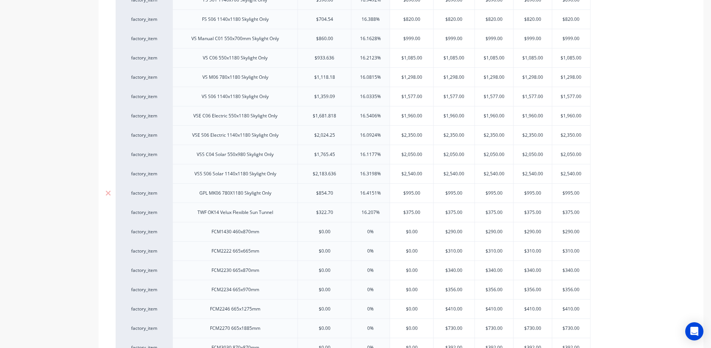
type input "$375.00"
type input "$0.00"
type textarea "x"
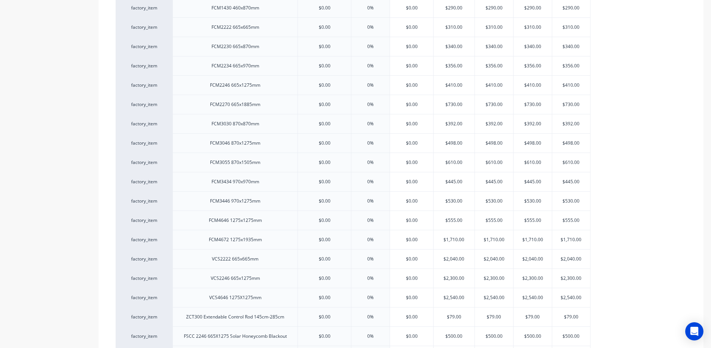
scroll to position [575, 0]
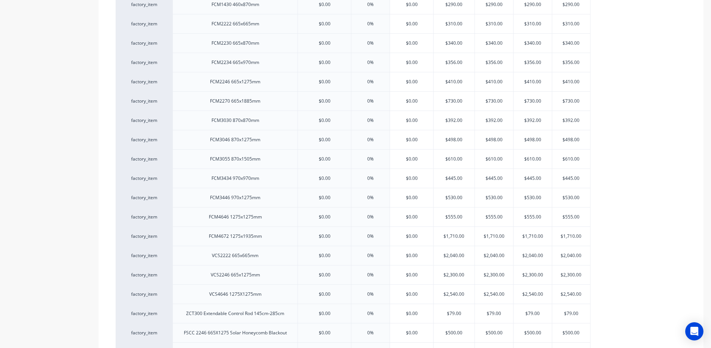
type input "2"
type textarea "x"
type input "24"
type textarea "x"
type input "245"
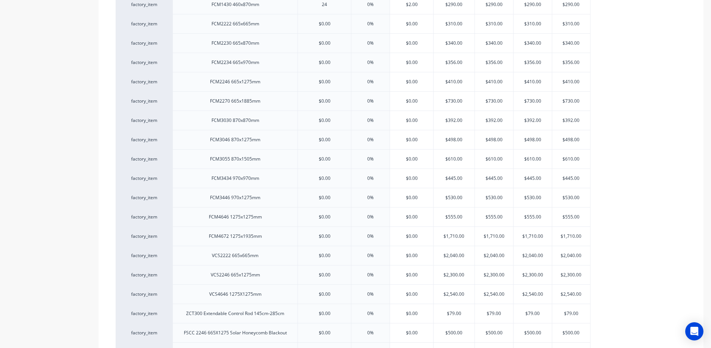
type textarea "x"
type input "245.4"
type textarea "x"
type input "245.45"
type textarea "x"
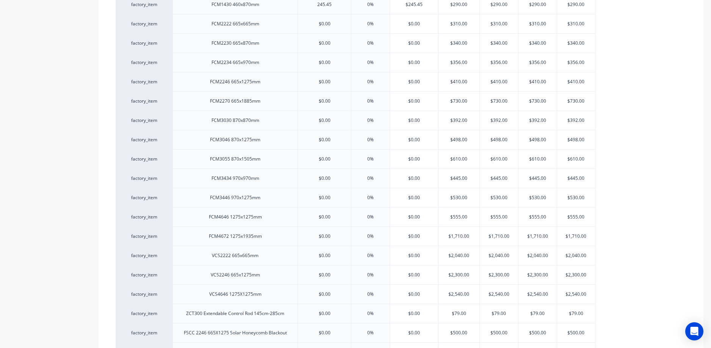
type input "245.45"
type input "0%"
type input "2"
type textarea "x"
type input "29"
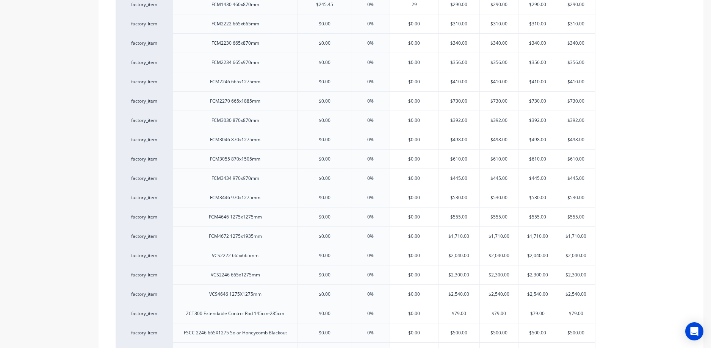
type textarea "x"
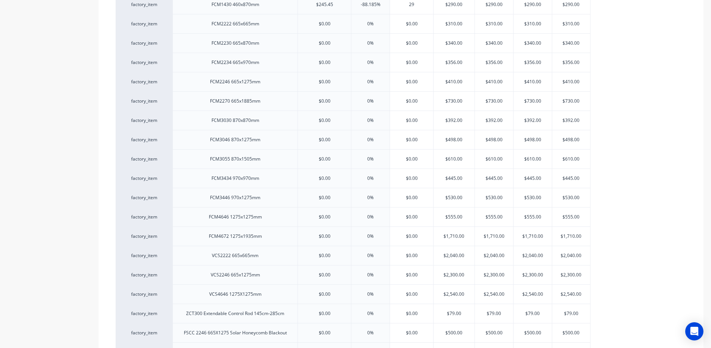
type input "290"
type textarea "x"
type input "290"
type input "$290.00"
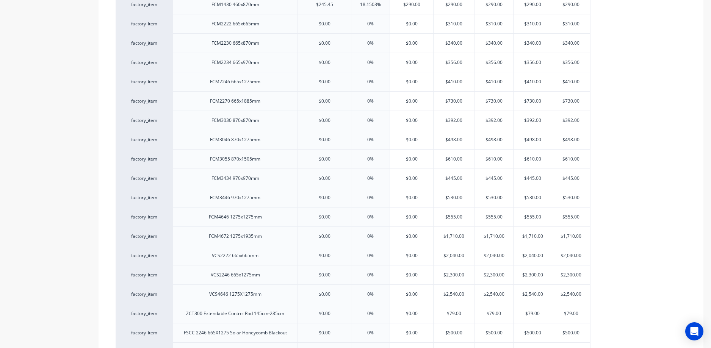
type input "$290.00"
type input "$0.00"
type textarea "x"
type input "0%"
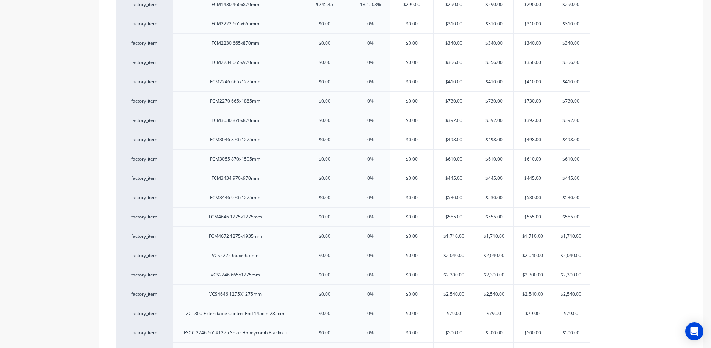
type input "2"
type textarea "x"
type input "26"
type textarea "x"
type input "266"
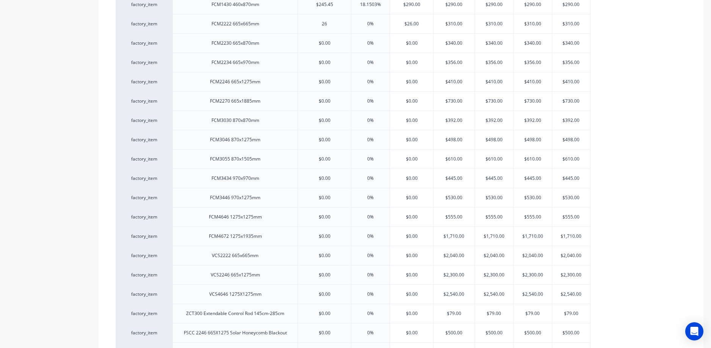
type textarea "x"
type input "266.3"
type textarea "x"
type input "266.36"
type textarea "x"
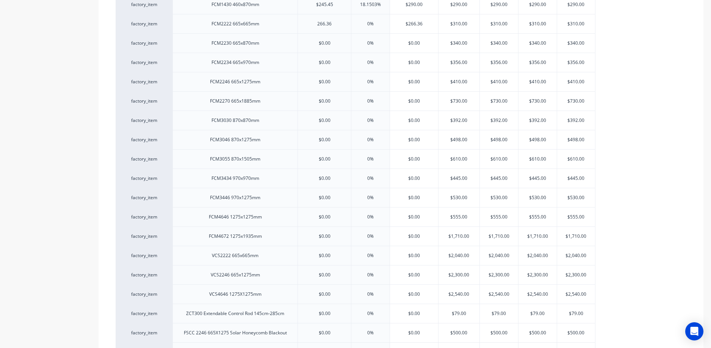
type input "266.36"
type input "3"
type textarea "x"
type input "31"
type textarea "x"
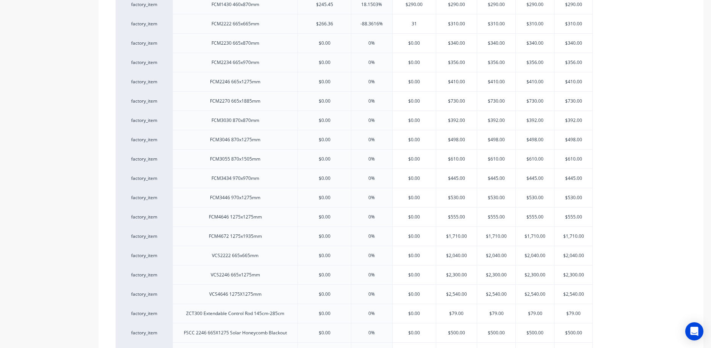
type input "310"
type textarea "x"
type input "310"
type input "$310.00"
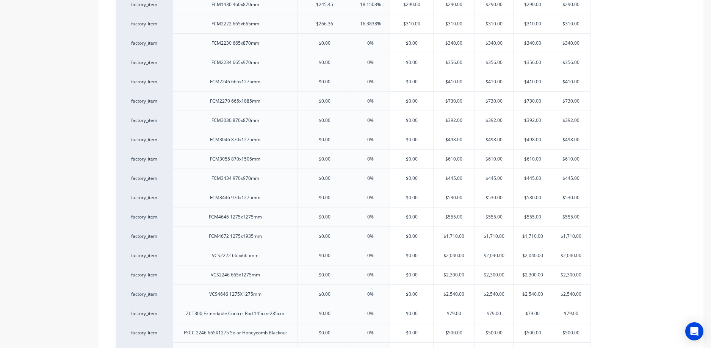
type input "$310.00"
type input "$0.00"
type textarea "x"
type input "2"
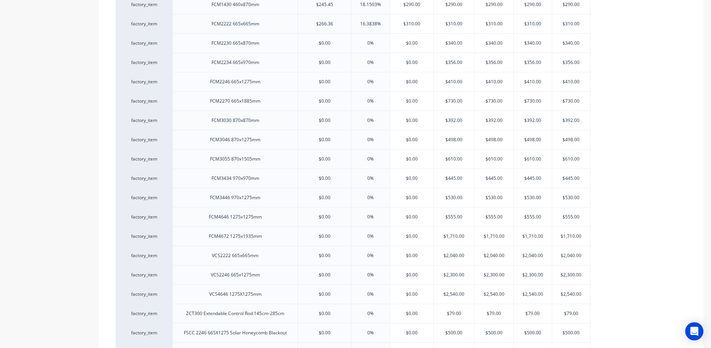
type textarea "x"
type input "29"
type textarea "x"
type input "290"
type textarea "x"
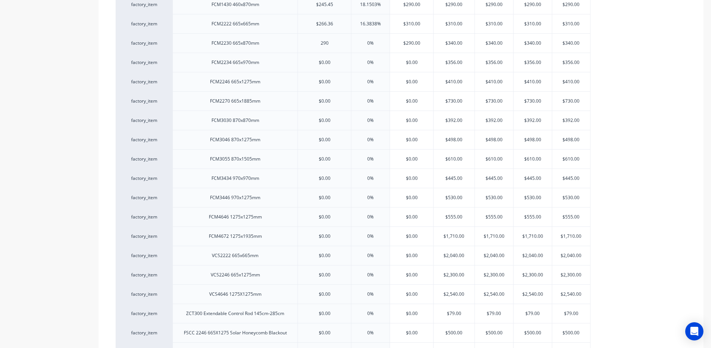
type input "290"
type input "0%"
type input "3"
type textarea "x"
type input "34"
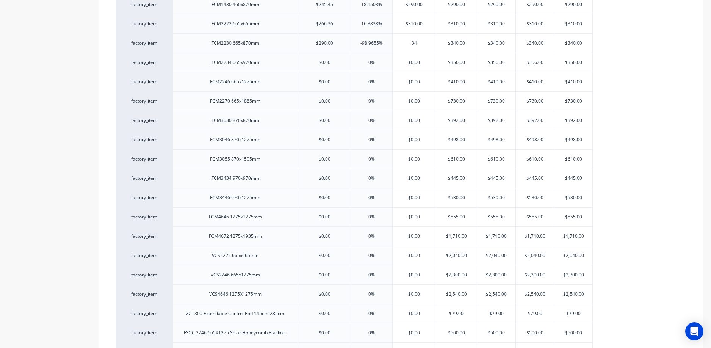
type textarea "x"
type input "340"
type textarea "x"
type input "340"
type input "$340.00"
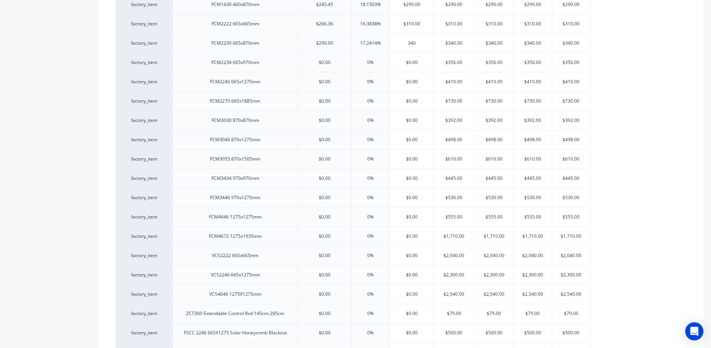
type input "$340.00"
type input "$0.00"
type textarea "x"
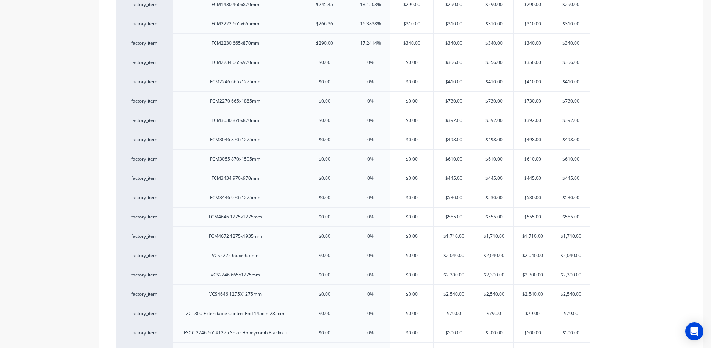
type input "0%"
type input "3"
type textarea "x"
type input "30"
type textarea "x"
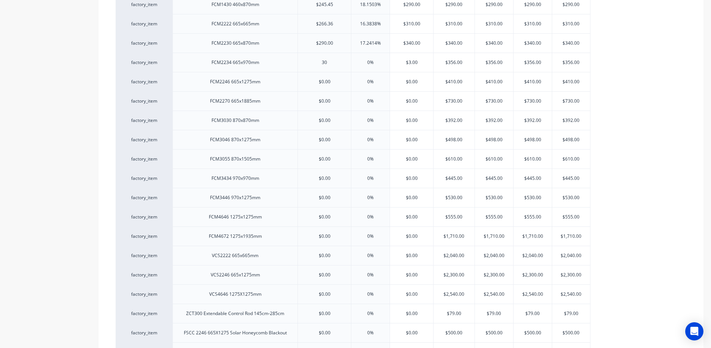
type input "306"
type textarea "x"
type input "306.3"
type textarea "x"
type input "306.36"
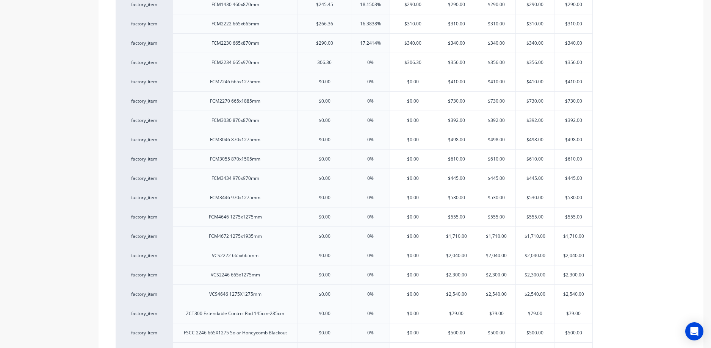
type textarea "x"
type input "306.36"
type input "3"
type textarea "x"
type input "35"
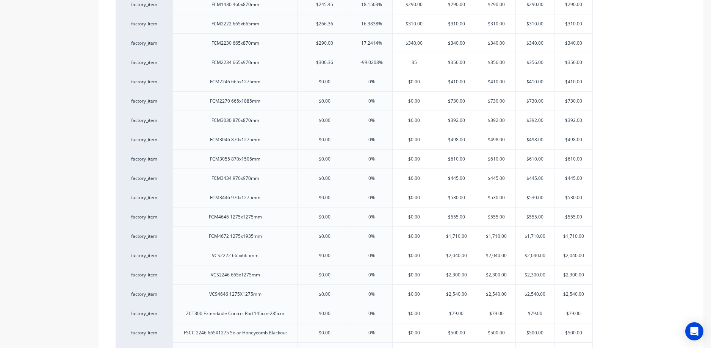
type textarea "x"
type input "356"
type textarea "x"
type input "356"
type input "$356.00"
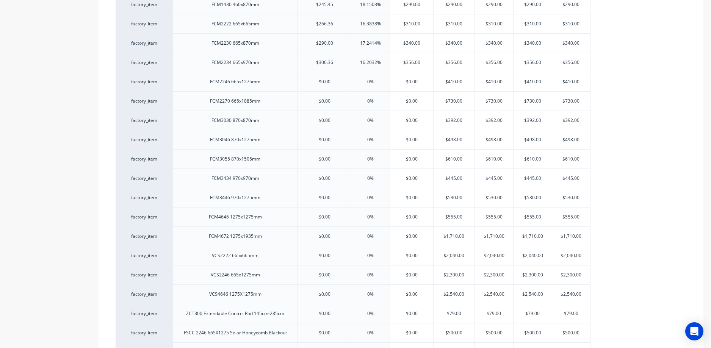
type input "$356.00"
type input "$0.00"
type textarea "x"
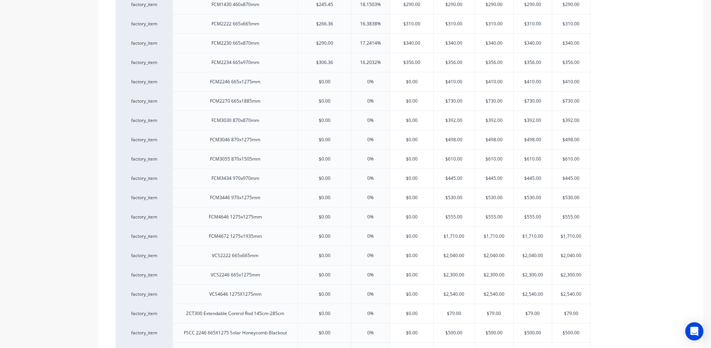
type input "3"
type textarea "x"
type input "34"
type textarea "x"
type input "348"
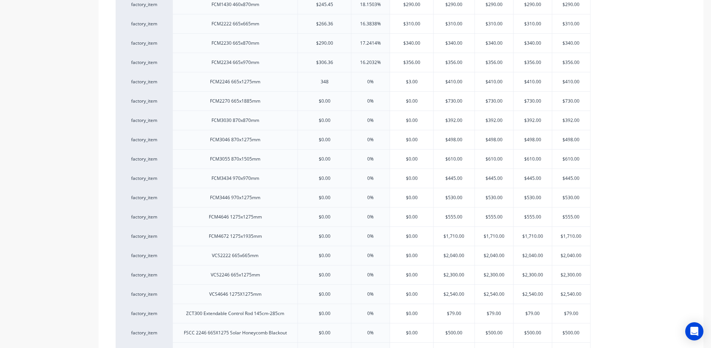
type textarea "x"
type input "348.1"
type textarea "x"
type input "348.18"
type textarea "x"
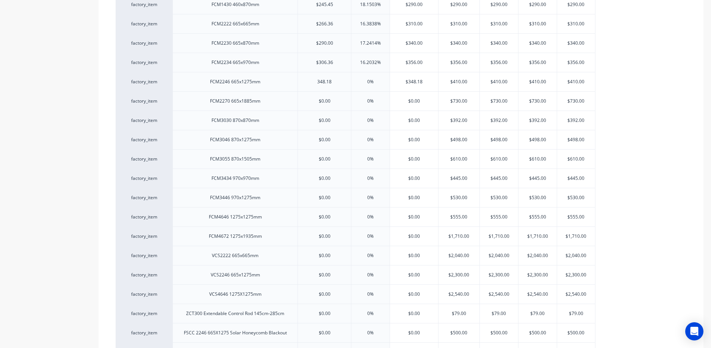
type input "348.18"
type input "0%"
type input "4"
type textarea "x"
type input "41"
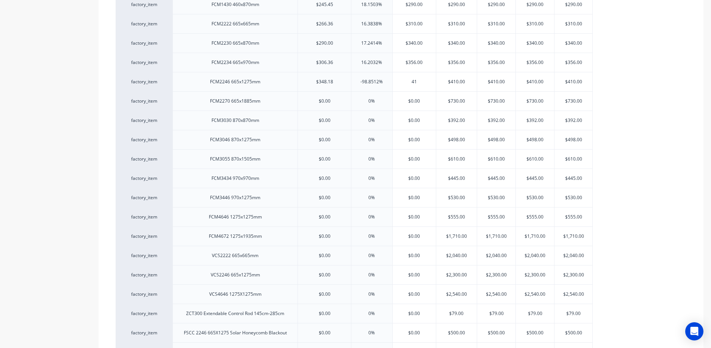
type textarea "x"
type input "410"
type textarea "x"
type input "410"
type input "$410.00"
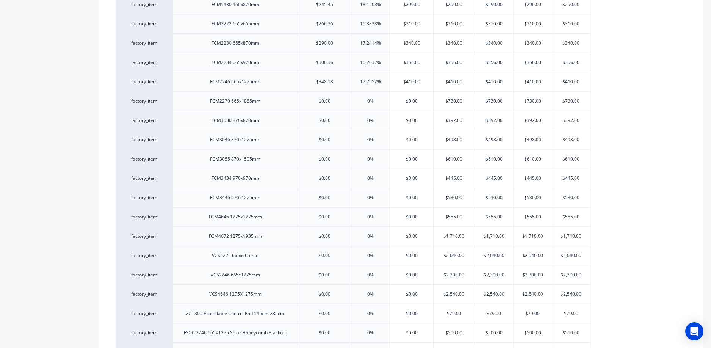
type input "$410.00"
type input "$0.00"
type textarea "x"
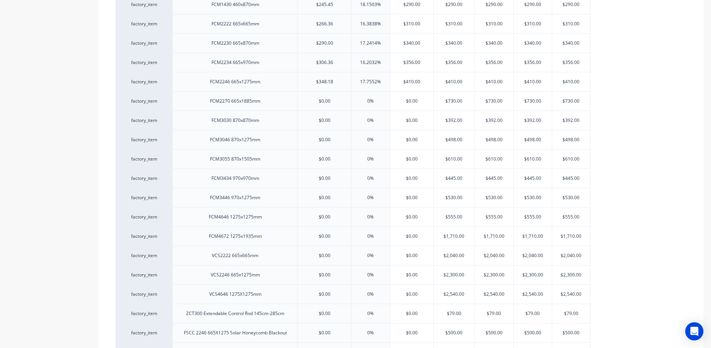
type input "6"
type textarea "x"
type input "62"
type textarea "x"
type input "627"
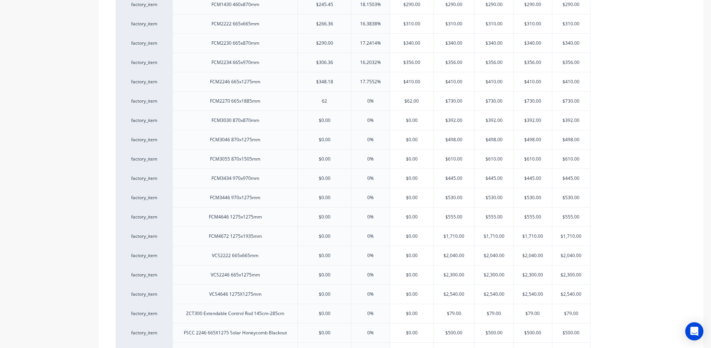
type textarea "x"
type input "627.2"
type textarea "x"
type input "627.27"
type textarea "x"
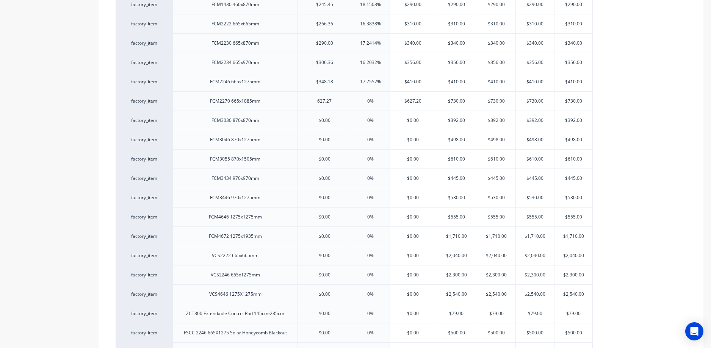
type input "627.27"
type input "0%"
type input "$627.27"
type input "$730.00"
type input "7"
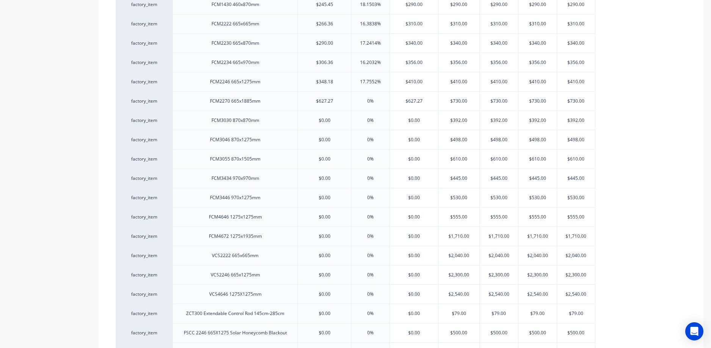
type textarea "x"
type input "73"
type textarea "x"
type input "730"
type textarea "x"
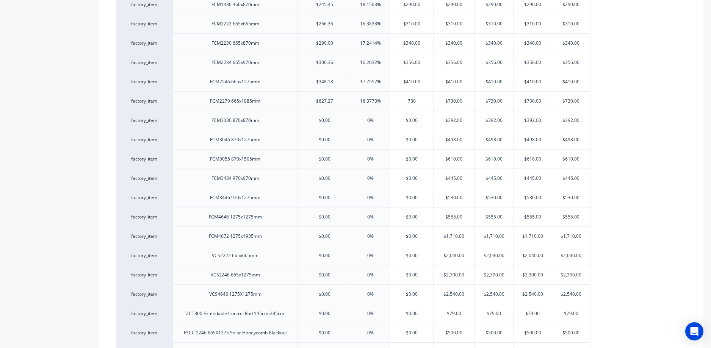
type input "730"
type input "$730.00"
type input "$0.00"
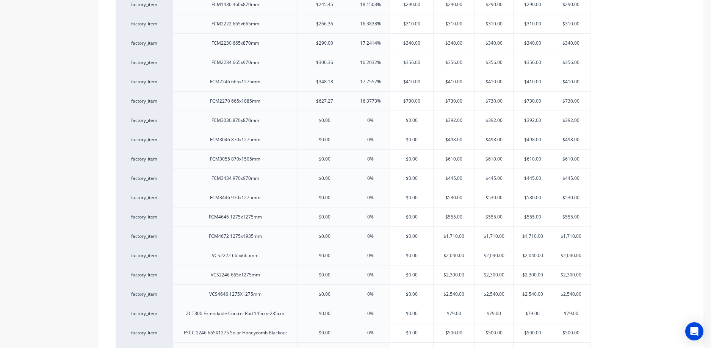
type textarea "x"
type input "3"
type textarea "x"
type input "33"
type textarea "x"
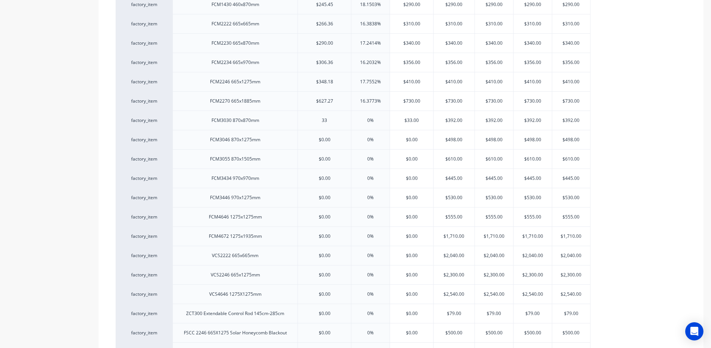
type input "336"
type textarea "x"
type input "336.3"
type textarea "x"
type input "336.36"
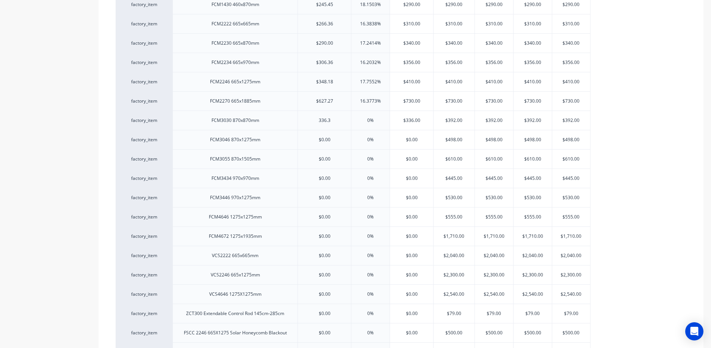
type textarea "x"
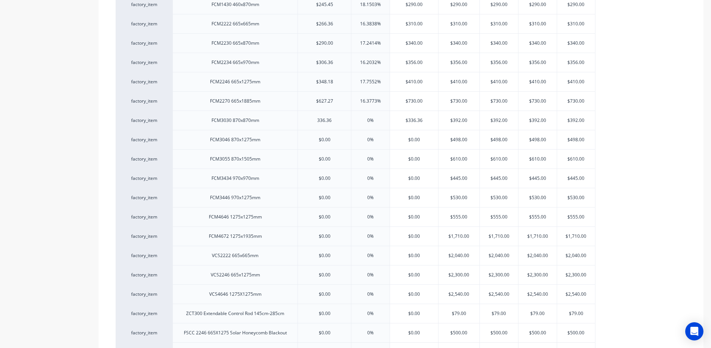
type input "336.36"
type input "0%"
type input "$336.36"
type input "$392.00"
type input "3"
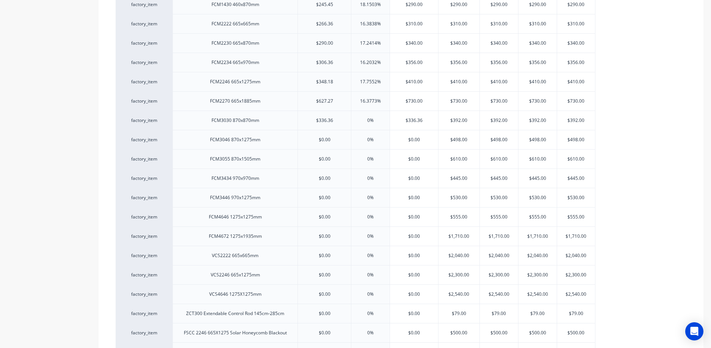
type textarea "x"
type input "39"
type textarea "x"
type input "392"
type textarea "x"
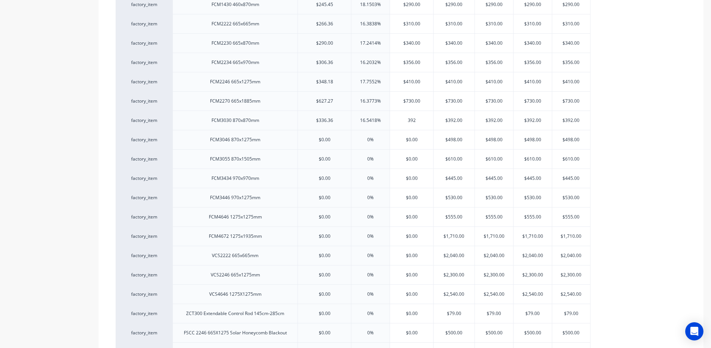
type input "392"
type input "$392.00"
type input "$0.00"
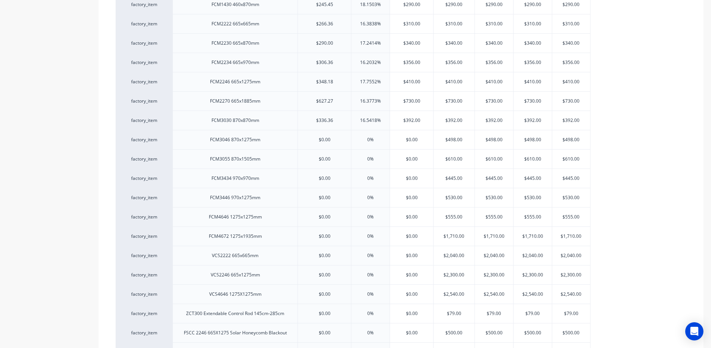
type textarea "x"
type input "4"
type textarea "x"
type input "42"
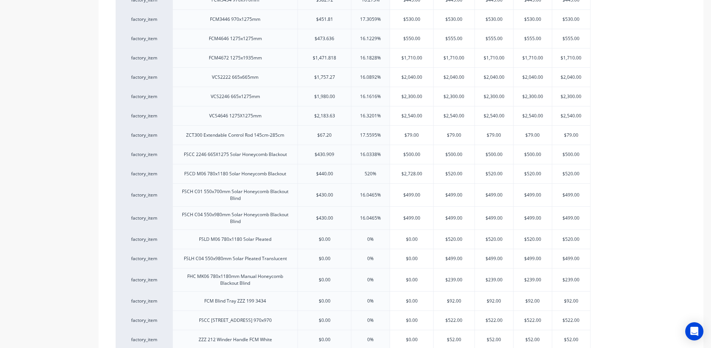
click at [343, 236] on div "$0.00" at bounding box center [324, 239] width 53 height 19
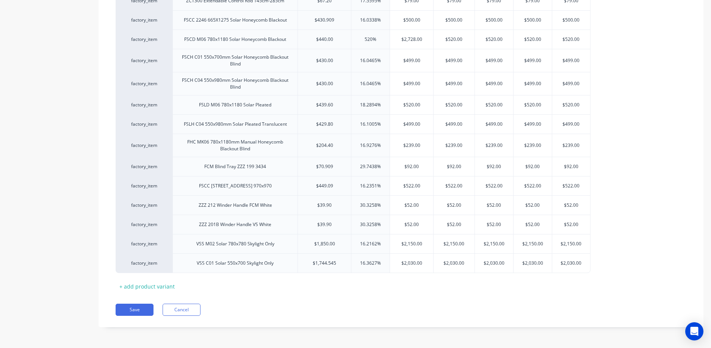
click at [145, 307] on button "Save" at bounding box center [135, 310] width 38 height 12
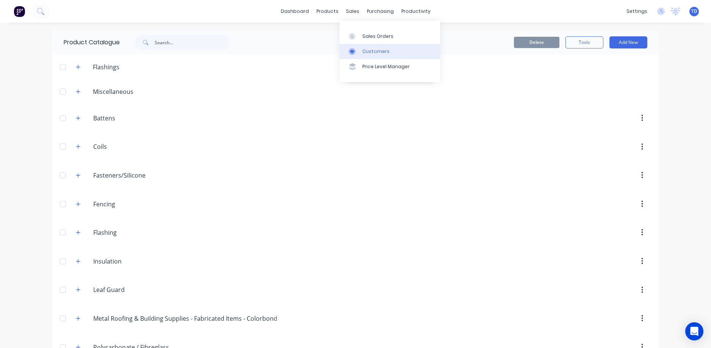
click at [360, 51] on link "Customers" at bounding box center [389, 51] width 100 height 15
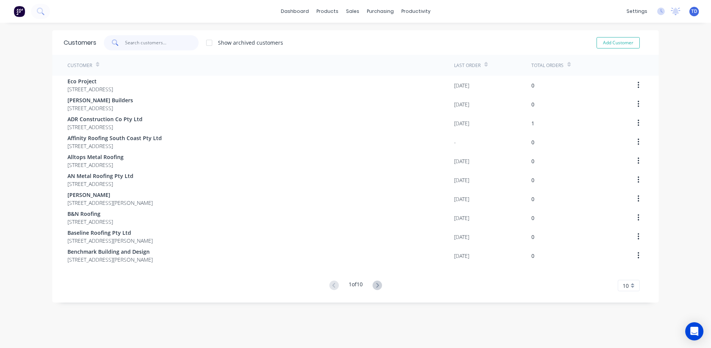
click at [159, 42] on input "text" at bounding box center [162, 42] width 74 height 15
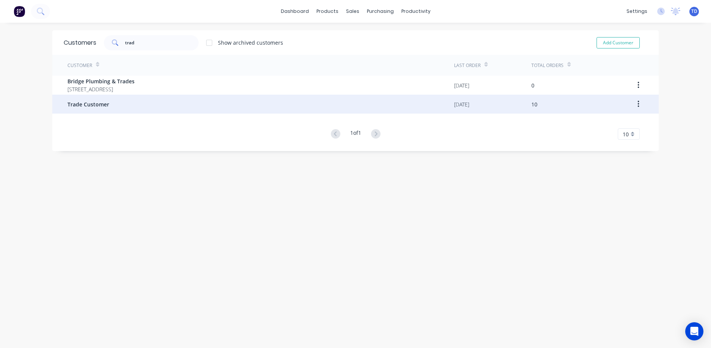
click at [114, 104] on div "Trade Customer" at bounding box center [260, 104] width 386 height 19
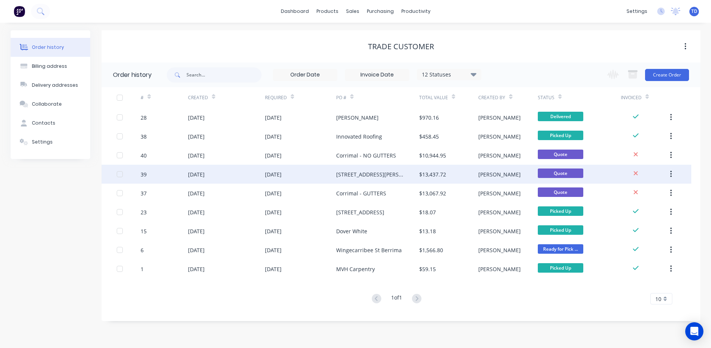
click at [296, 174] on div "30 Oct 2025" at bounding box center [300, 174] width 71 height 19
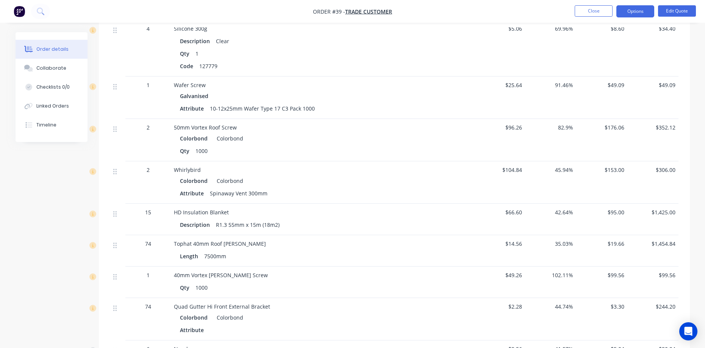
scroll to position [833, 0]
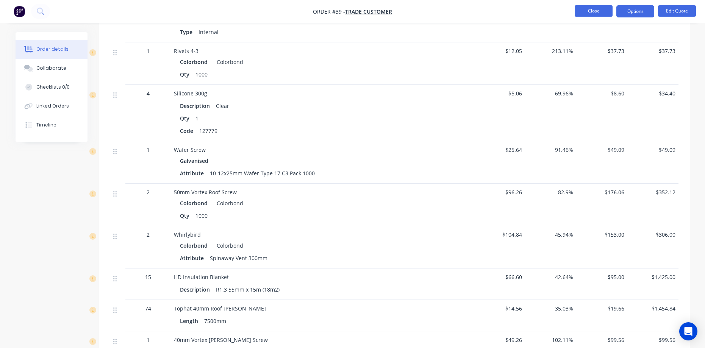
click at [585, 15] on button "Close" at bounding box center [594, 10] width 38 height 11
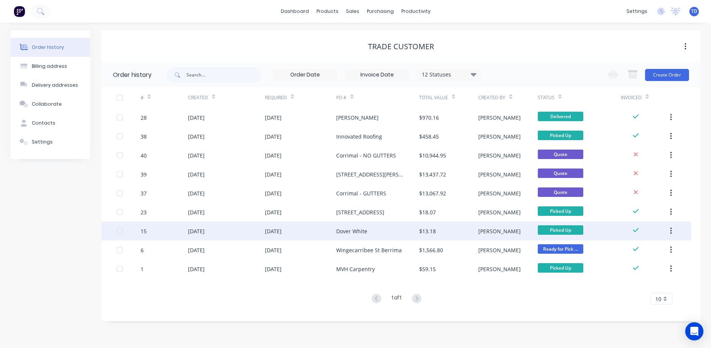
click at [346, 231] on div "Dover White" at bounding box center [351, 231] width 31 height 8
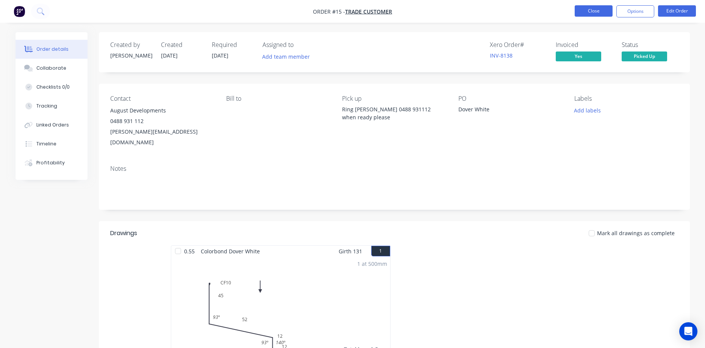
click at [581, 14] on button "Close" at bounding box center [594, 10] width 38 height 11
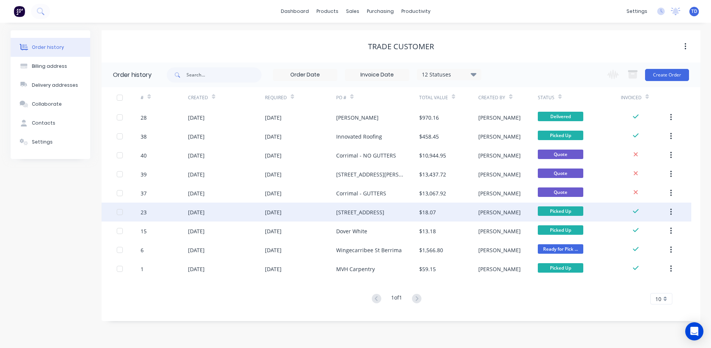
click at [365, 213] on div "[STREET_ADDRESS]" at bounding box center [360, 212] width 48 height 8
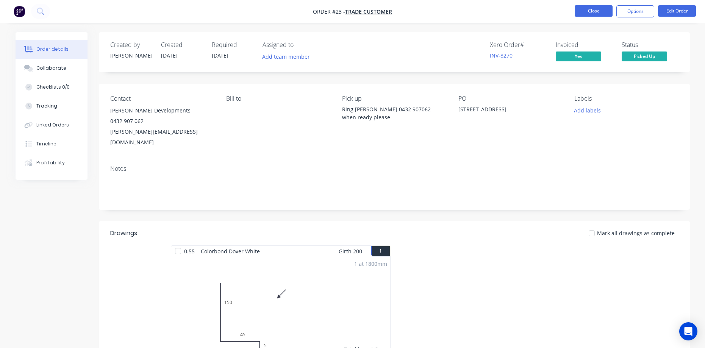
click at [601, 11] on button "Close" at bounding box center [594, 10] width 38 height 11
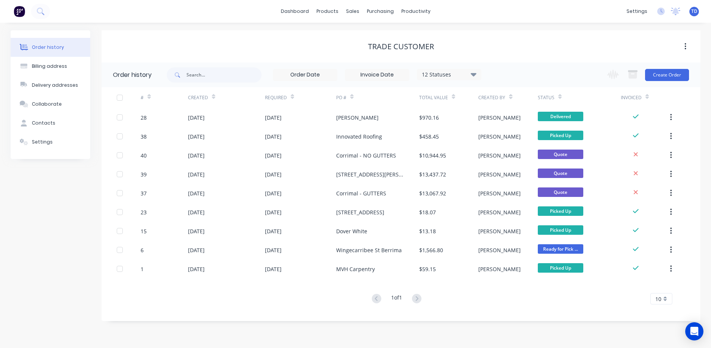
click at [448, 338] on div "Order history Billing address Delivery addresses Collaborate Contacts Settings …" at bounding box center [355, 185] width 711 height 325
click at [339, 36] on div "Product Catalogue" at bounding box center [360, 36] width 47 height 7
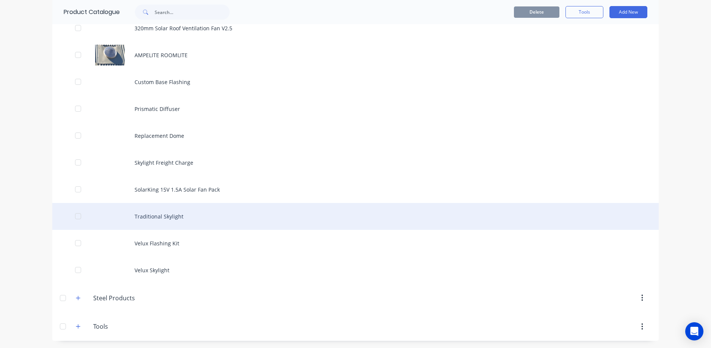
scroll to position [519, 0]
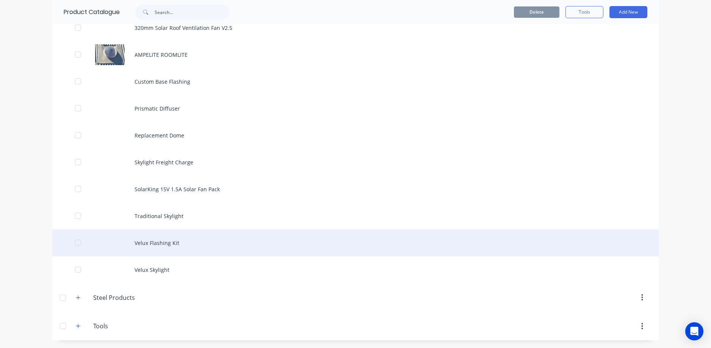
click at [157, 242] on div "Velux Flashing Kit" at bounding box center [355, 243] width 606 height 27
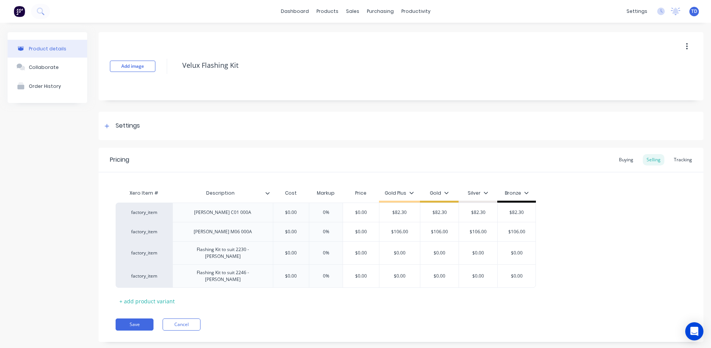
click at [64, 194] on div "Product details Collaborate Order History" at bounding box center [48, 192] width 80 height 321
click at [109, 254] on icon at bounding box center [108, 253] width 6 height 8
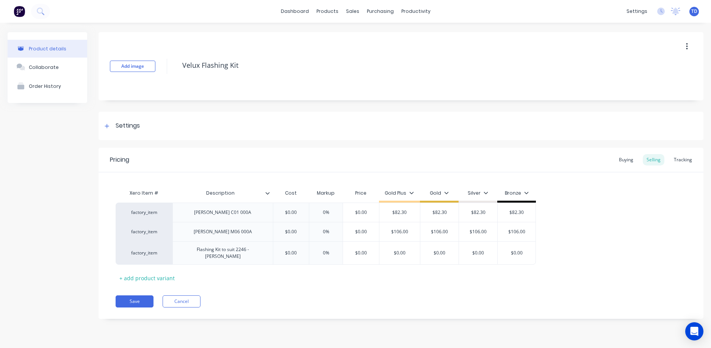
click at [109, 252] on icon at bounding box center [108, 253] width 5 height 5
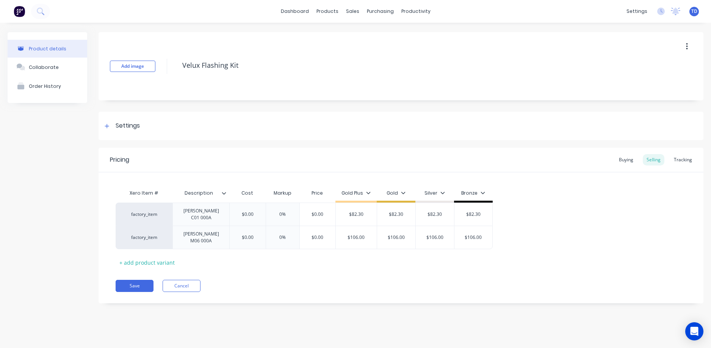
drag, startPoint x: 625, startPoint y: 162, endPoint x: 575, endPoint y: 162, distance: 49.6
click at [625, 162] on div "Buying" at bounding box center [626, 159] width 22 height 11
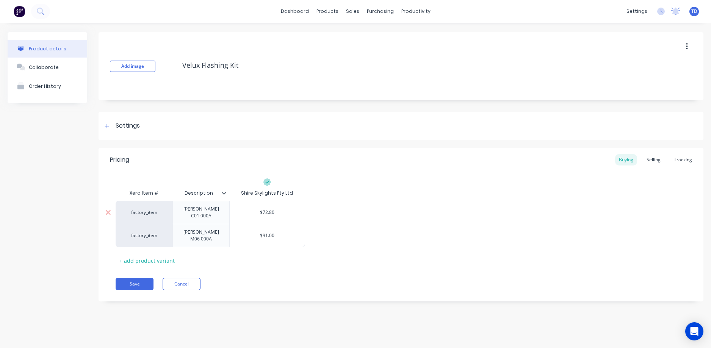
click at [290, 214] on div "$72.80" at bounding box center [267, 212] width 75 height 19
click at [651, 159] on div "Selling" at bounding box center [654, 159] width 22 height 11
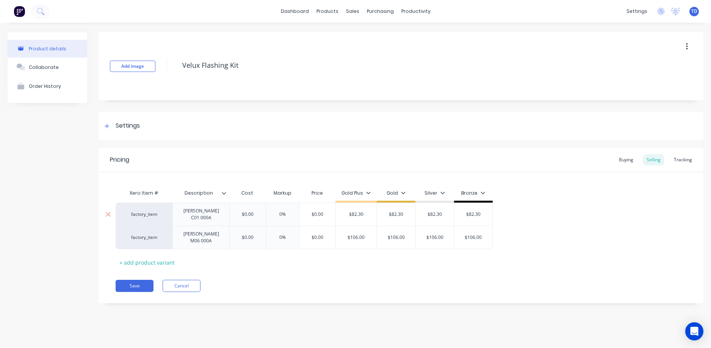
click at [256, 213] on input "$0.00" at bounding box center [247, 214] width 38 height 7
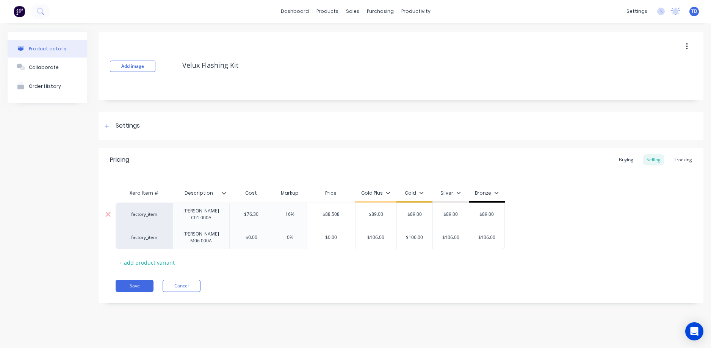
click at [347, 213] on input "$88.508" at bounding box center [331, 214] width 48 height 7
click at [264, 234] on input "$0.00" at bounding box center [251, 237] width 43 height 7
click at [144, 280] on button "Save" at bounding box center [135, 286] width 38 height 12
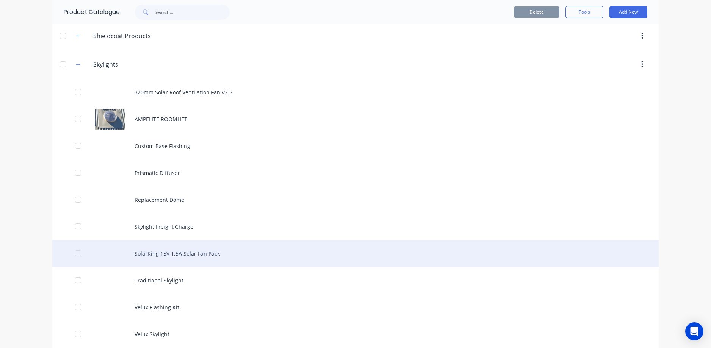
scroll to position [519, 0]
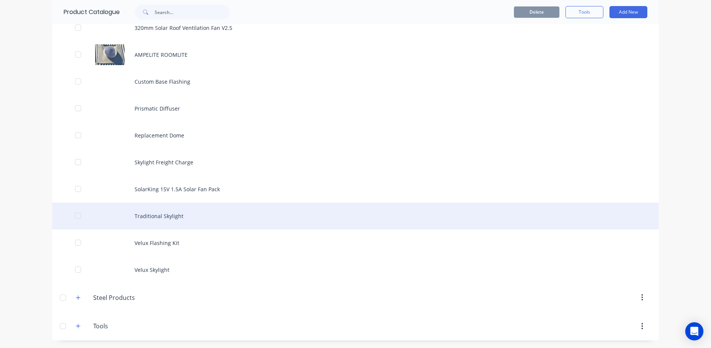
click at [155, 216] on div "Traditional Skylight" at bounding box center [355, 216] width 606 height 27
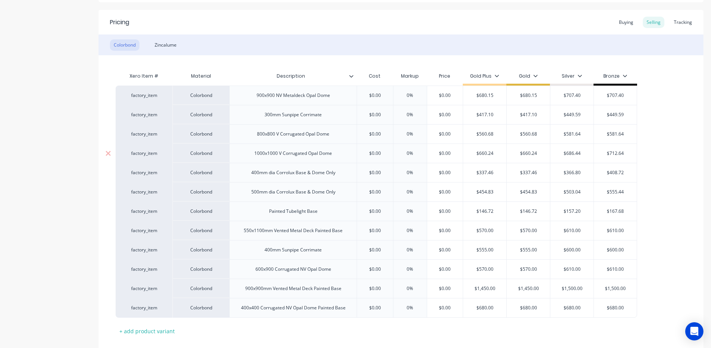
scroll to position [152, 0]
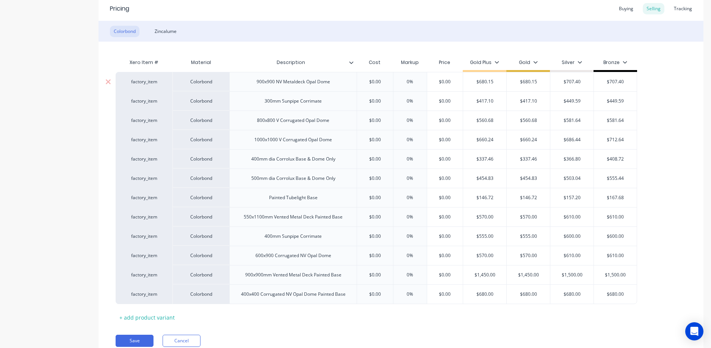
click at [386, 78] on div "$0.00" at bounding box center [375, 81] width 38 height 19
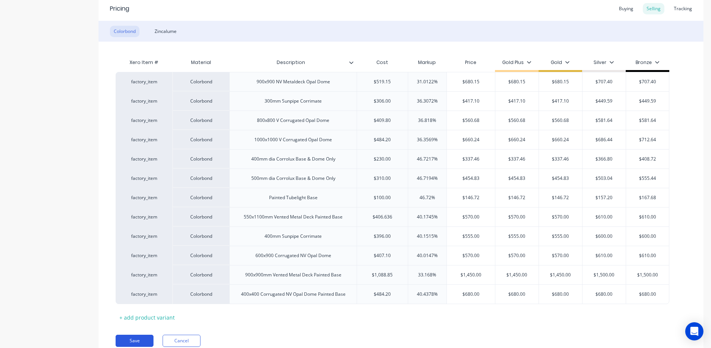
click at [143, 338] on button "Save" at bounding box center [135, 341] width 38 height 12
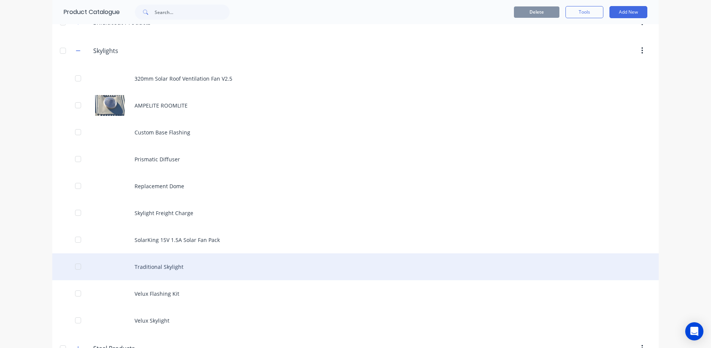
scroll to position [492, 0]
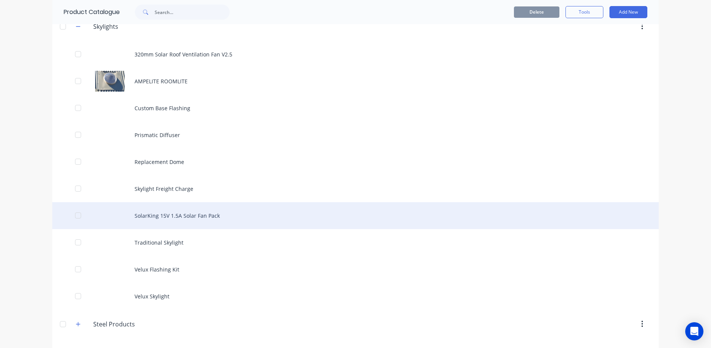
click at [153, 219] on div "SolarKing 15V 1.5A Solar Fan Pack" at bounding box center [355, 215] width 606 height 27
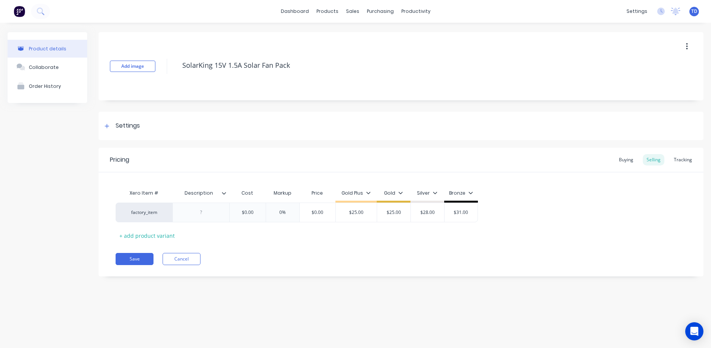
drag, startPoint x: 624, startPoint y: 159, endPoint x: 465, endPoint y: 174, distance: 159.8
click at [624, 159] on div "Buying" at bounding box center [626, 159] width 22 height 11
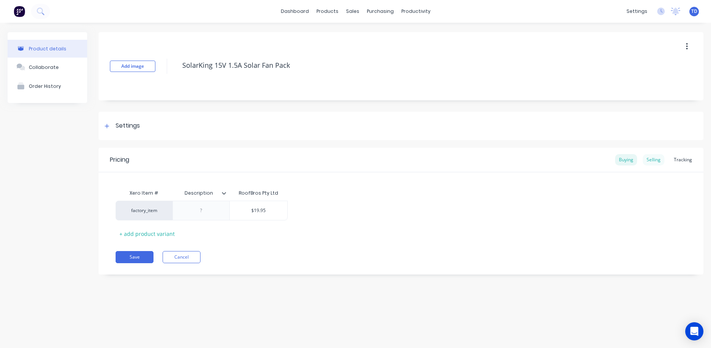
click at [662, 159] on div "Selling" at bounding box center [654, 159] width 22 height 11
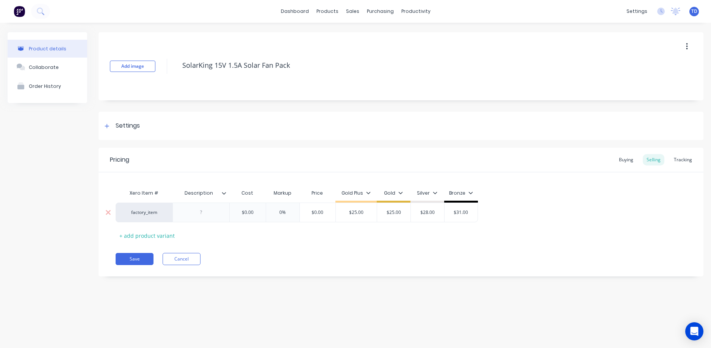
click at [263, 210] on input "$0.00" at bounding box center [247, 212] width 38 height 7
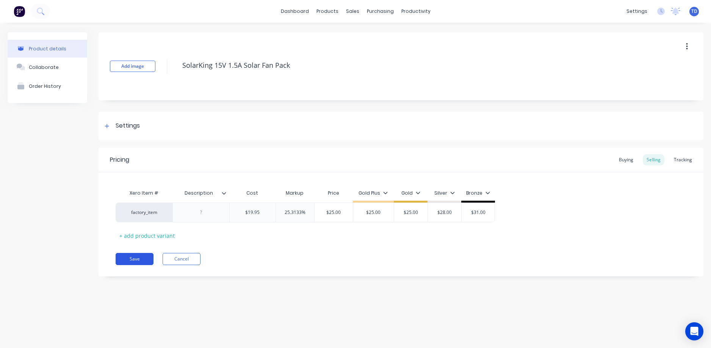
click at [125, 258] on button "Save" at bounding box center [135, 259] width 38 height 12
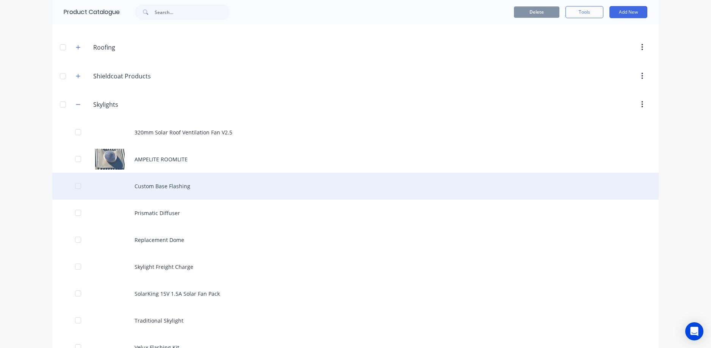
scroll to position [417, 0]
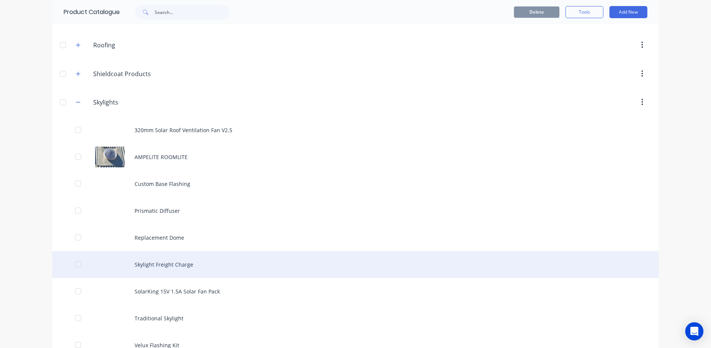
click at [169, 263] on div "Skylight Freight Charge" at bounding box center [355, 264] width 606 height 27
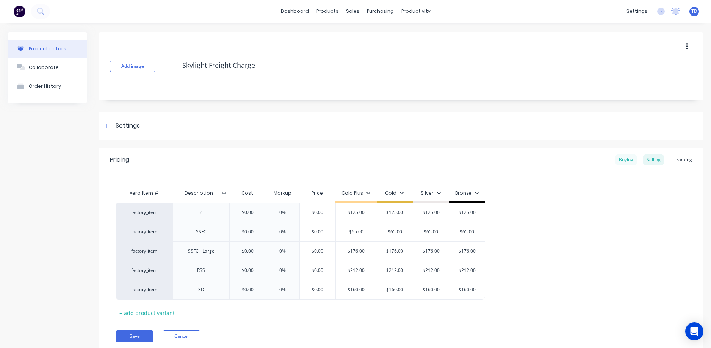
click at [617, 159] on div "Buying" at bounding box center [626, 159] width 22 height 11
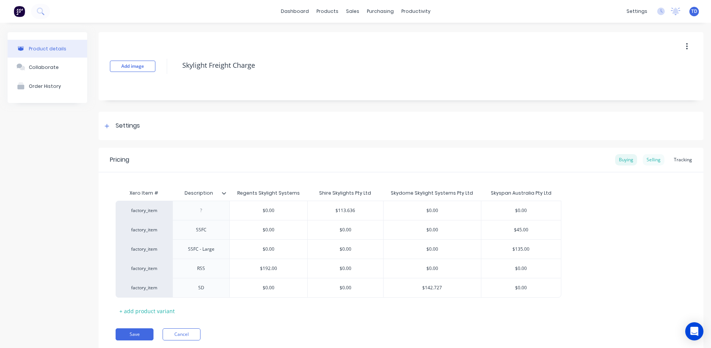
drag, startPoint x: 650, startPoint y: 164, endPoint x: 643, endPoint y: 163, distance: 7.6
click at [650, 164] on div "Selling" at bounding box center [654, 159] width 22 height 11
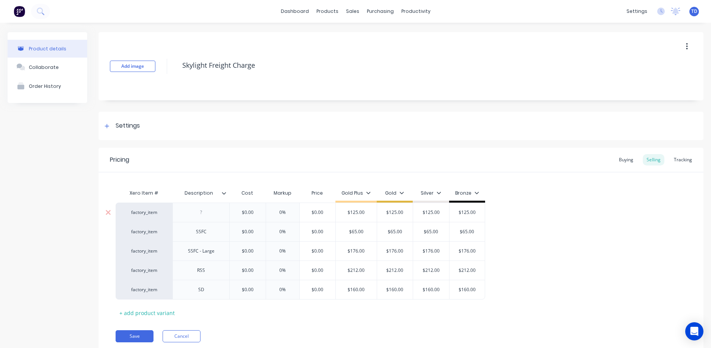
click at [253, 212] on input "$0.00" at bounding box center [247, 212] width 38 height 7
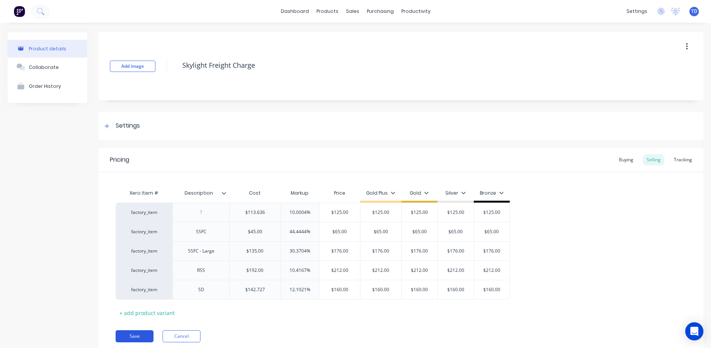
click at [145, 339] on button "Save" at bounding box center [135, 336] width 38 height 12
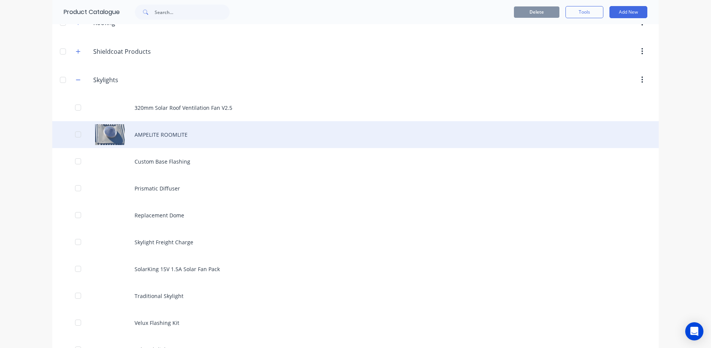
scroll to position [455, 0]
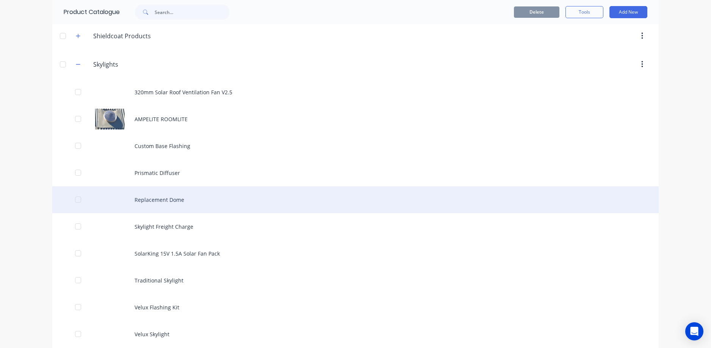
click at [135, 196] on div "Replacement Dome" at bounding box center [355, 199] width 606 height 27
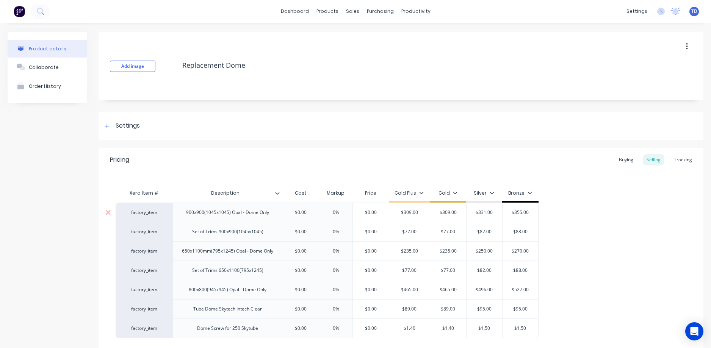
click at [306, 210] on input "$0.00" at bounding box center [301, 212] width 38 height 7
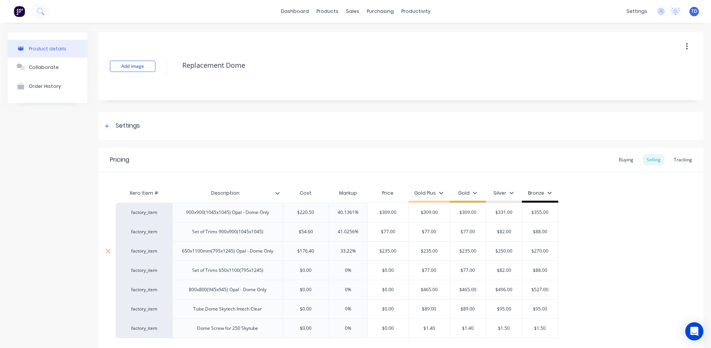
click at [363, 254] on input "33.22%" at bounding box center [348, 251] width 38 height 7
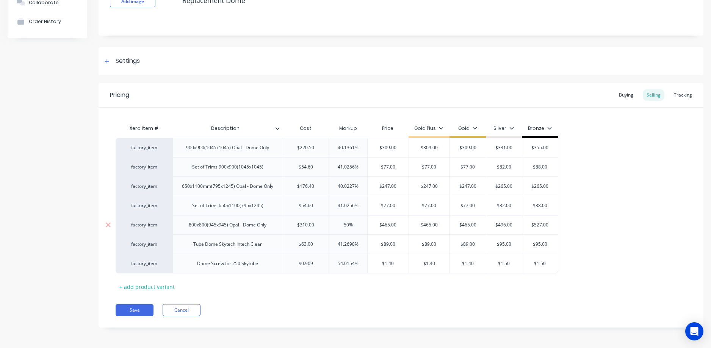
scroll to position [65, 0]
click at [124, 308] on button "Save" at bounding box center [135, 310] width 38 height 12
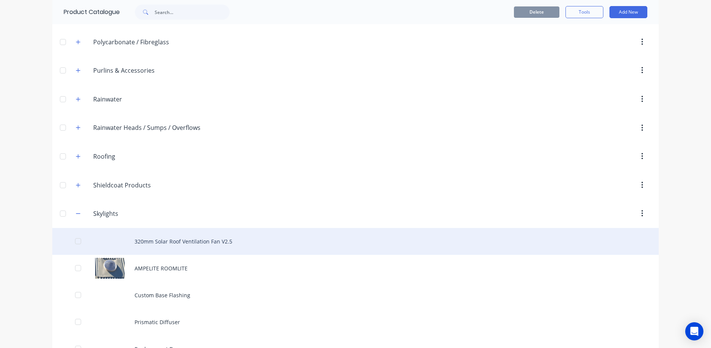
scroll to position [341, 0]
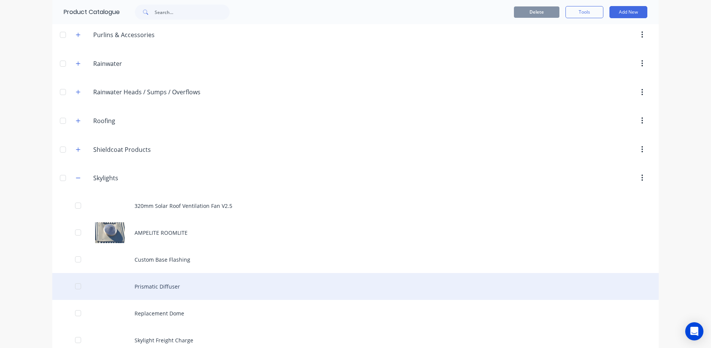
click at [180, 285] on div "Prismatic Diffuser" at bounding box center [355, 286] width 606 height 27
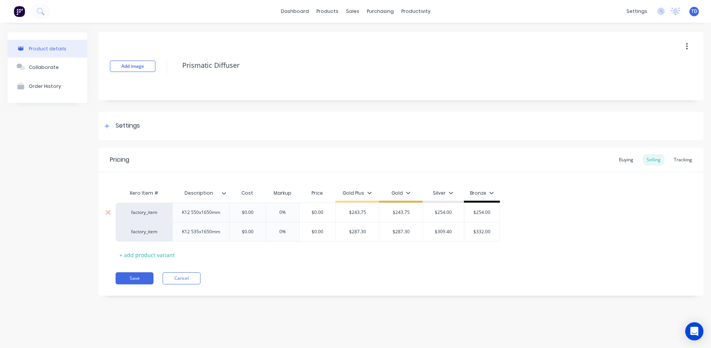
click at [259, 213] on input "$0.00" at bounding box center [247, 212] width 38 height 7
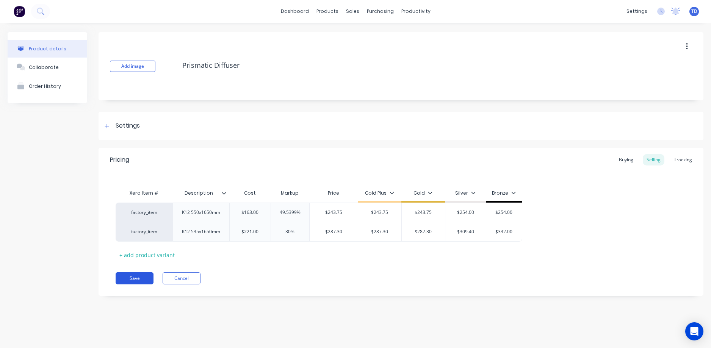
click at [141, 274] on button "Save" at bounding box center [135, 278] width 38 height 12
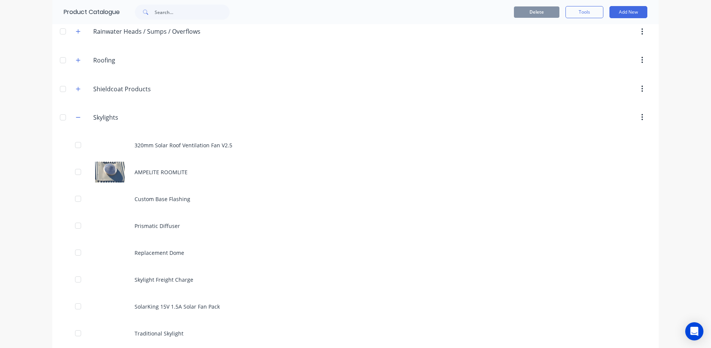
scroll to position [417, 0]
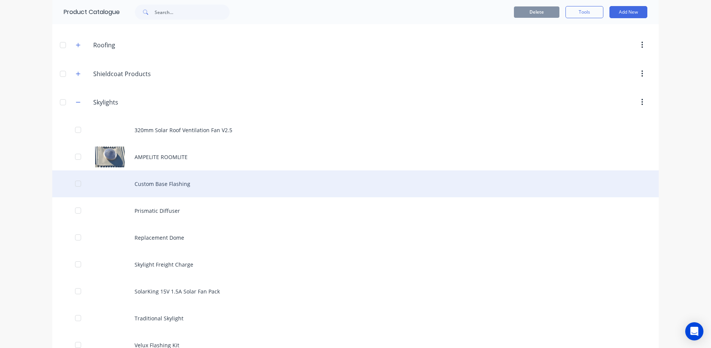
click at [159, 183] on div "Custom Base Flashing" at bounding box center [355, 183] width 606 height 27
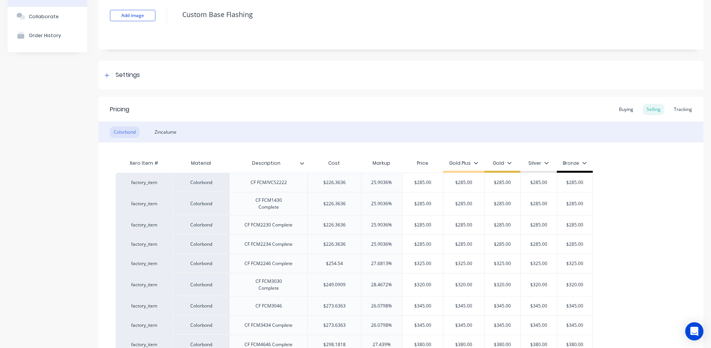
scroll to position [152, 0]
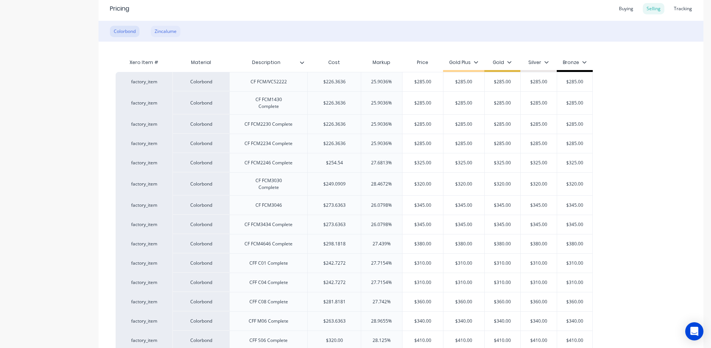
click at [169, 33] on div "Zincalume" at bounding box center [166, 31] width 30 height 11
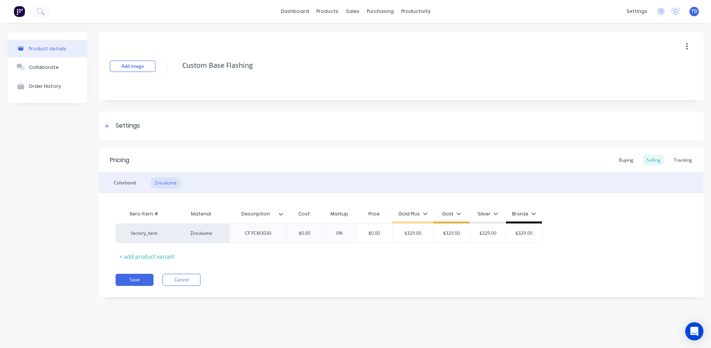
scroll to position [0, 0]
click at [627, 158] on div "Buying" at bounding box center [626, 160] width 22 height 11
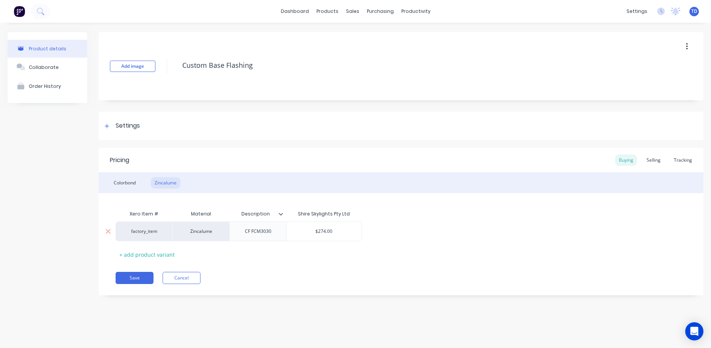
click at [342, 230] on input "$274.00" at bounding box center [323, 231] width 75 height 7
click at [653, 162] on div "Selling" at bounding box center [654, 160] width 22 height 11
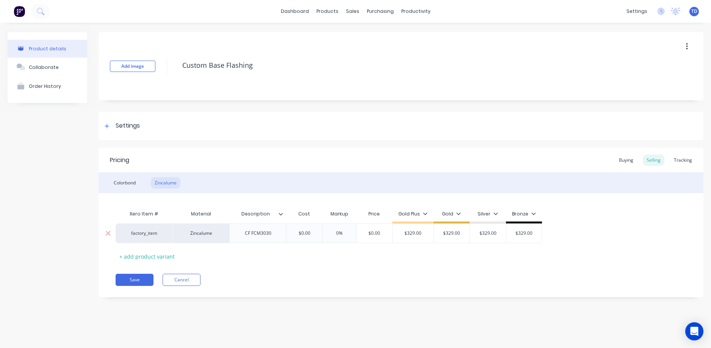
click at [319, 235] on input "$0.00" at bounding box center [304, 233] width 38 height 7
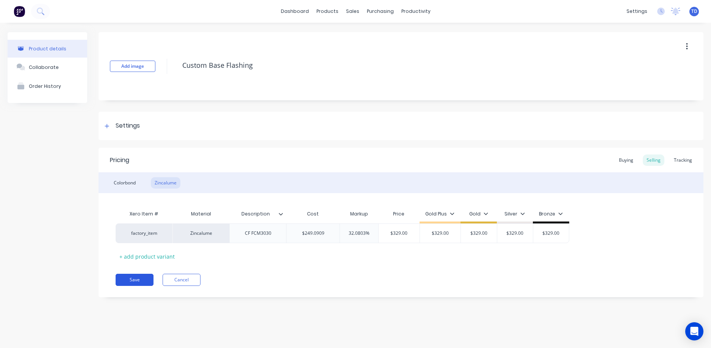
click at [136, 278] on button "Save" at bounding box center [135, 280] width 38 height 12
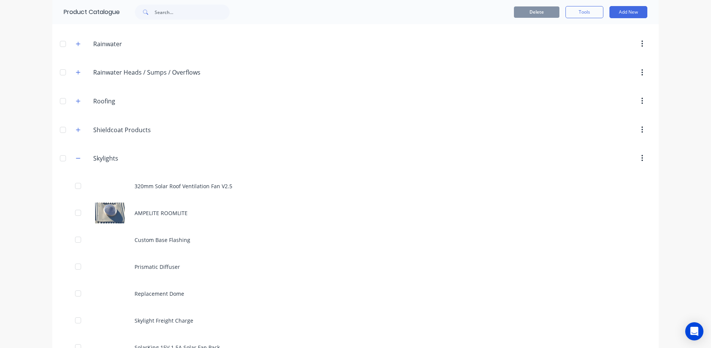
scroll to position [379, 0]
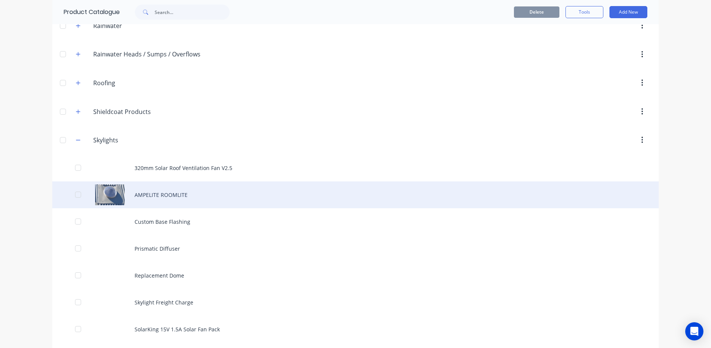
click at [175, 191] on div "AMPELITE ROOMLITE" at bounding box center [355, 194] width 606 height 27
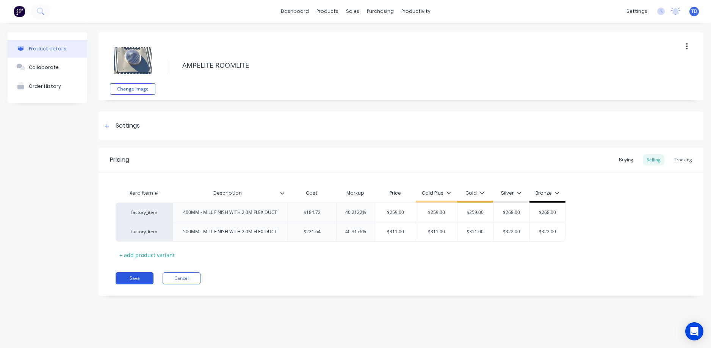
click at [133, 275] on button "Save" at bounding box center [135, 278] width 38 height 12
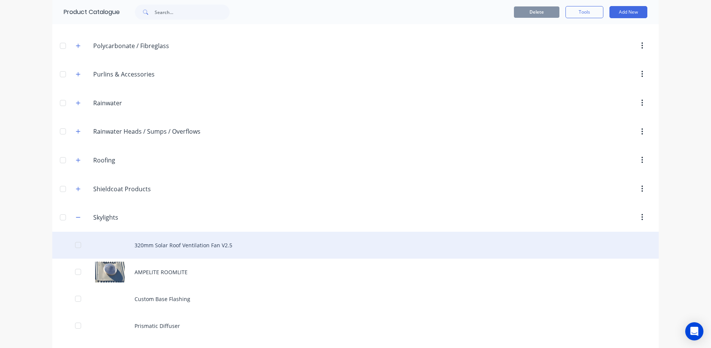
scroll to position [303, 0]
click at [168, 243] on div "320mm Solar Roof Ventilation Fan V2.5" at bounding box center [355, 243] width 606 height 27
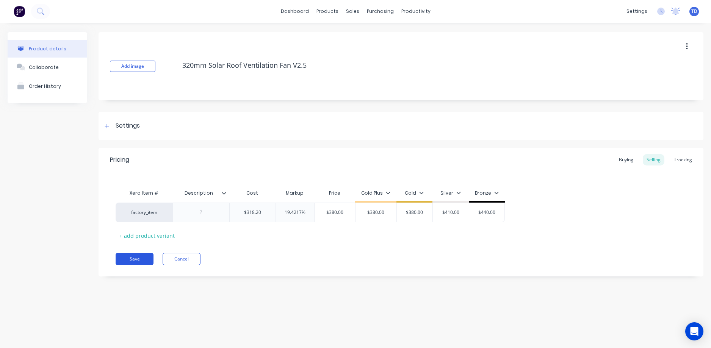
click at [136, 260] on button "Save" at bounding box center [135, 259] width 38 height 12
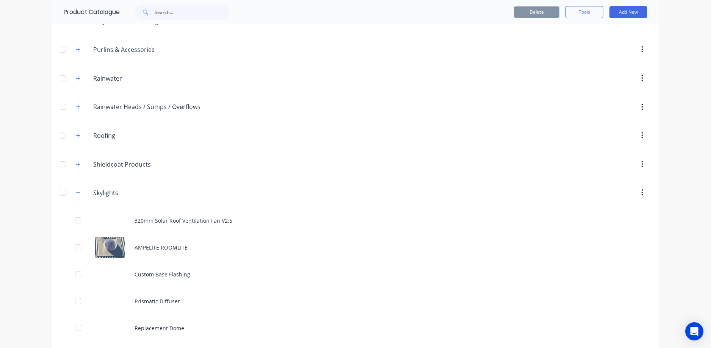
scroll to position [341, 0]
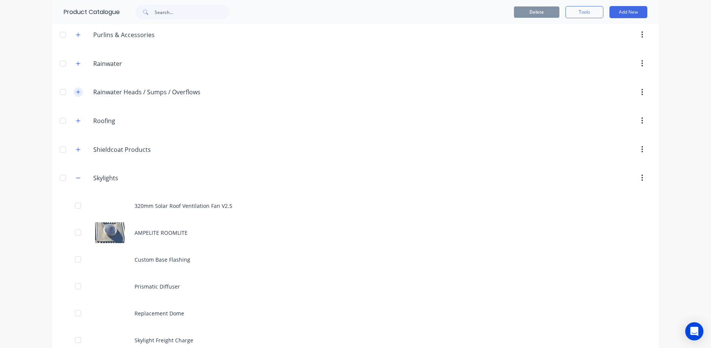
click at [76, 178] on icon "button" at bounding box center [78, 177] width 5 height 5
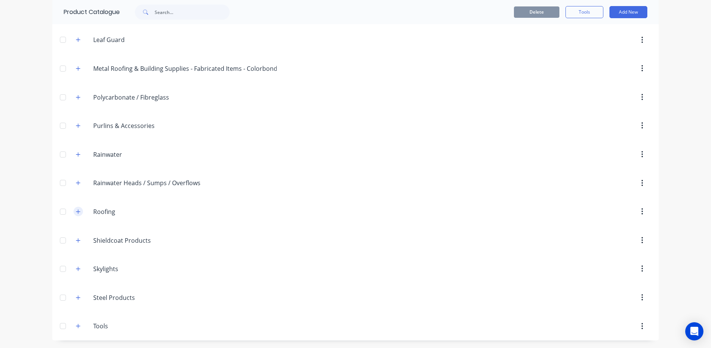
click at [76, 212] on icon "button" at bounding box center [78, 212] width 4 height 4
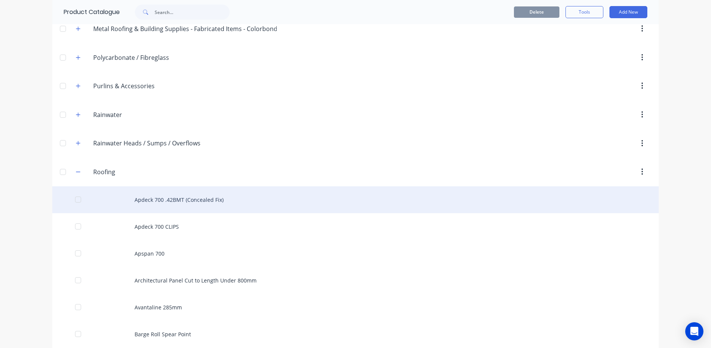
scroll to position [288, 0]
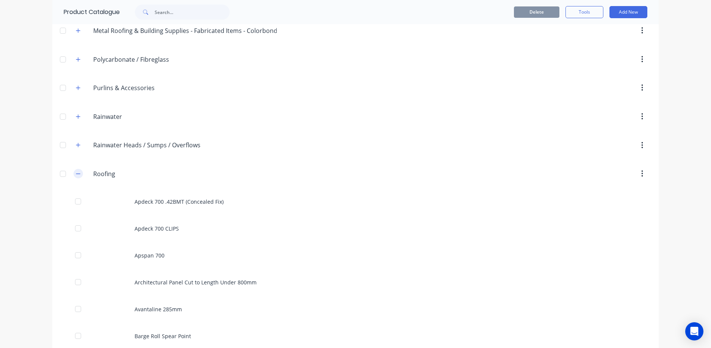
click at [78, 175] on icon "button" at bounding box center [78, 173] width 5 height 5
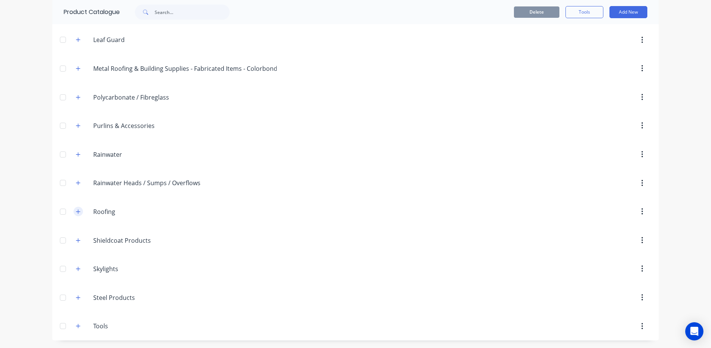
scroll to position [250, 0]
click at [76, 180] on icon "button" at bounding box center [78, 182] width 5 height 5
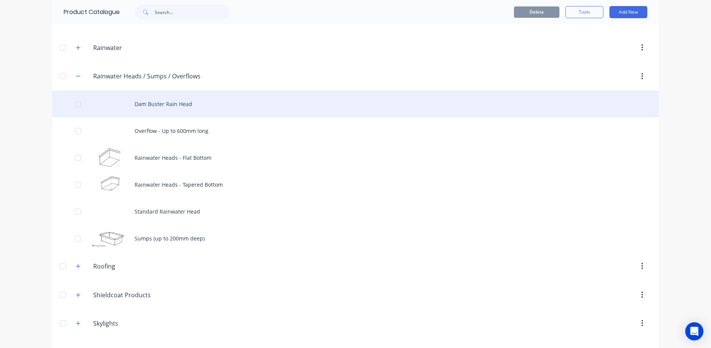
scroll to position [364, 0]
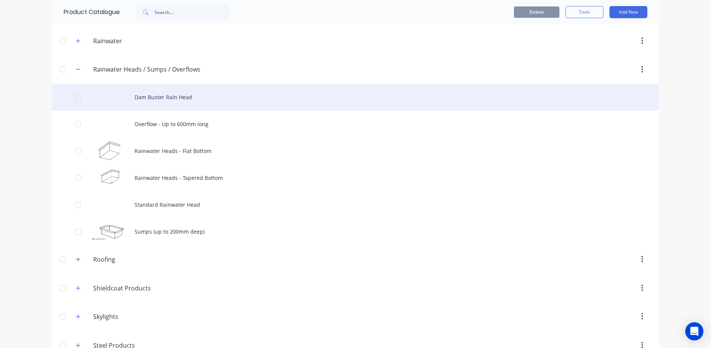
click at [177, 98] on div "Dam Buster Rain Head" at bounding box center [355, 97] width 606 height 27
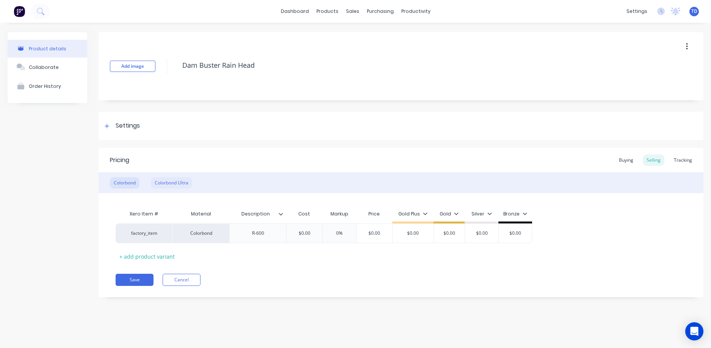
click at [169, 184] on div "Colorbond Ultra" at bounding box center [171, 182] width 41 height 11
click at [621, 163] on div "Buying" at bounding box center [626, 160] width 22 height 11
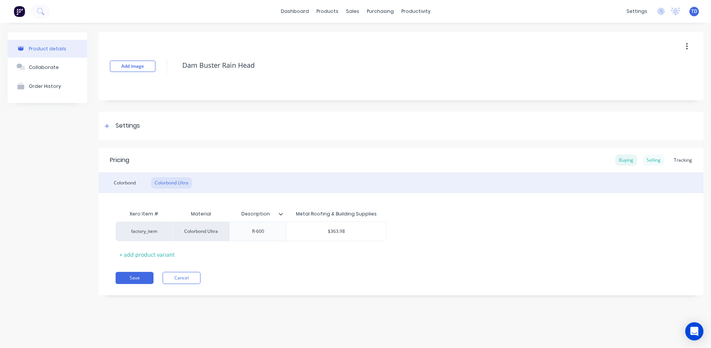
click at [647, 161] on div "Selling" at bounding box center [654, 160] width 22 height 11
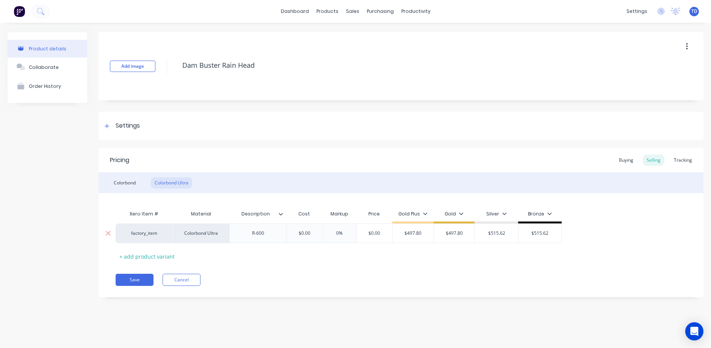
click at [313, 233] on input "$0.00" at bounding box center [304, 233] width 38 height 7
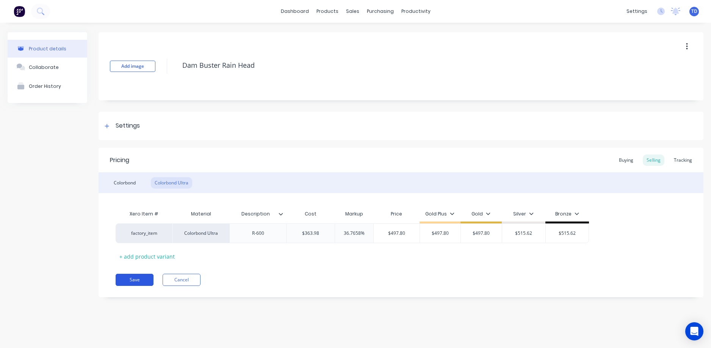
click at [139, 278] on button "Save" at bounding box center [135, 280] width 38 height 12
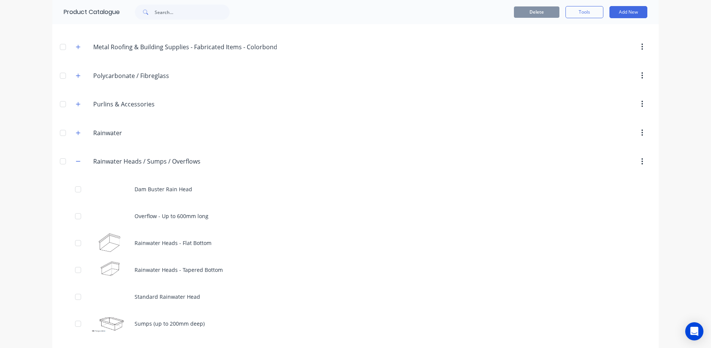
scroll to position [411, 0]
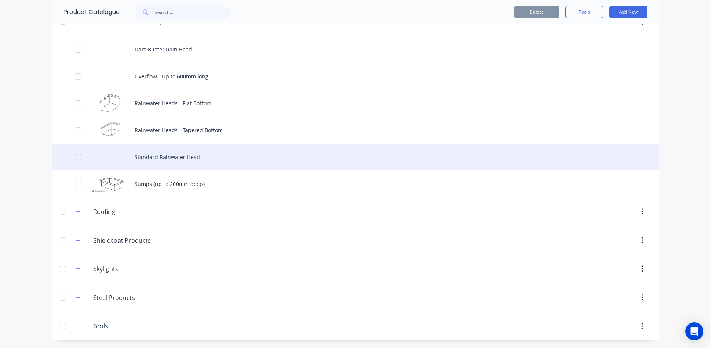
click at [182, 162] on div "Standard Rainwater Head" at bounding box center [355, 157] width 606 height 27
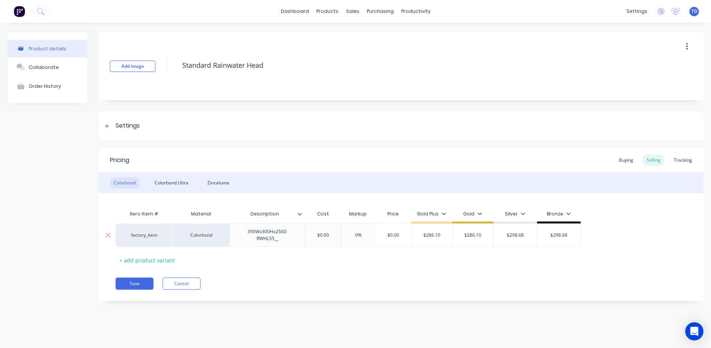
click at [331, 238] on input "$0.00" at bounding box center [323, 235] width 38 height 7
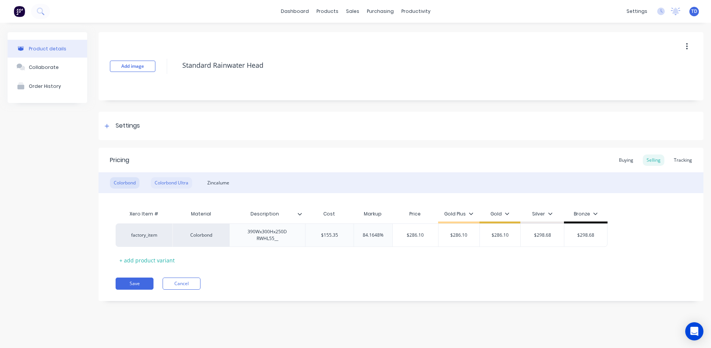
click at [169, 180] on div "Colorbond Ultra" at bounding box center [171, 182] width 41 height 11
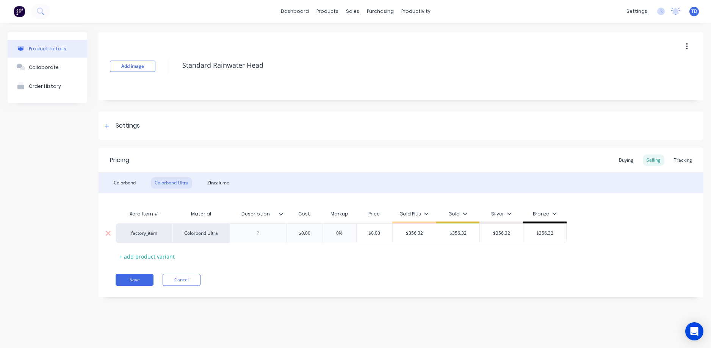
click at [313, 230] on input "$0.00" at bounding box center [304, 233] width 38 height 7
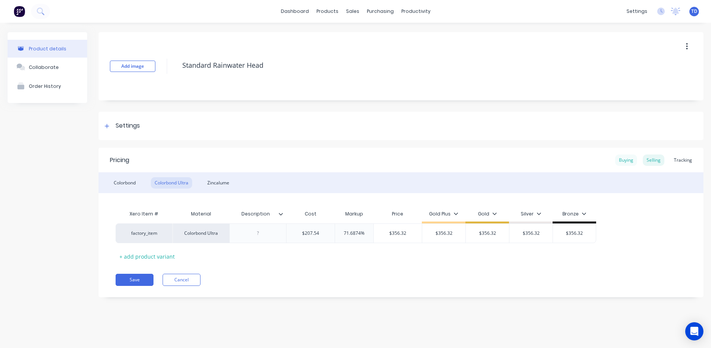
click at [621, 160] on div "Buying" at bounding box center [626, 160] width 22 height 11
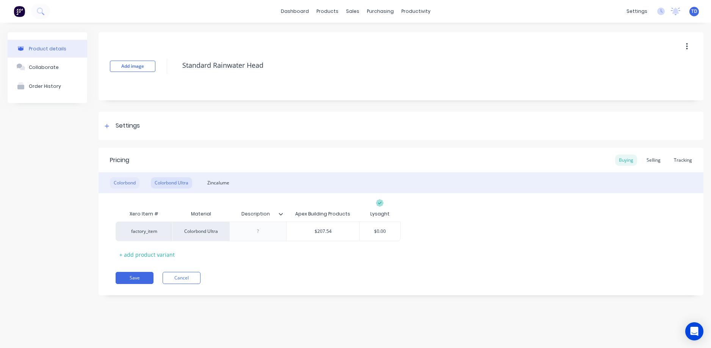
click at [123, 179] on div "Colorbond" at bounding box center [125, 182] width 30 height 11
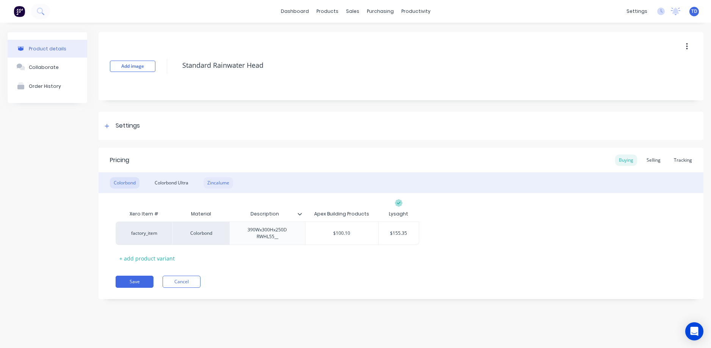
click at [216, 181] on div "Zincalume" at bounding box center [218, 182] width 30 height 11
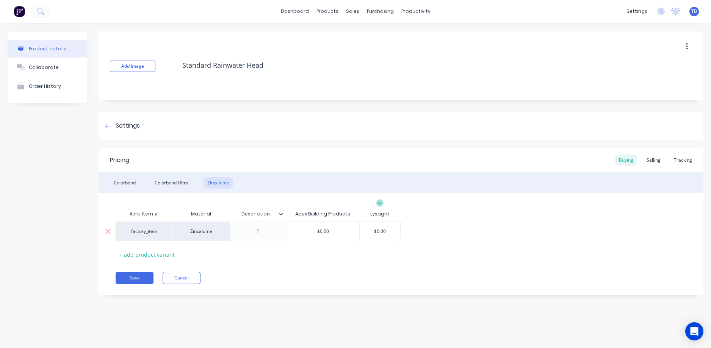
click at [395, 234] on input "$0.00" at bounding box center [380, 231] width 41 height 7
click at [658, 156] on div "Selling" at bounding box center [654, 160] width 22 height 11
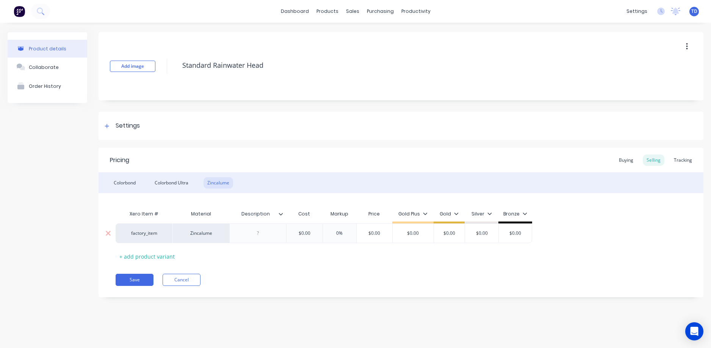
click at [319, 231] on input "$0.00" at bounding box center [304, 233] width 38 height 7
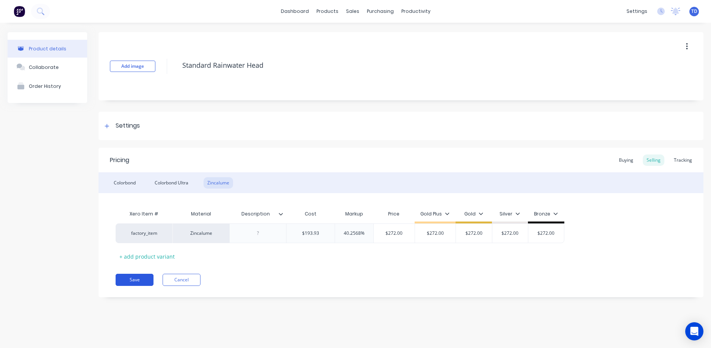
click at [137, 280] on button "Save" at bounding box center [135, 280] width 38 height 12
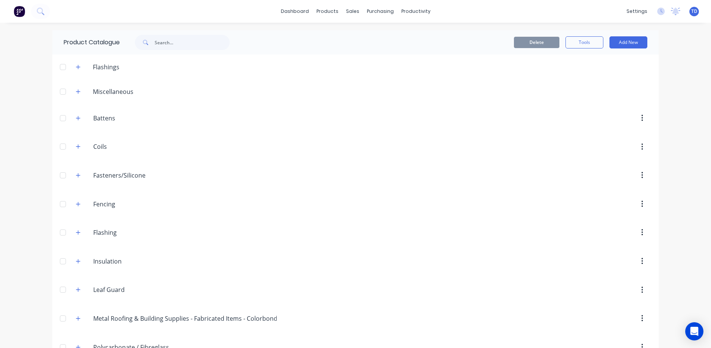
click at [372, 308] on header "Metal.Roofing.&.Building.Supplies.-.Fabricated.Items.-.Colorbond Metal Roofing …" at bounding box center [355, 318] width 606 height 29
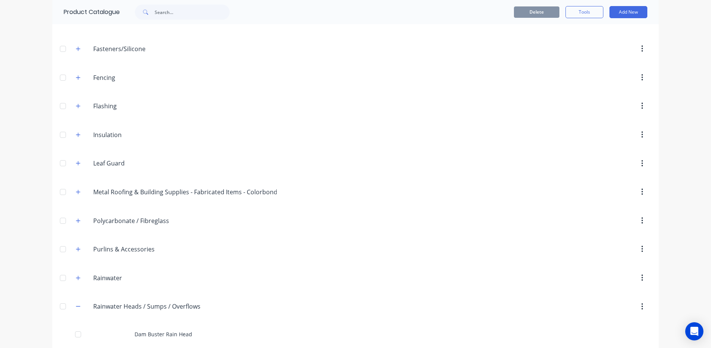
scroll to position [152, 0]
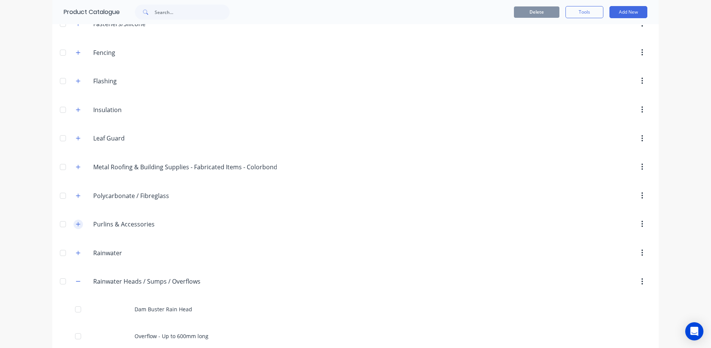
click at [76, 226] on icon "button" at bounding box center [78, 224] width 5 height 5
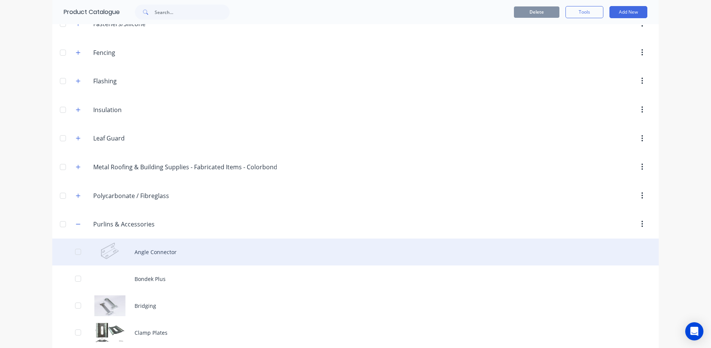
click at [152, 252] on div "Angle Connector" at bounding box center [355, 252] width 606 height 27
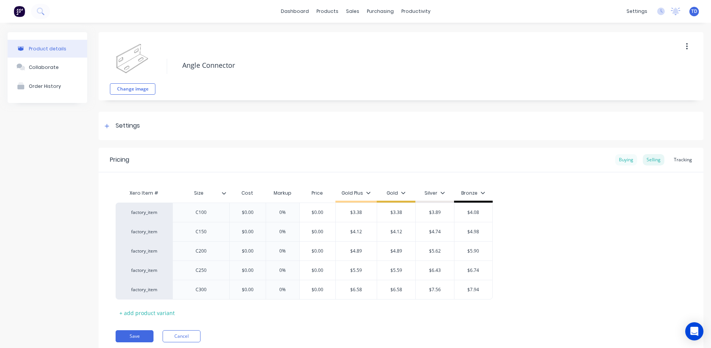
click at [615, 162] on div "Buying" at bounding box center [626, 159] width 22 height 11
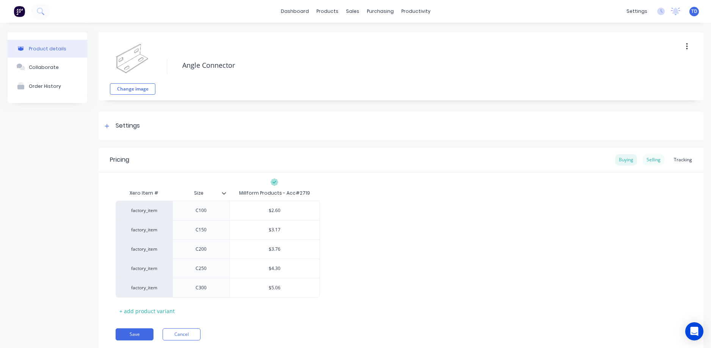
click at [650, 160] on div "Selling" at bounding box center [654, 159] width 22 height 11
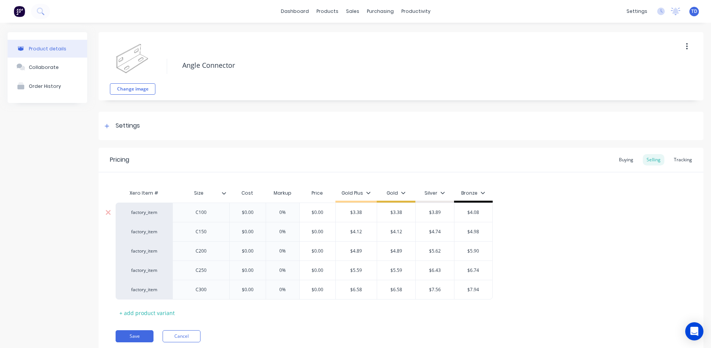
click at [261, 214] on input "$0.00" at bounding box center [247, 212] width 38 height 7
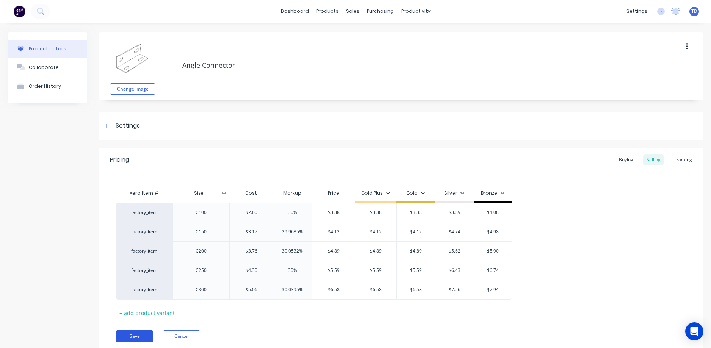
click at [133, 332] on button "Save" at bounding box center [135, 336] width 38 height 12
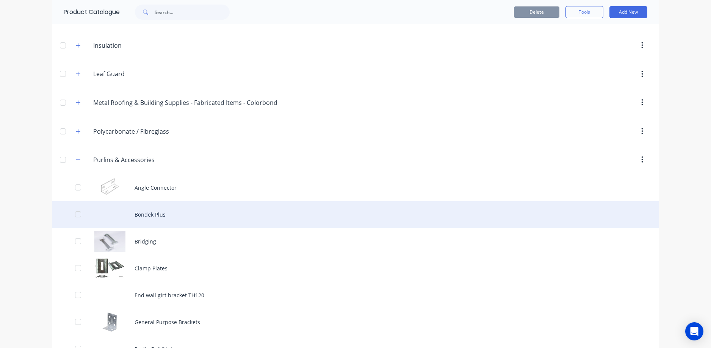
scroll to position [227, 0]
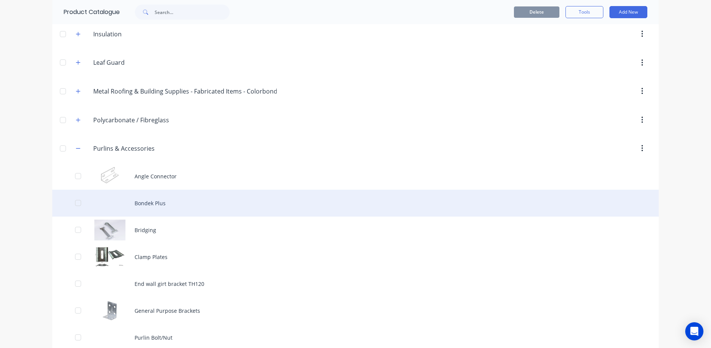
click at [154, 206] on div "Bondek Plus" at bounding box center [355, 203] width 606 height 27
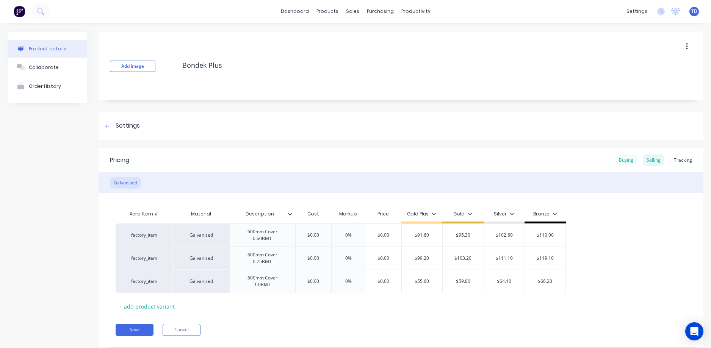
click at [617, 161] on div "Buying" at bounding box center [626, 160] width 22 height 11
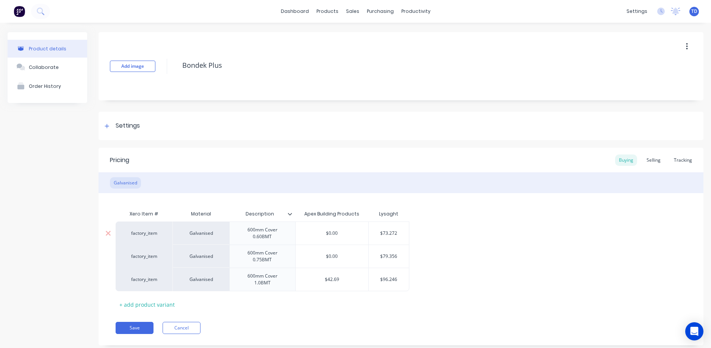
click at [399, 230] on input "$73.272" at bounding box center [389, 233] width 41 height 7
click at [649, 164] on div "Selling" at bounding box center [654, 160] width 22 height 11
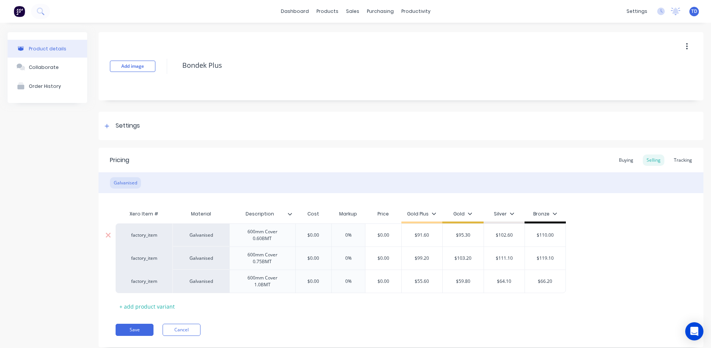
click at [323, 233] on input "$0.00" at bounding box center [313, 235] width 38 height 7
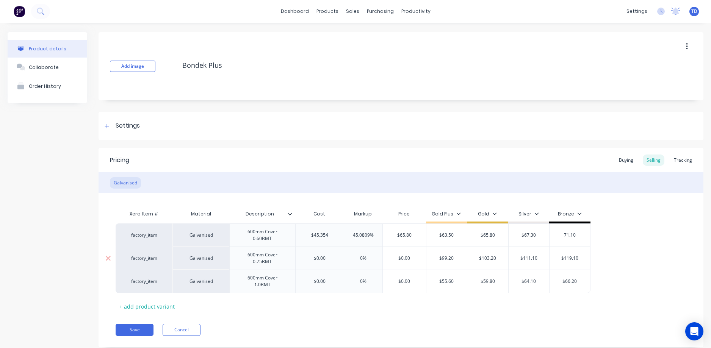
click at [338, 260] on input "$0.00" at bounding box center [319, 258] width 48 height 7
click at [621, 158] on div "Buying" at bounding box center [626, 160] width 22 height 11
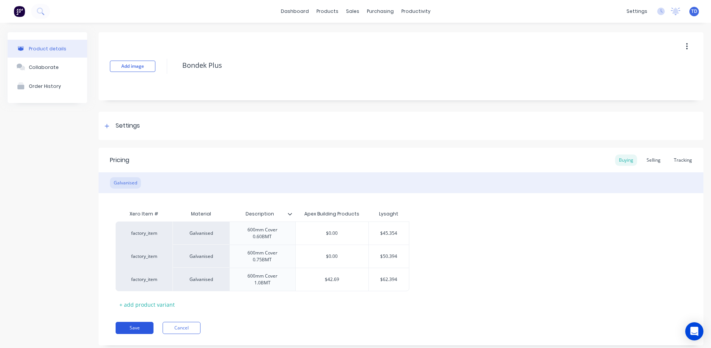
click at [137, 324] on button "Save" at bounding box center [135, 328] width 38 height 12
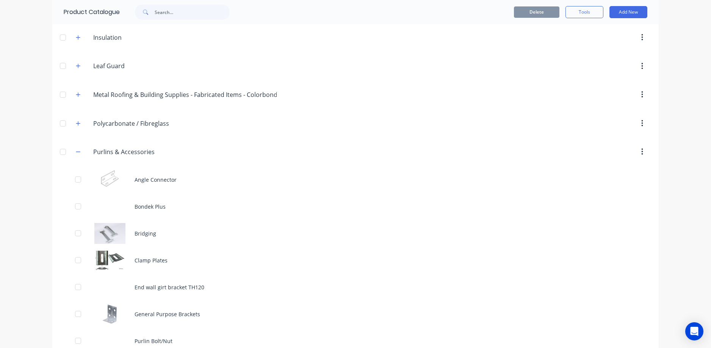
scroll to position [227, 0]
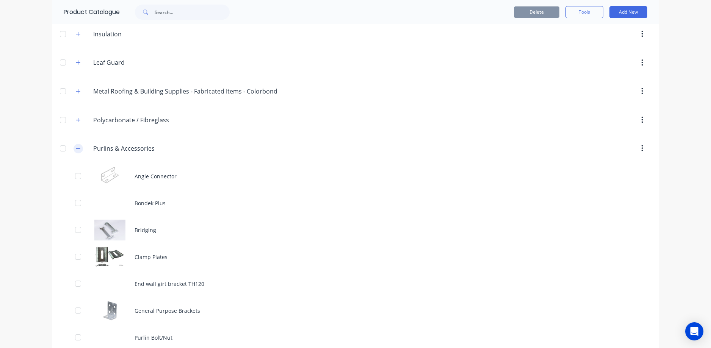
click at [73, 145] on button "button" at bounding box center [77, 148] width 9 height 9
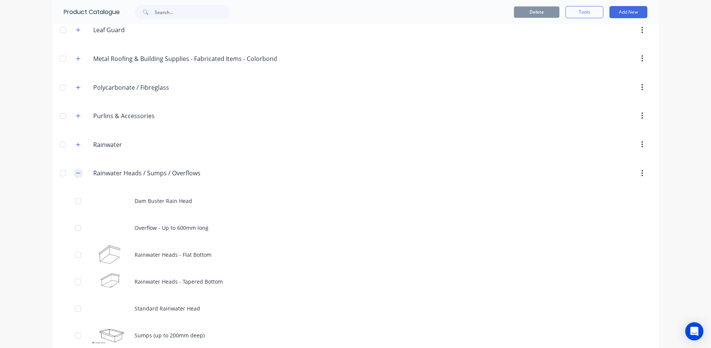
click at [73, 171] on button "button" at bounding box center [77, 173] width 9 height 9
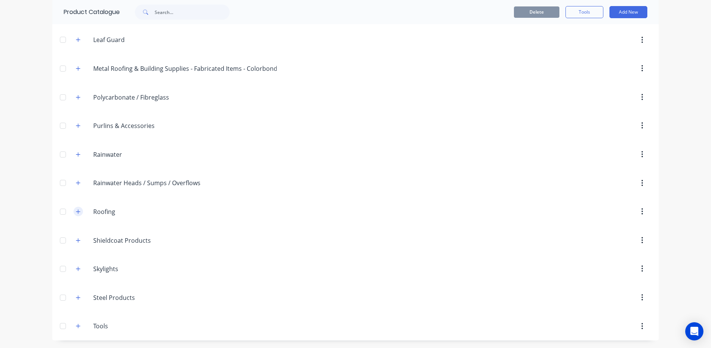
click at [73, 211] on button "button" at bounding box center [77, 211] width 9 height 9
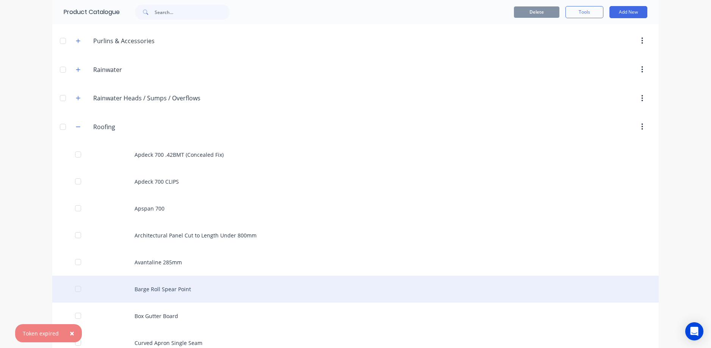
scroll to position [439, 0]
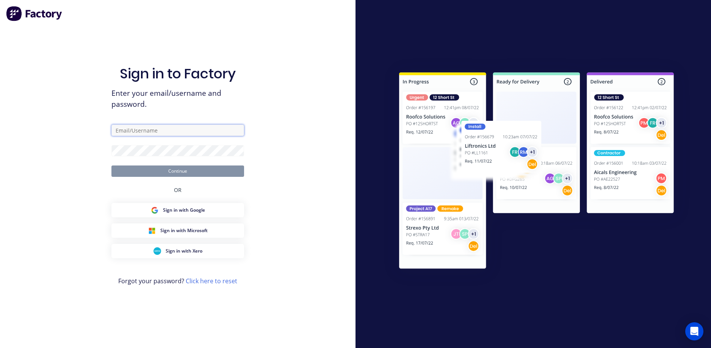
click at [168, 132] on input "text" at bounding box center [177, 130] width 133 height 11
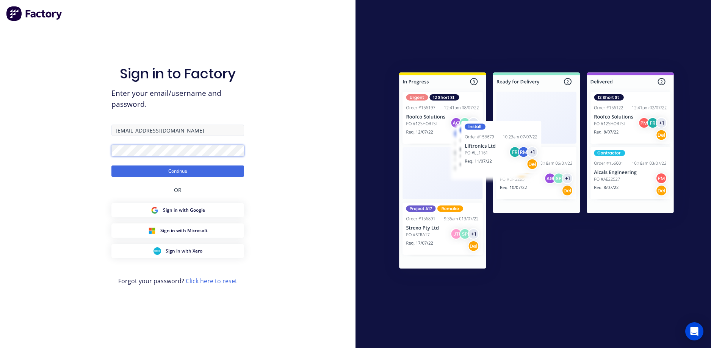
click at [111, 166] on button "Continue" at bounding box center [177, 171] width 133 height 11
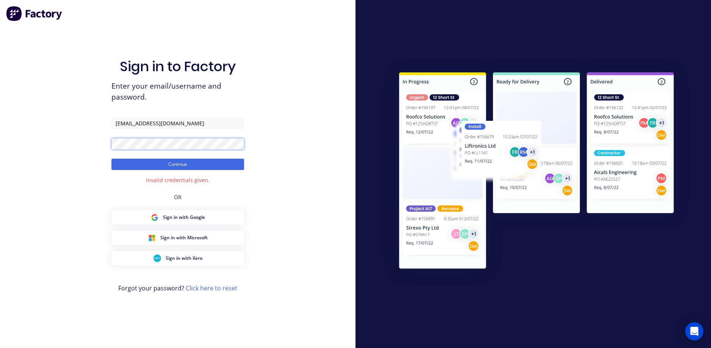
click at [111, 159] on button "Continue" at bounding box center [177, 164] width 133 height 11
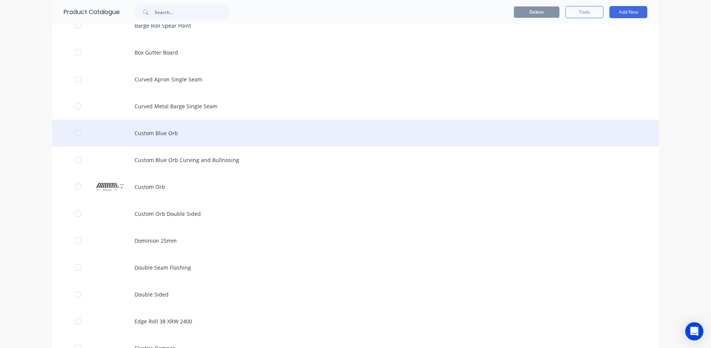
scroll to position [606, 0]
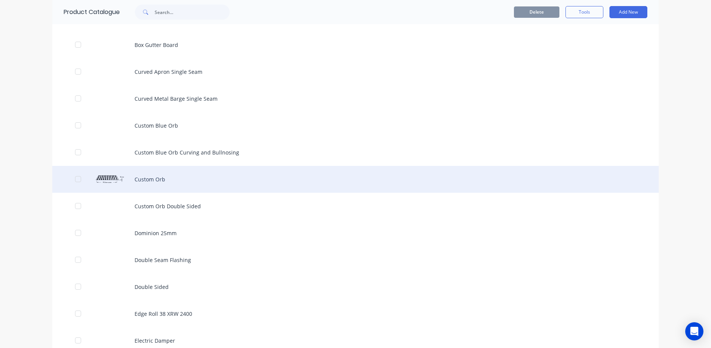
click at [159, 177] on div "Custom Orb" at bounding box center [355, 179] width 606 height 27
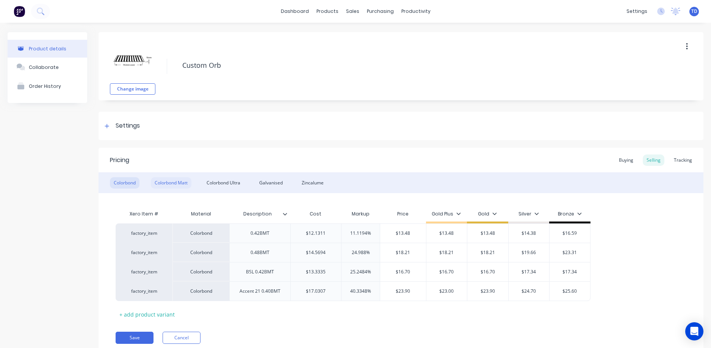
click at [176, 184] on div "Colorbond Matt" at bounding box center [171, 182] width 41 height 11
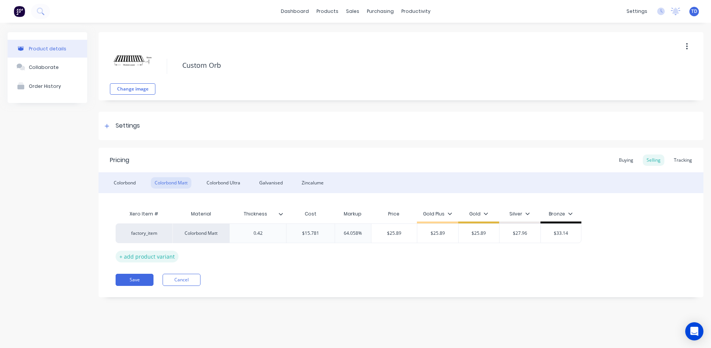
click at [166, 255] on div "+ add product variant" at bounding box center [147, 257] width 63 height 12
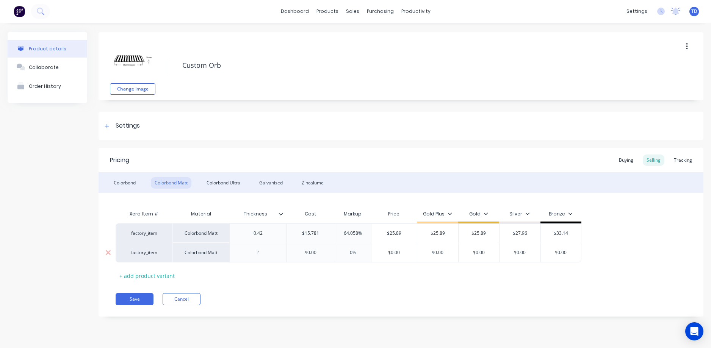
click at [276, 255] on div at bounding box center [258, 253] width 38 height 10
click at [138, 300] on button "Save" at bounding box center [135, 299] width 38 height 12
